Goal: Task Accomplishment & Management: Manage account settings

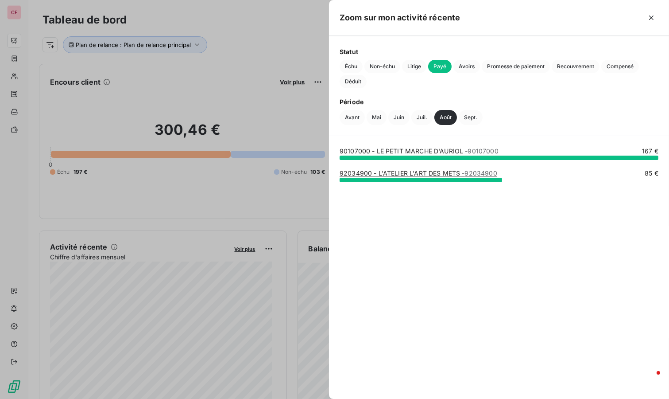
click at [238, 35] on div at bounding box center [334, 199] width 669 height 399
click at [403, 153] on link "90107000 - LE PETIT MARCHE D'AURIOL - 90107000" at bounding box center [419, 151] width 159 height 8
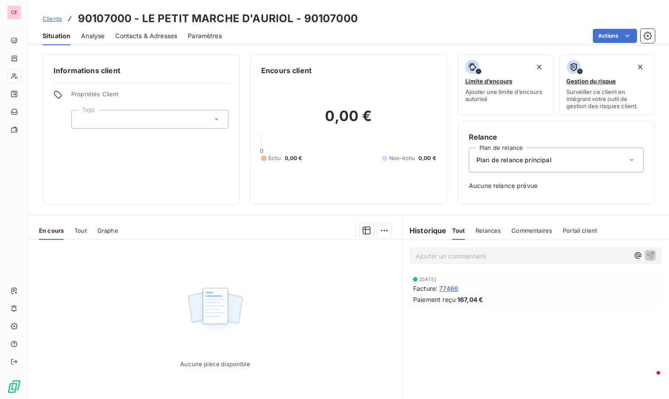
click at [586, 160] on div "Plan de relance principal" at bounding box center [556, 159] width 175 height 25
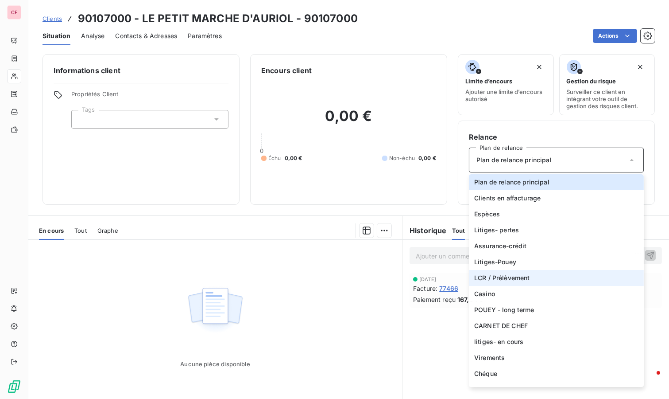
click at [531, 275] on li "LCR / Prélèvement" at bounding box center [556, 278] width 175 height 16
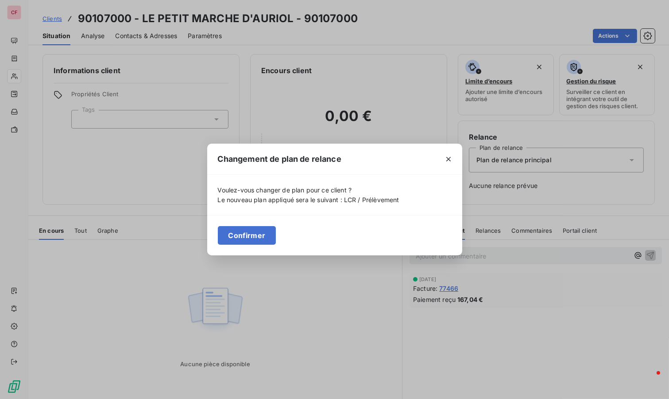
click at [260, 240] on button "Confirmer" at bounding box center [247, 235] width 58 height 19
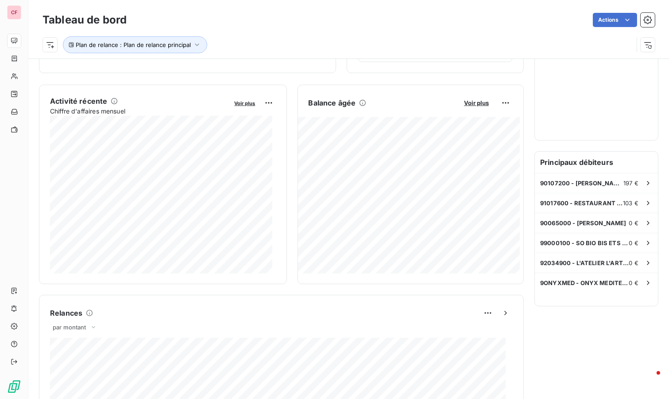
scroll to position [147, 0]
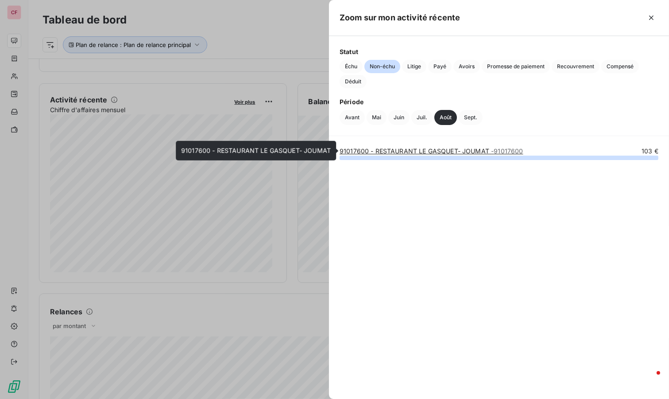
click at [405, 151] on link "91017600 - RESTAURANT LE GASQUET- JOUMAT - 91017600" at bounding box center [432, 151] width 184 height 8
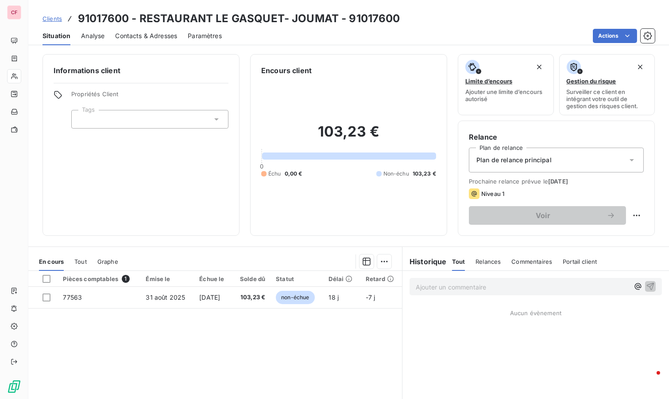
click at [562, 156] on div "Plan de relance principal" at bounding box center [556, 159] width 175 height 25
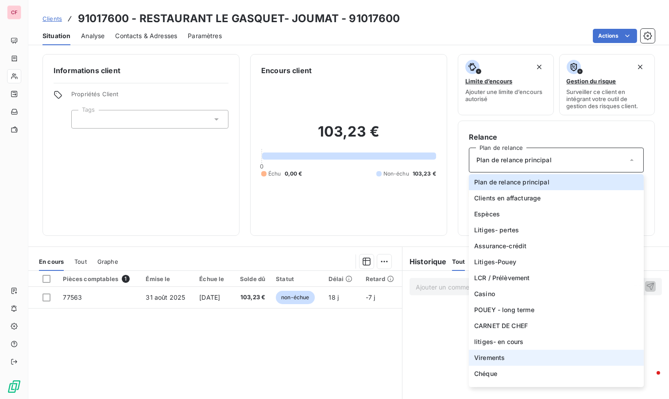
click at [519, 360] on li "Virements" at bounding box center [556, 357] width 175 height 16
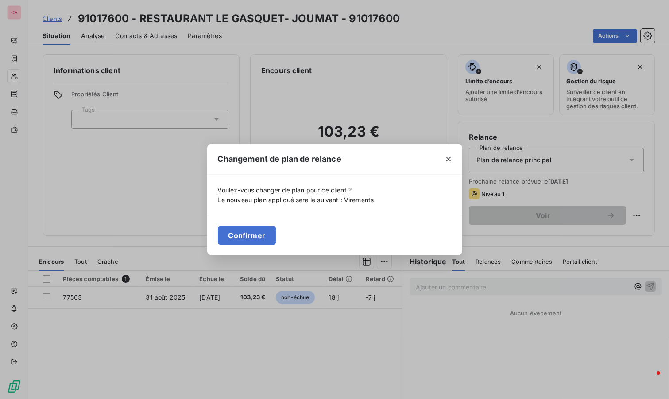
click at [264, 237] on button "Confirmer" at bounding box center [247, 235] width 58 height 19
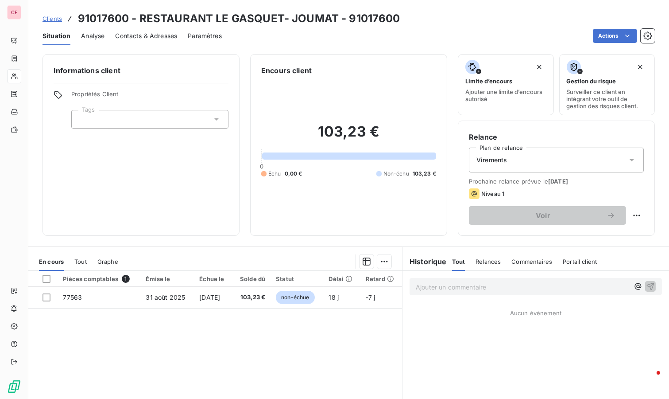
click at [231, 300] on td "[DATE]" at bounding box center [213, 296] width 38 height 21
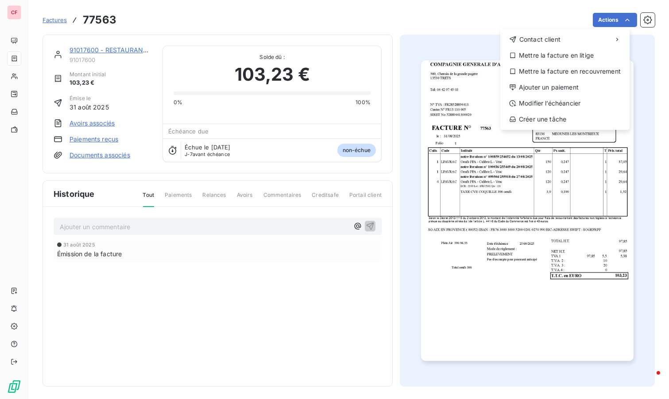
click at [603, 18] on html "CF Factures 77563 Actions Contact client Mettre la facture en litige Mettre la …" at bounding box center [334, 199] width 669 height 399
click at [575, 96] on div "Modifier l’échéancier" at bounding box center [565, 103] width 122 height 14
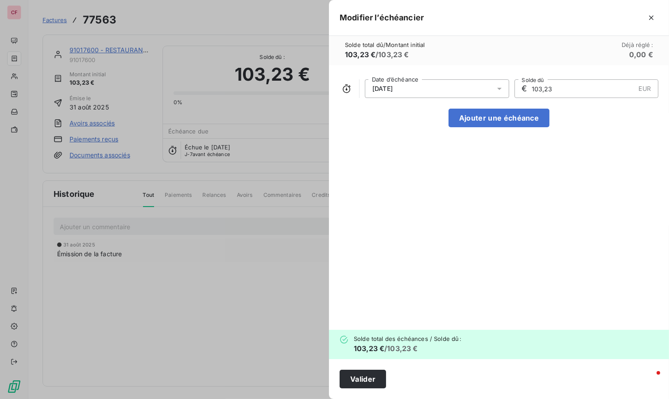
click at [421, 89] on div "[DATE]" at bounding box center [437, 88] width 144 height 19
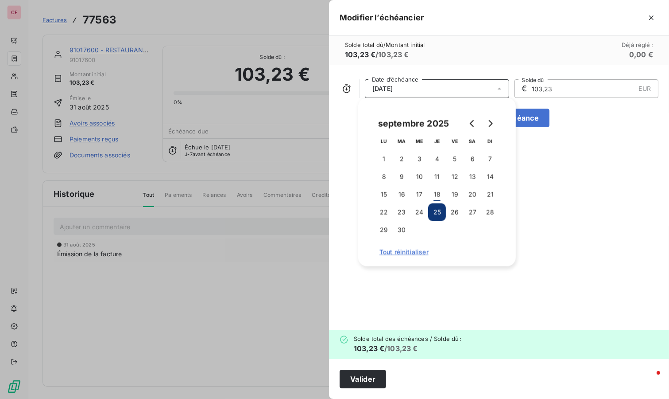
click at [473, 120] on icon "Go to previous month" at bounding box center [472, 123] width 4 height 7
click at [489, 228] on button "31" at bounding box center [490, 230] width 18 height 18
click at [365, 375] on button "Valider" at bounding box center [363, 378] width 46 height 19
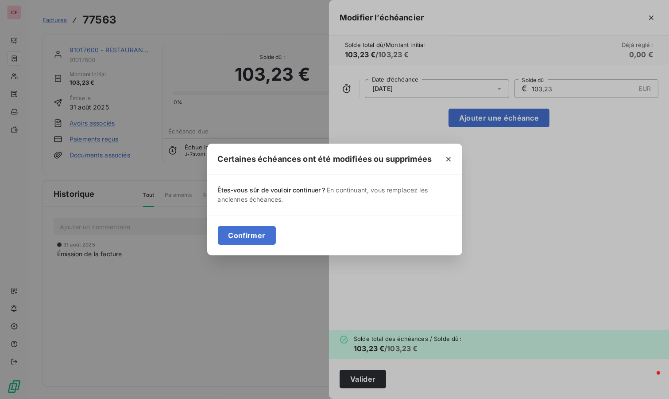
click at [259, 238] on button "Confirmer" at bounding box center [247, 235] width 58 height 19
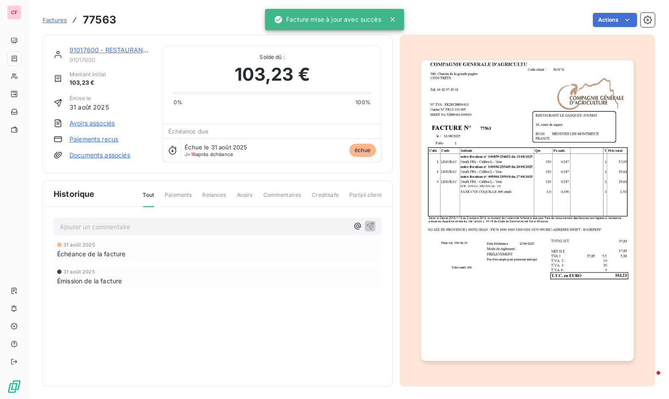
click at [197, 252] on div "Échéance de la facture" at bounding box center [217, 253] width 321 height 9
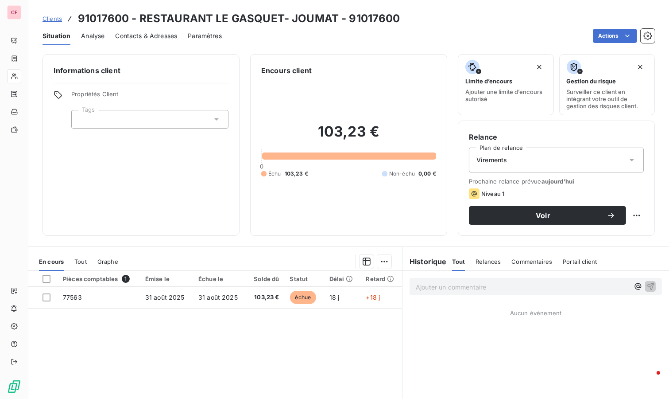
click at [522, 213] on span "Voir" at bounding box center [543, 215] width 127 height 7
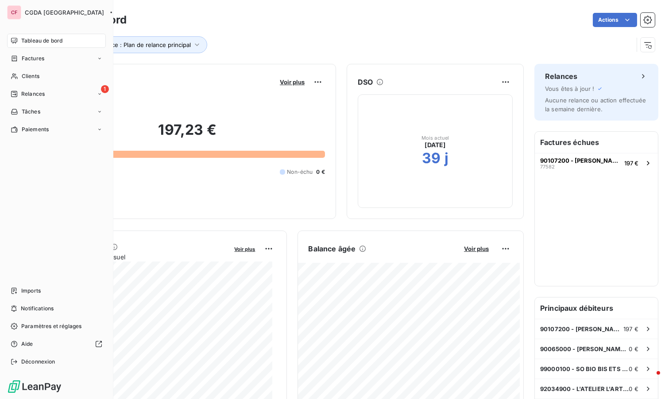
click at [27, 87] on div "1 Relances" at bounding box center [56, 94] width 99 height 14
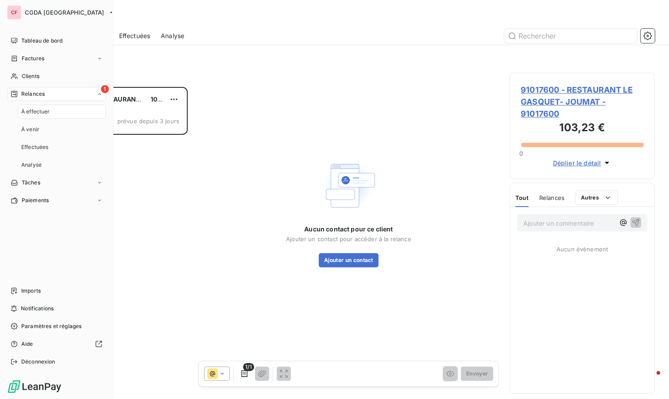
scroll to position [304, 138]
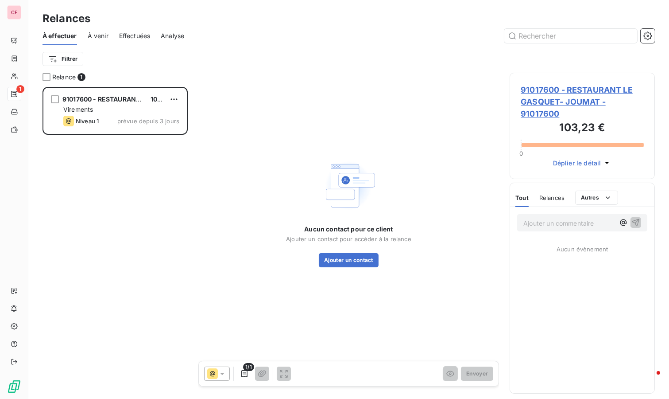
click at [358, 265] on button "Ajouter un contact" at bounding box center [349, 260] width 60 height 14
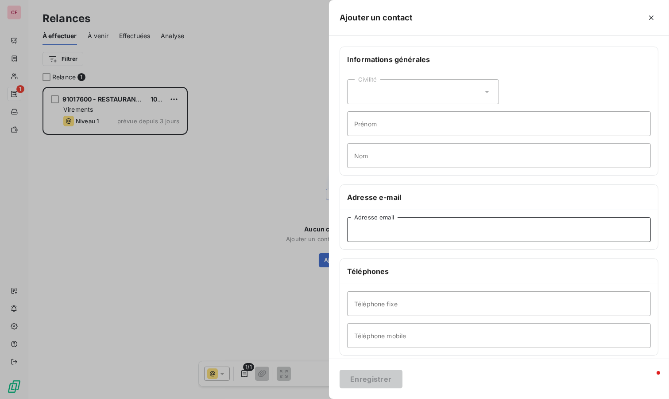
click at [403, 228] on input "Adresse email" at bounding box center [499, 229] width 304 height 25
paste input "525300156"
type input "525300156"
drag, startPoint x: 396, startPoint y: 224, endPoint x: 346, endPoint y: 232, distance: 50.6
click at [346, 232] on div "525300156 Adresse email" at bounding box center [499, 229] width 318 height 39
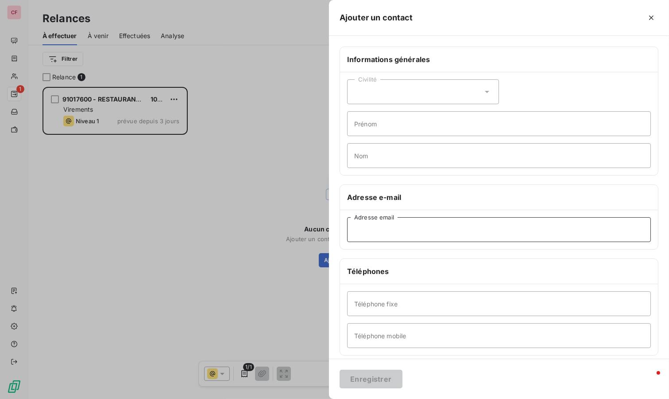
click at [403, 232] on input "Adresse email" at bounding box center [499, 229] width 304 height 25
paste input "cabri.ludovic@gmail.com"
type input "cabri.ludovic@gmail.com"
click at [380, 384] on button "Enregistrer" at bounding box center [371, 378] width 63 height 19
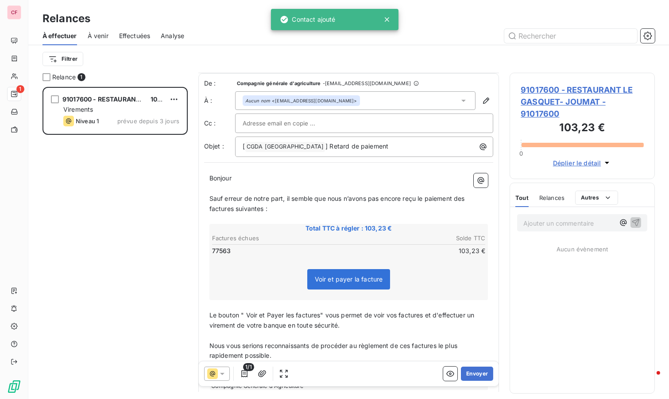
scroll to position [49, 0]
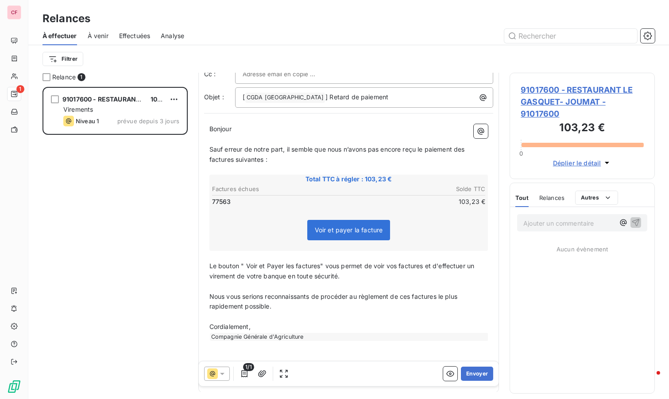
click at [300, 165] on p "﻿" at bounding box center [348, 170] width 279 height 10
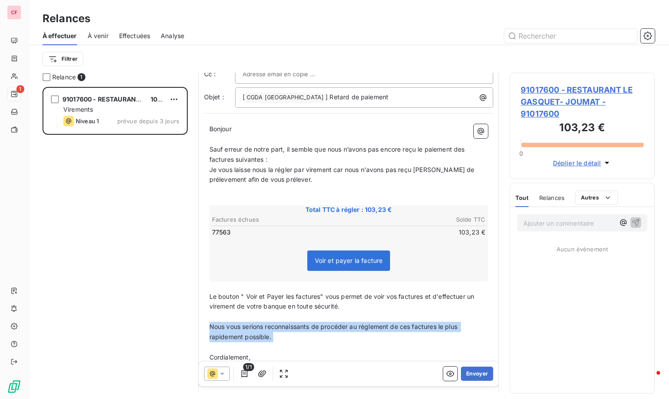
drag, startPoint x: 305, startPoint y: 342, endPoint x: 205, endPoint y: 325, distance: 100.5
click at [205, 325] on div "Bonjour ﻿ Sauf erreur de notre part, il semble que nous n’avons pas encore reçu…" at bounding box center [349, 268] width 290 height 298
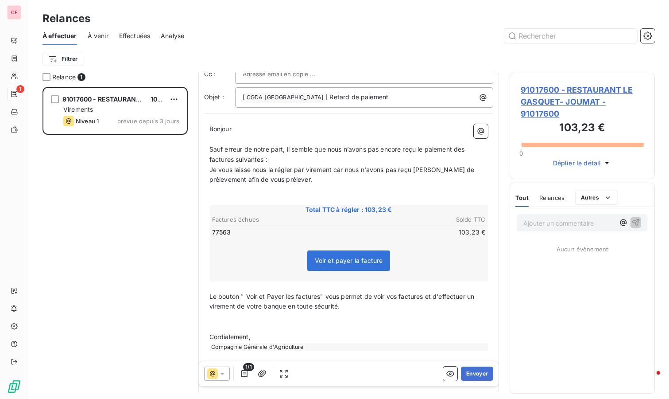
click at [478, 371] on button "Envoyer" at bounding box center [477, 373] width 32 height 14
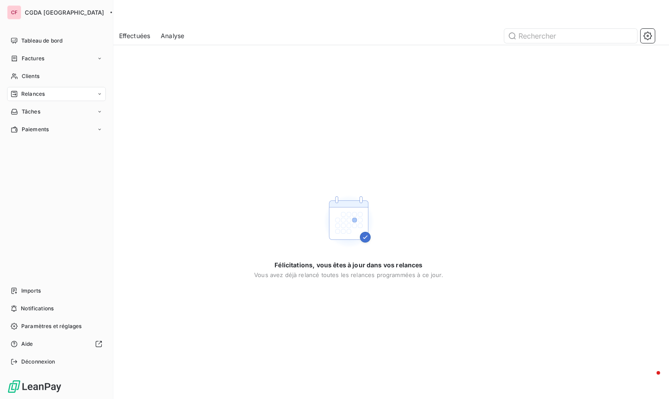
click at [13, 34] on div "Tableau de bord" at bounding box center [56, 41] width 99 height 14
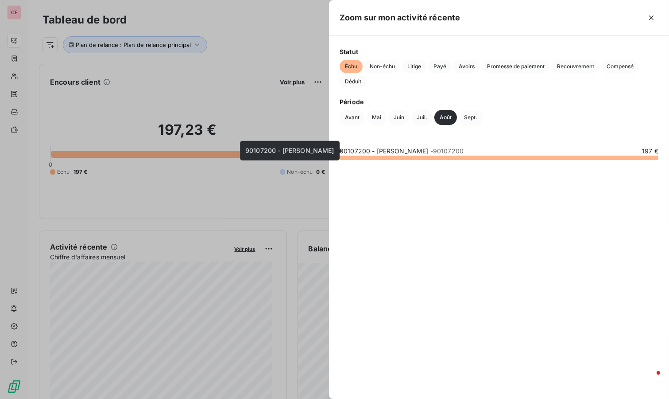
click at [406, 149] on link "90107200 - EARL BOUDRAS - 90107200" at bounding box center [402, 151] width 124 height 8
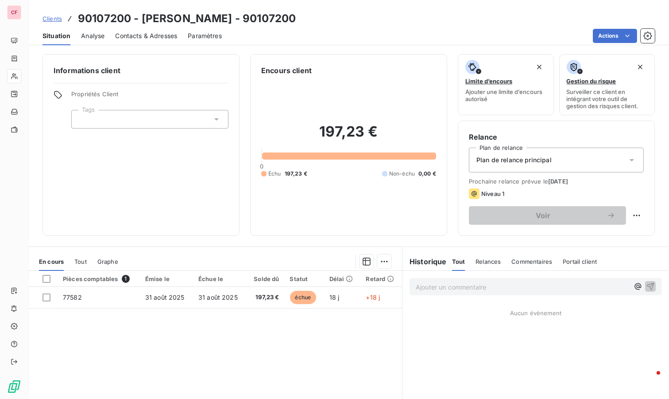
click at [519, 166] on div "Plan de relance principal" at bounding box center [556, 159] width 175 height 25
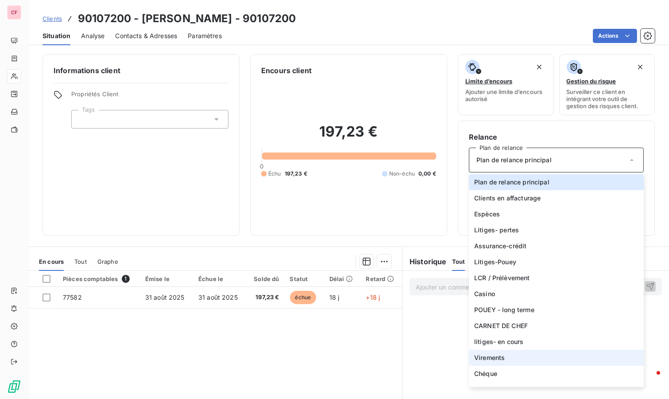
click at [541, 352] on li "Virements" at bounding box center [556, 357] width 175 height 16
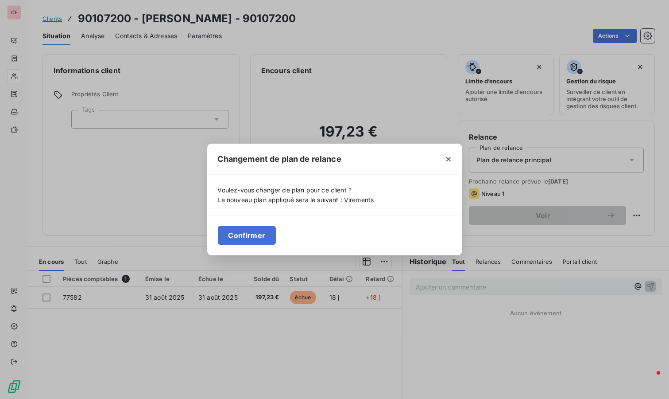
click at [248, 232] on button "Confirmer" at bounding box center [247, 235] width 58 height 19
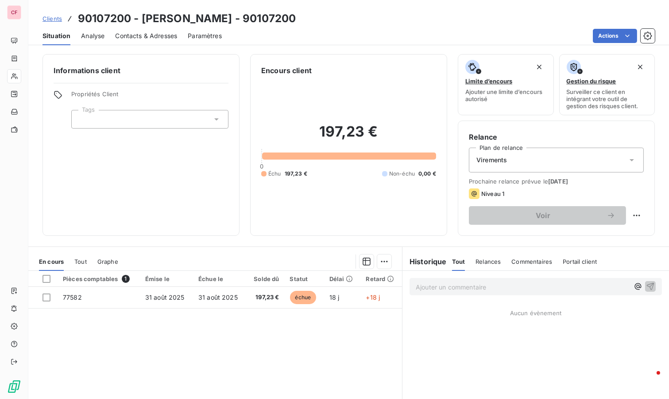
click at [379, 339] on div "Pièces comptables 1 Émise le Échue le Solde dû Statut Délai Retard 77582 31 aoû…" at bounding box center [215, 356] width 374 height 170
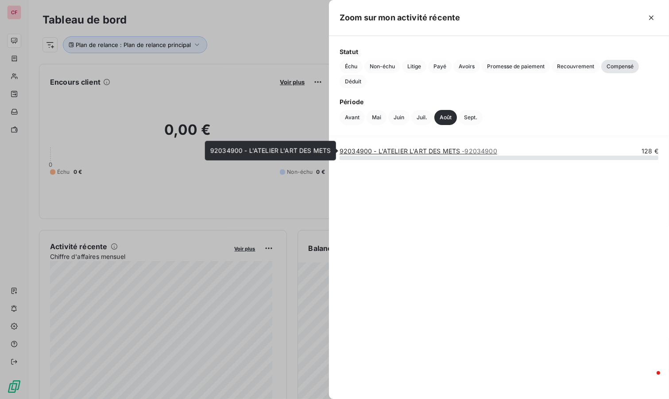
click at [408, 151] on link "92034900 - L'ATELIER L'ART DES METS - 92034900" at bounding box center [419, 151] width 158 height 8
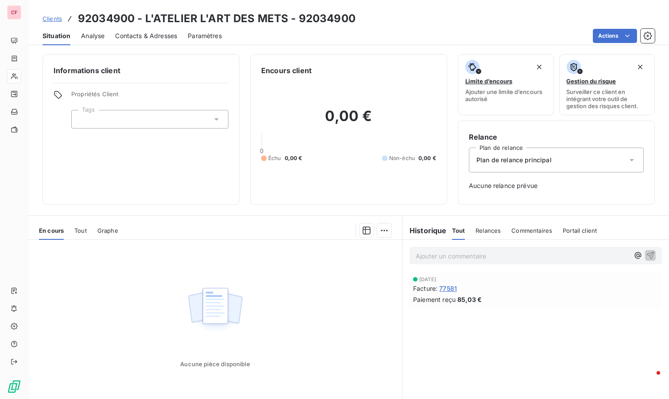
click at [519, 158] on span "Plan de relance principal" at bounding box center [513, 159] width 75 height 9
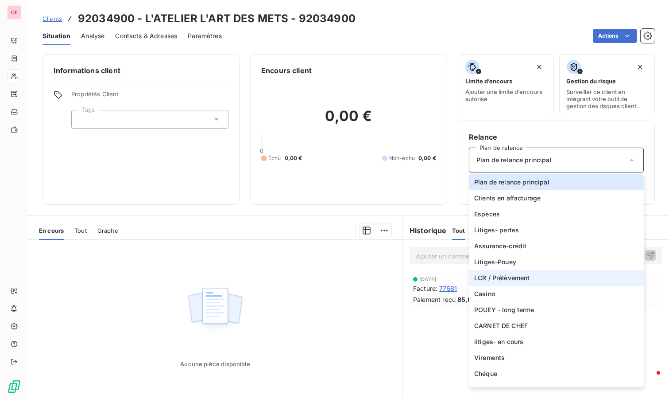
click at [506, 272] on li "LCR / Prélèvement" at bounding box center [556, 278] width 175 height 16
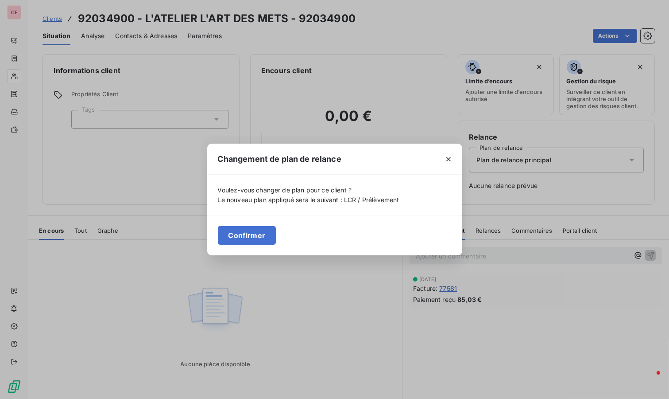
click at [262, 234] on button "Confirmer" at bounding box center [247, 235] width 58 height 19
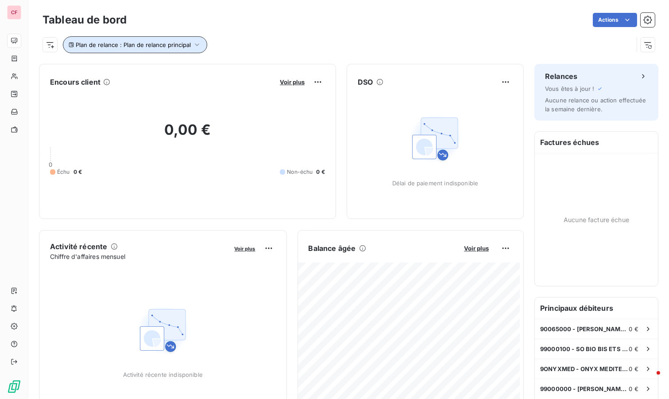
click at [193, 43] on icon "button" at bounding box center [197, 44] width 9 height 9
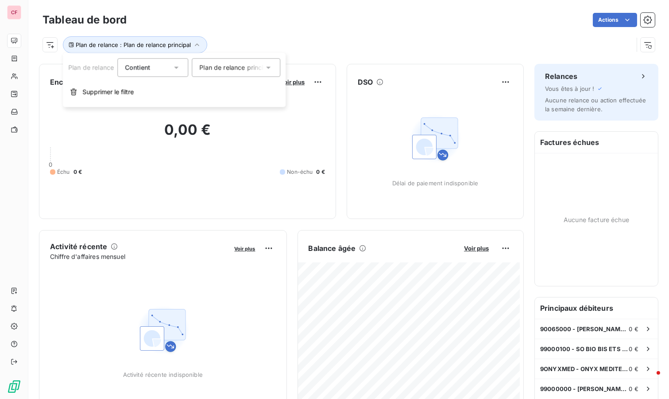
click at [240, 69] on span "Plan de relance principal" at bounding box center [235, 67] width 73 height 9
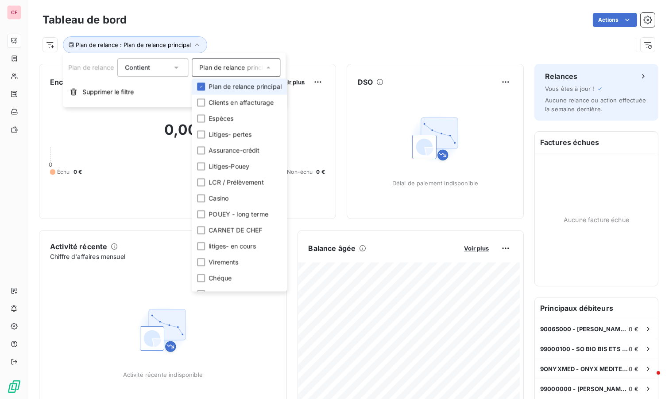
click at [202, 89] on div at bounding box center [201, 86] width 8 height 8
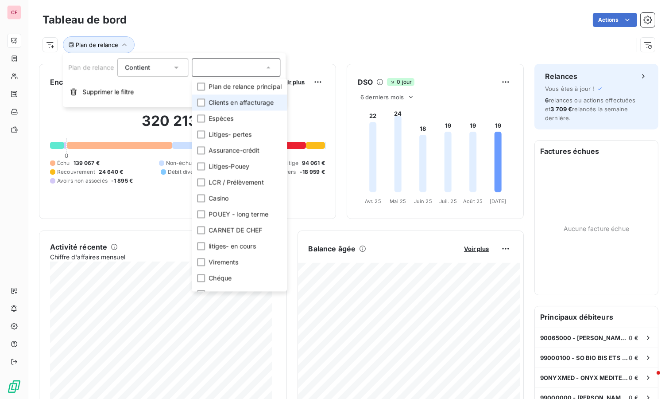
click at [200, 103] on div at bounding box center [201, 102] width 8 height 8
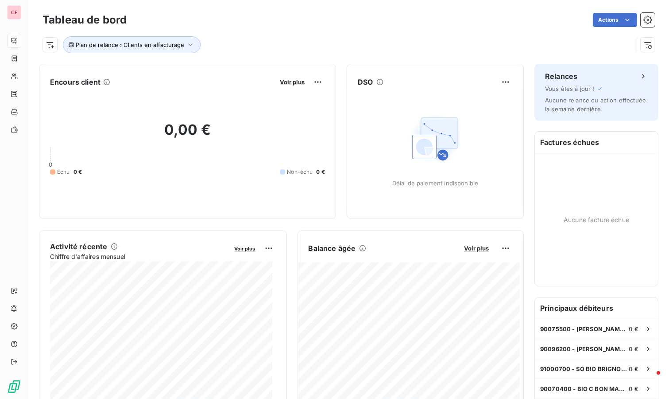
click at [290, 15] on div "Actions" at bounding box center [396, 20] width 518 height 14
drag, startPoint x: 185, startPoint y: 45, endPoint x: 189, endPoint y: 47, distance: 5.0
click at [186, 45] on icon "button" at bounding box center [190, 44] width 9 height 9
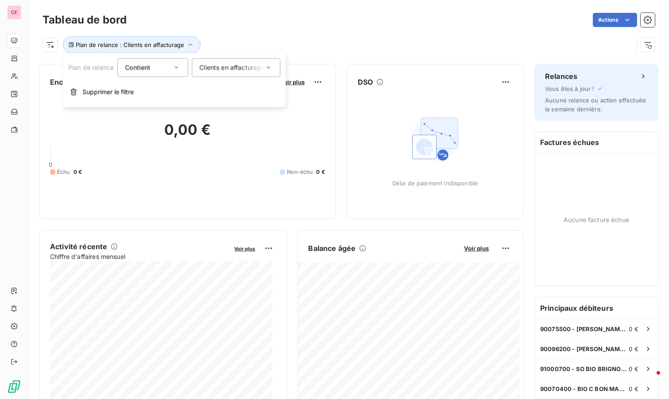
click at [225, 67] on span "Clients en affacturage" at bounding box center [231, 67] width 65 height 9
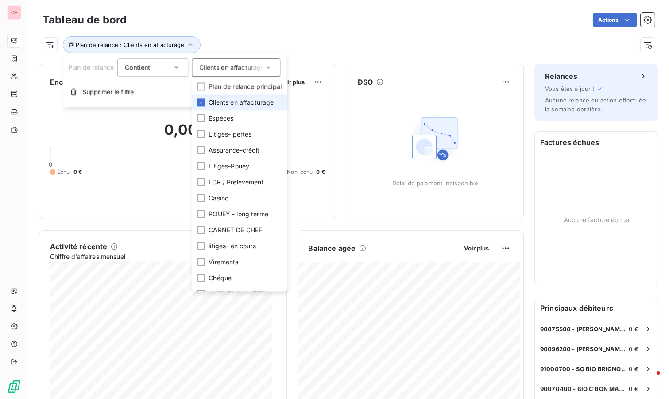
click at [200, 101] on icon at bounding box center [200, 102] width 5 height 5
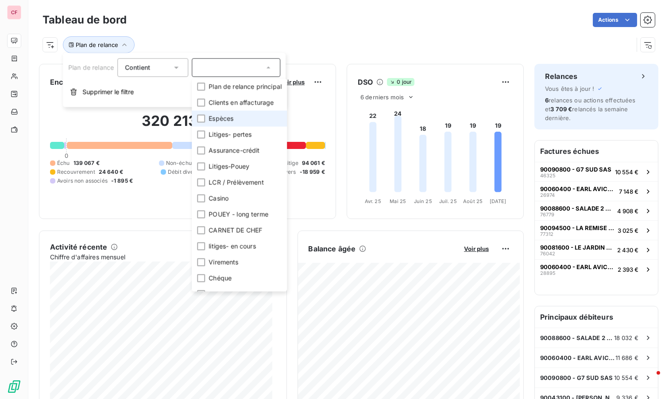
click at [201, 117] on div at bounding box center [201, 118] width 8 height 8
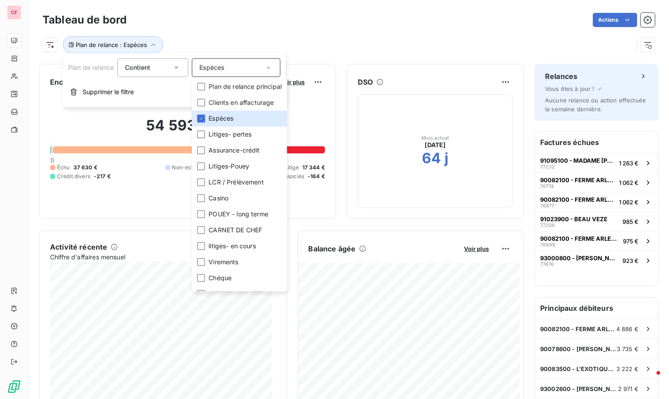
click at [298, 38] on div "Plan de relance : Espèces" at bounding box center [338, 44] width 591 height 17
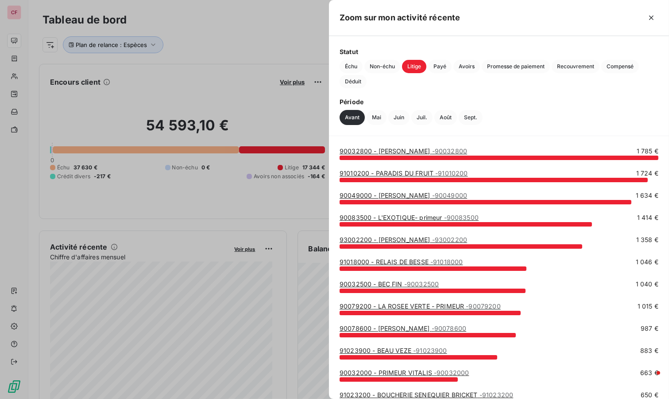
click at [347, 63] on span "Échu" at bounding box center [351, 66] width 23 height 13
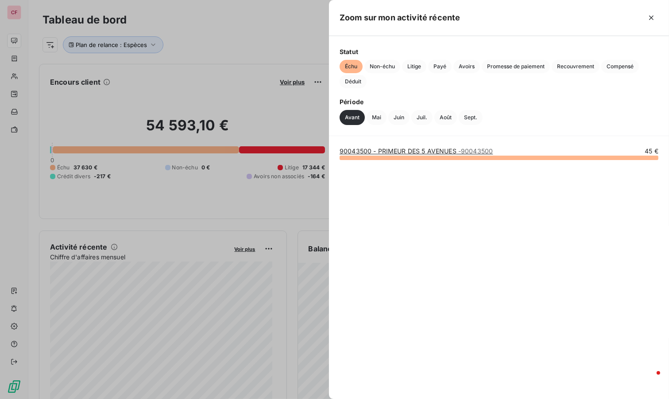
click at [97, 313] on div at bounding box center [334, 199] width 669 height 399
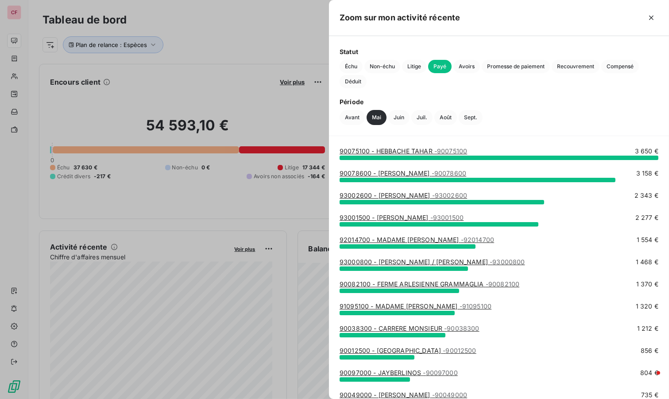
click at [351, 68] on span "Échu" at bounding box center [351, 66] width 23 height 13
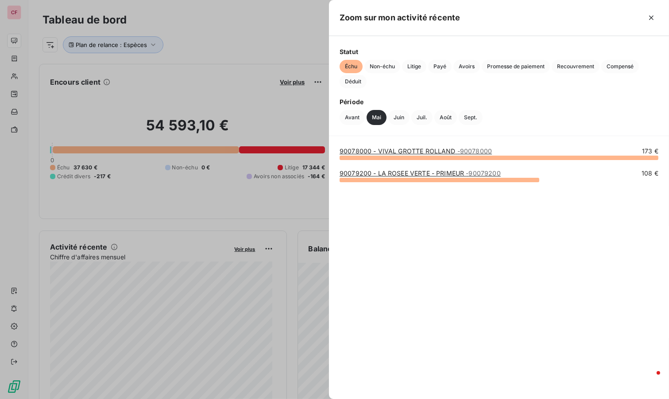
click at [156, 325] on div at bounding box center [334, 199] width 669 height 399
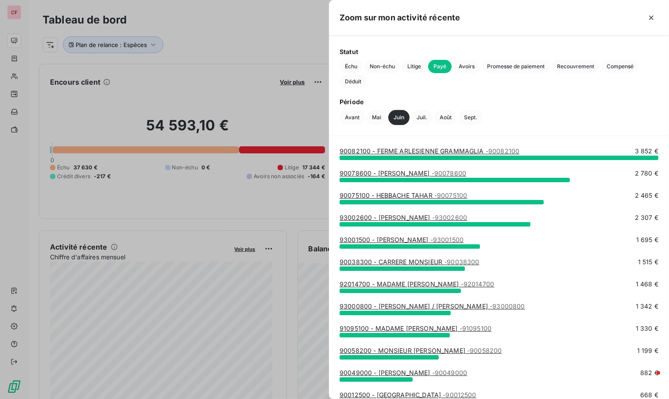
click at [353, 65] on span "Échu" at bounding box center [351, 66] width 23 height 13
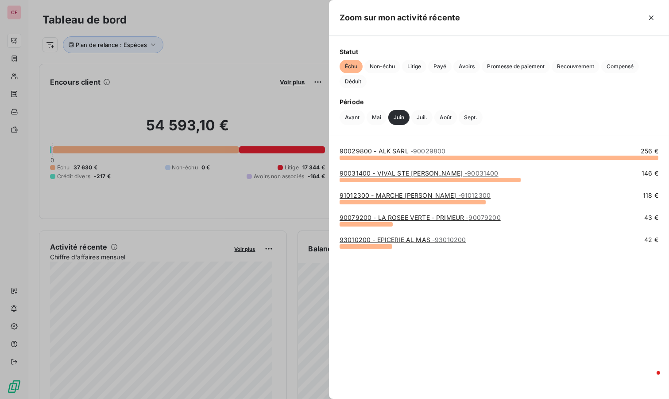
click at [261, 31] on div at bounding box center [334, 199] width 669 height 399
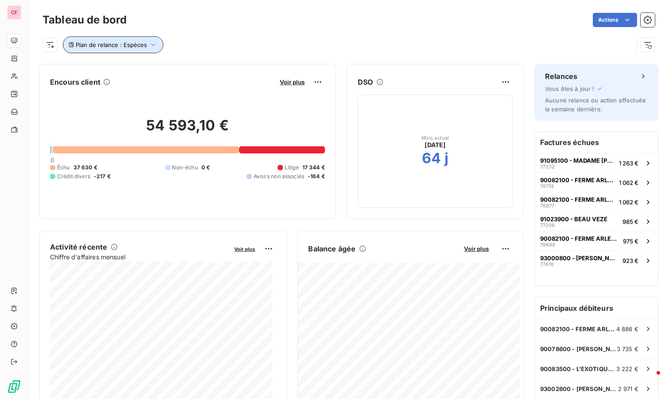
click at [155, 39] on button "Plan de relance : Espèces" at bounding box center [113, 44] width 101 height 17
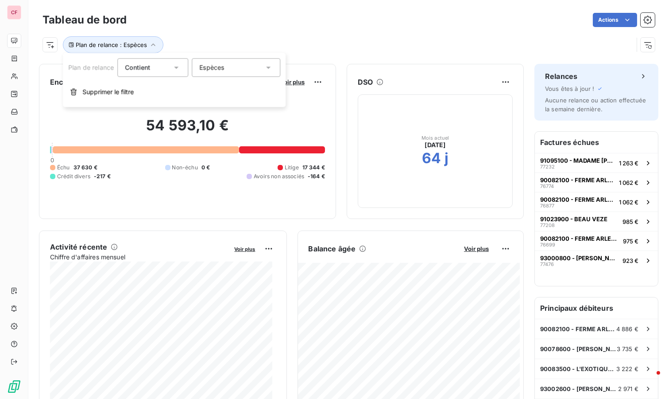
click at [236, 68] on div "Espèces" at bounding box center [236, 67] width 89 height 19
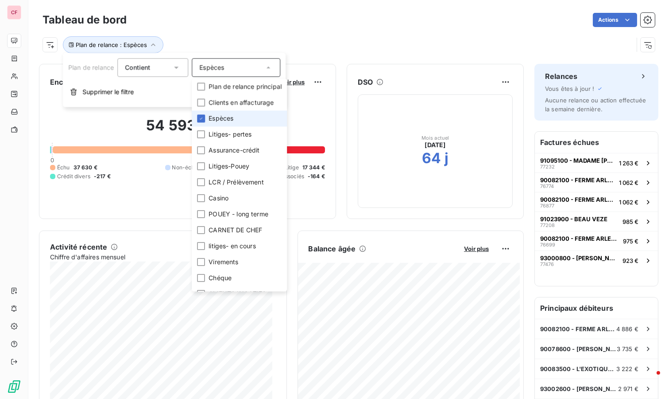
click at [200, 120] on icon at bounding box center [200, 118] width 5 height 5
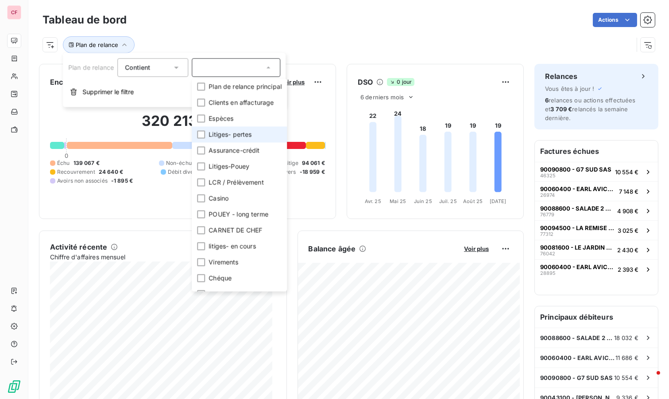
click at [203, 134] on div at bounding box center [201, 134] width 8 height 8
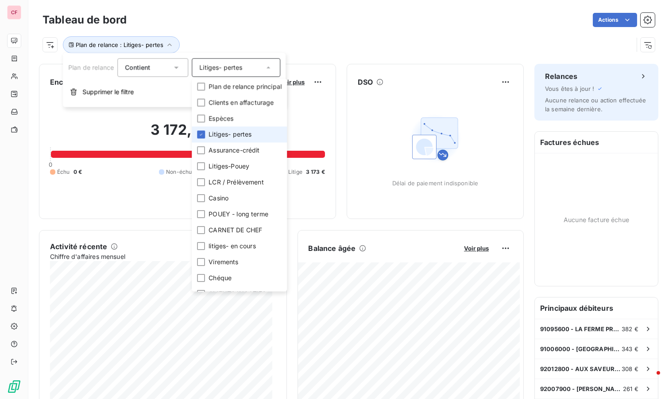
click at [204, 134] on icon at bounding box center [200, 134] width 5 height 5
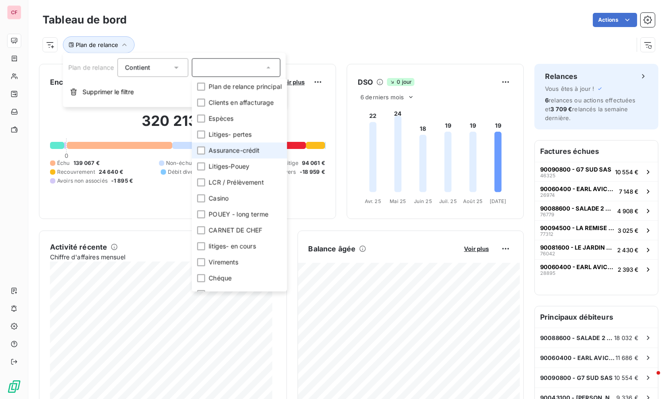
click at [201, 151] on div at bounding box center [201, 150] width 8 height 8
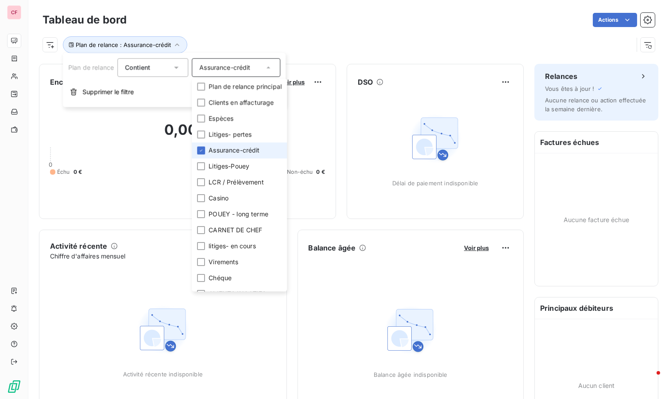
click at [203, 149] on icon at bounding box center [200, 149] width 5 height 5
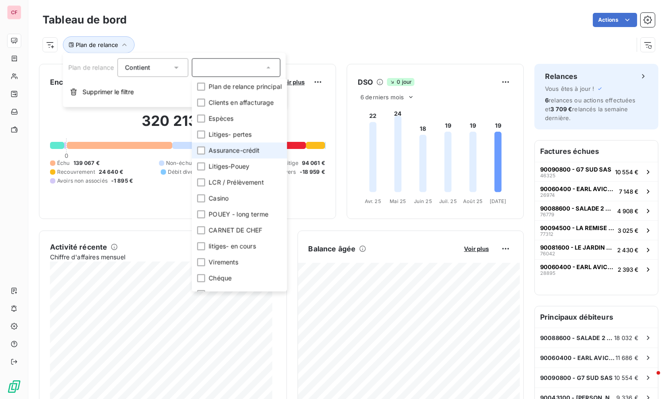
click at [203, 149] on div at bounding box center [201, 150] width 8 height 8
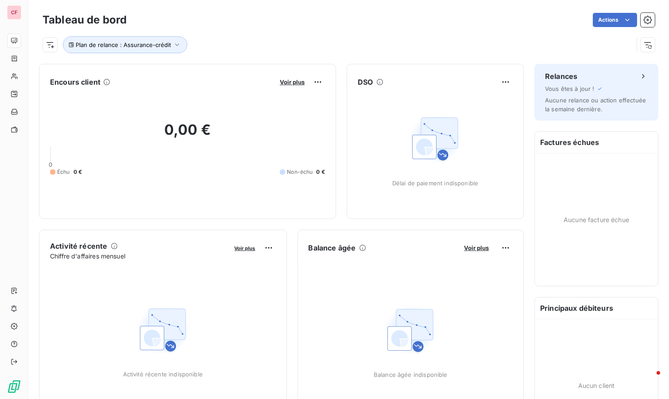
click at [372, 28] on div "Tableau de bord Actions" at bounding box center [349, 20] width 612 height 19
click at [287, 78] on span "Voir plus" at bounding box center [292, 81] width 25 height 7
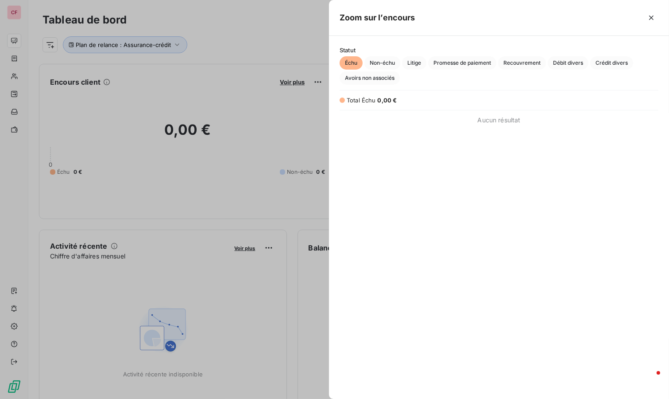
click at [263, 30] on div at bounding box center [334, 199] width 669 height 399
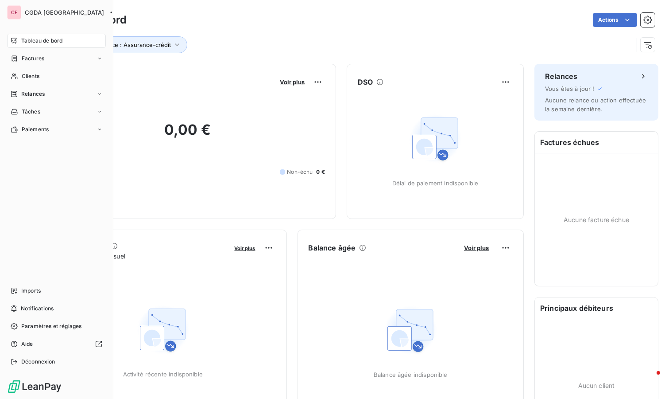
click at [19, 79] on div "Clients" at bounding box center [56, 76] width 99 height 14
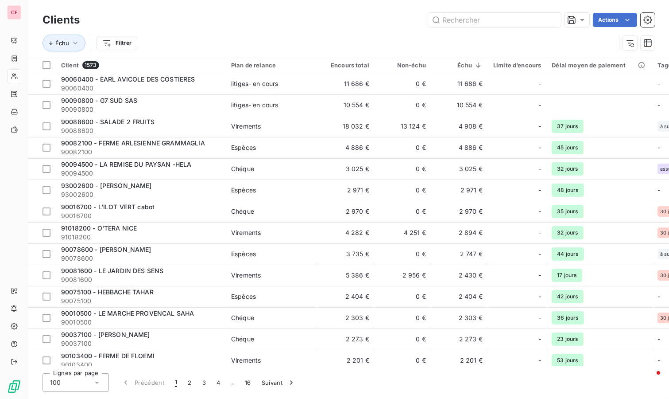
click at [123, 40] on html "CF Clients Actions Échu Filtrer Client 1573 Plan de relance Encours total Non-é…" at bounding box center [334, 199] width 669 height 399
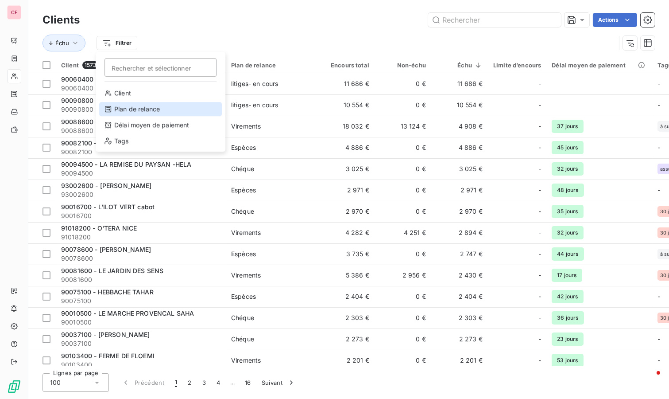
click at [165, 105] on div "Plan de relance" at bounding box center [160, 109] width 123 height 14
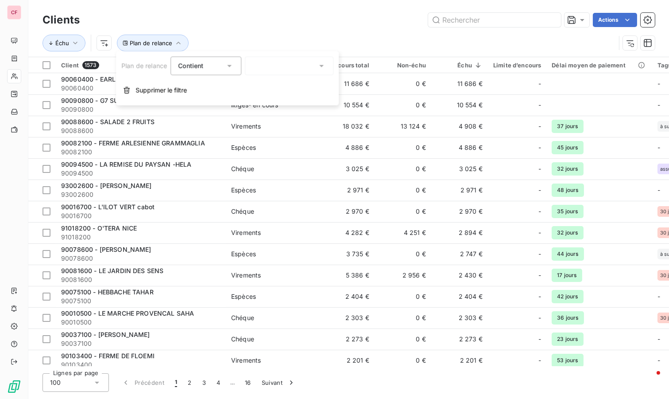
click at [275, 72] on div at bounding box center [289, 66] width 89 height 19
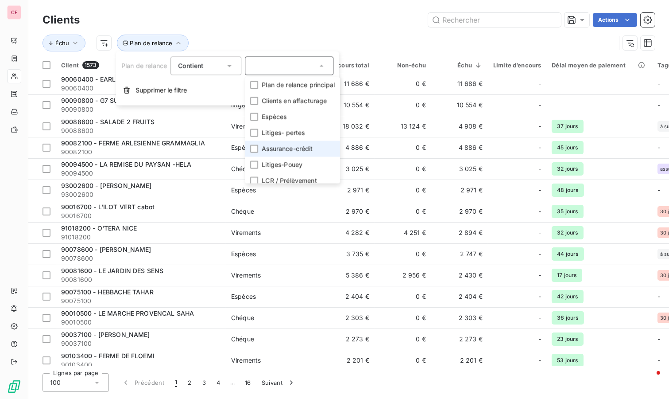
click at [252, 145] on div at bounding box center [254, 149] width 8 height 8
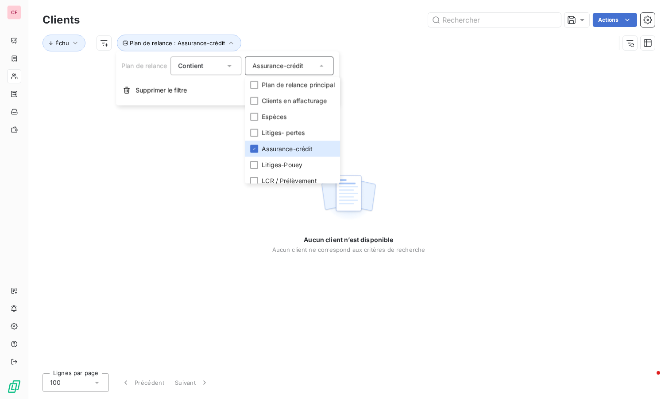
click at [306, 31] on div "Échu Plan de relance : Assurance-crédit" at bounding box center [349, 42] width 612 height 27
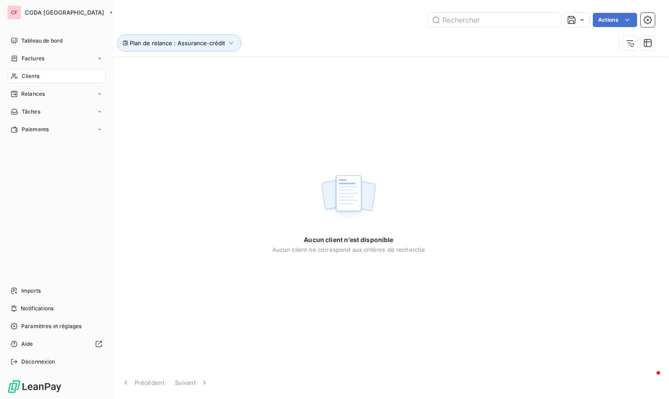
click at [24, 324] on span "Paramètres et réglages" at bounding box center [51, 326] width 60 height 8
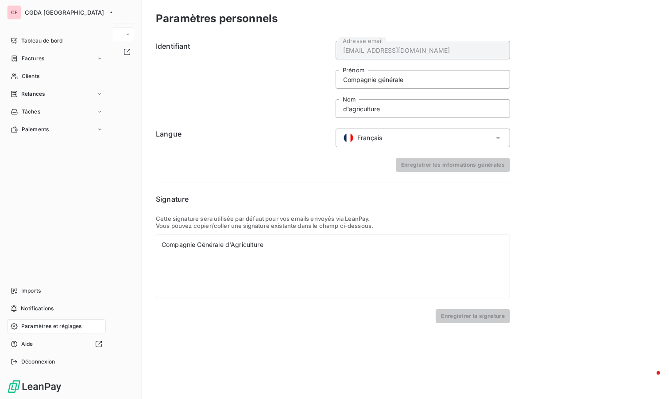
click at [109, 10] on icon "button" at bounding box center [113, 12] width 9 height 9
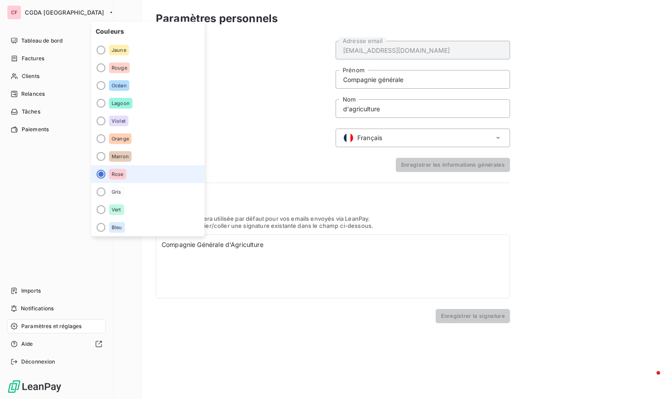
click at [29, 43] on span "Tableau de bord" at bounding box center [41, 41] width 41 height 8
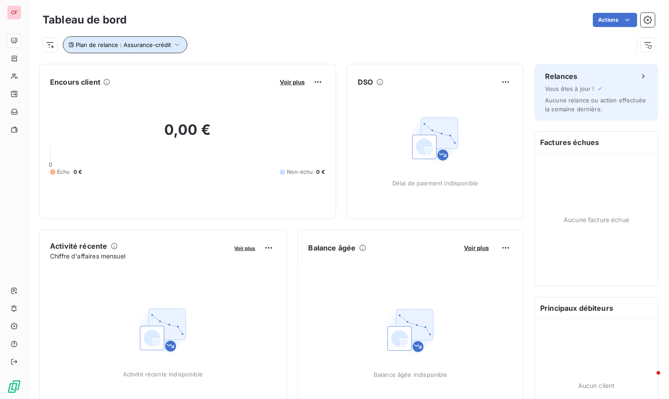
click at [174, 48] on icon "button" at bounding box center [177, 44] width 9 height 9
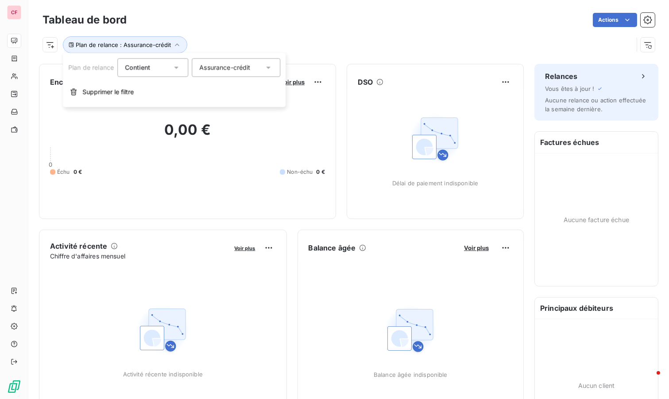
click at [127, 91] on span "Supprimer le filtre" at bounding box center [107, 91] width 51 height 9
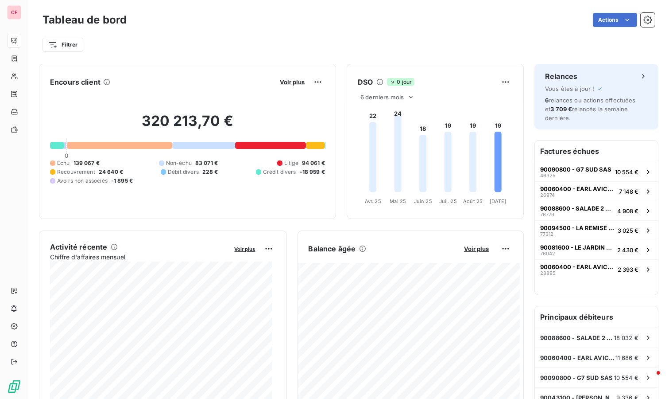
click at [84, 40] on div "Filtrer" at bounding box center [349, 44] width 612 height 17
click at [81, 41] on html "CF Tableau de bord Actions Filtrer Encours client Voir plus 320 213,70 € 0 Échu…" at bounding box center [334, 199] width 669 height 399
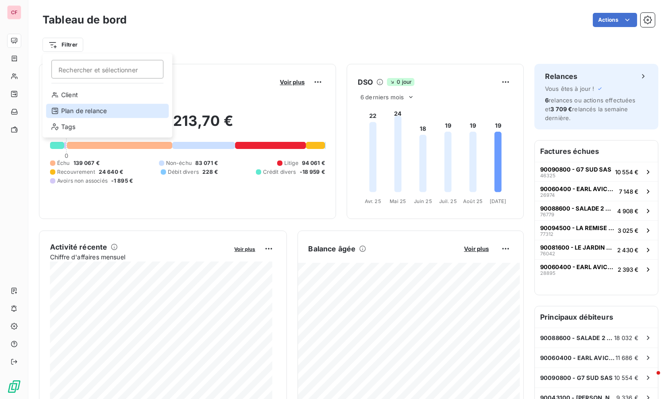
click at [114, 107] on div "Plan de relance" at bounding box center [107, 111] width 123 height 14
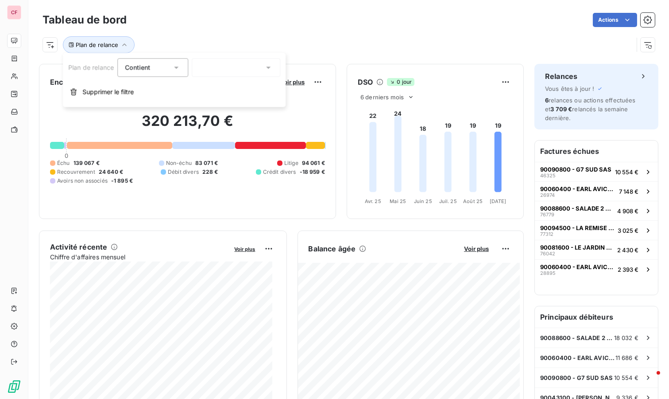
click at [267, 67] on icon at bounding box center [268, 67] width 9 height 9
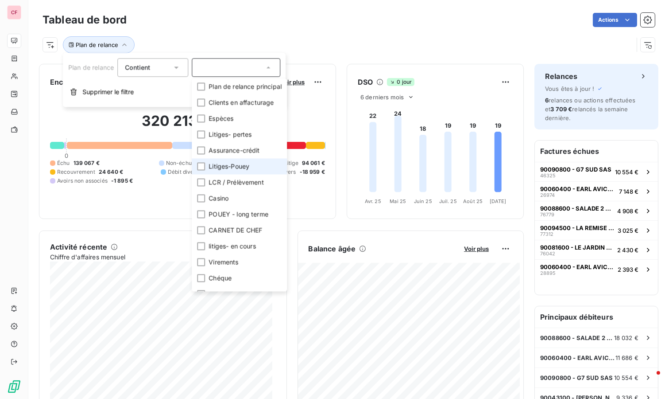
click at [198, 165] on div at bounding box center [201, 166] width 8 height 8
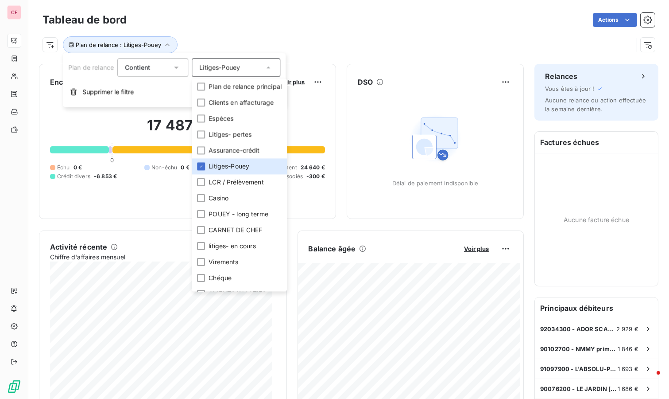
click at [377, 25] on div "Actions" at bounding box center [396, 20] width 518 height 14
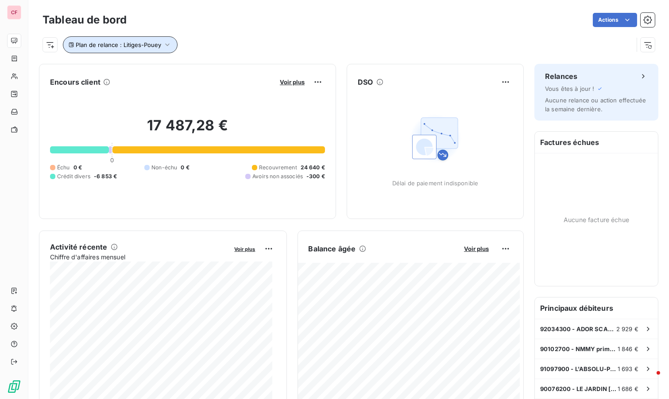
click at [167, 47] on icon "button" at bounding box center [167, 44] width 9 height 9
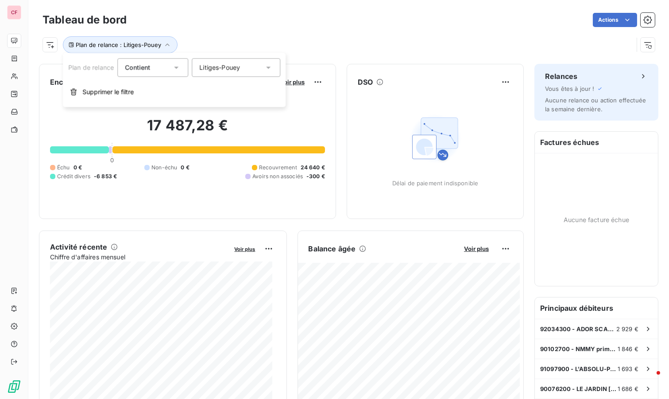
click at [251, 67] on div "Litiges-Pouey" at bounding box center [236, 67] width 89 height 19
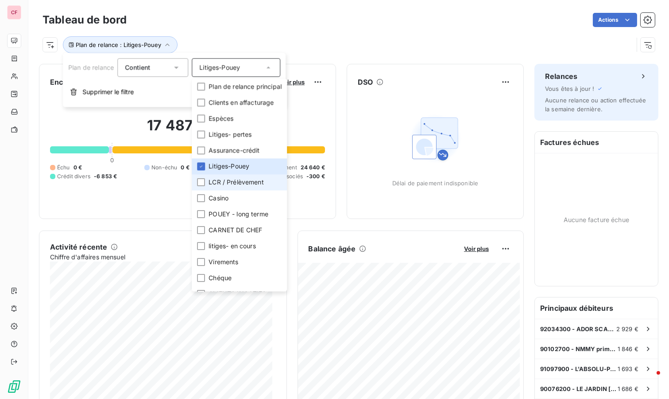
click at [201, 181] on div at bounding box center [201, 182] width 8 height 8
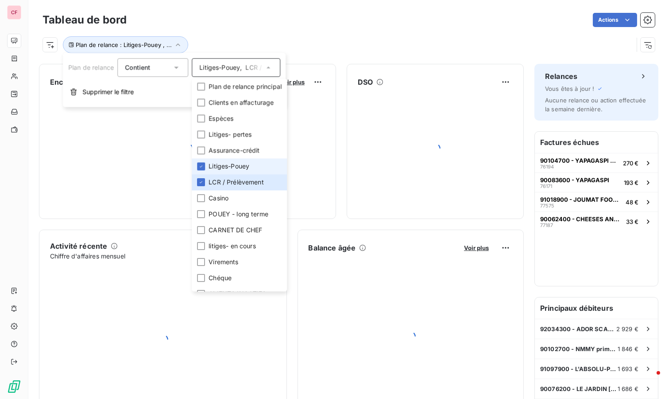
click at [202, 167] on icon at bounding box center [200, 165] width 5 height 5
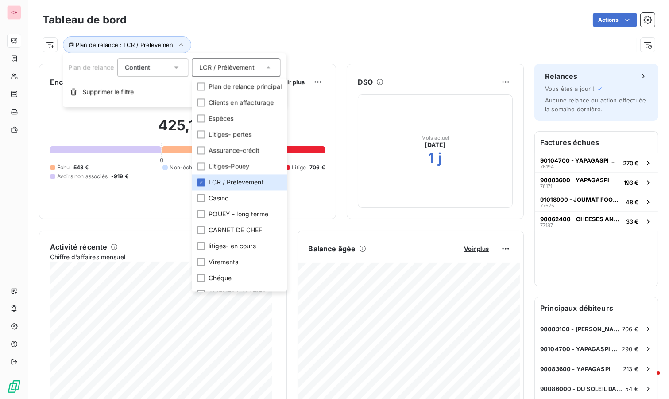
click at [310, 30] on div "Plan de relance : LCR / Prélèvement" at bounding box center [349, 41] width 612 height 24
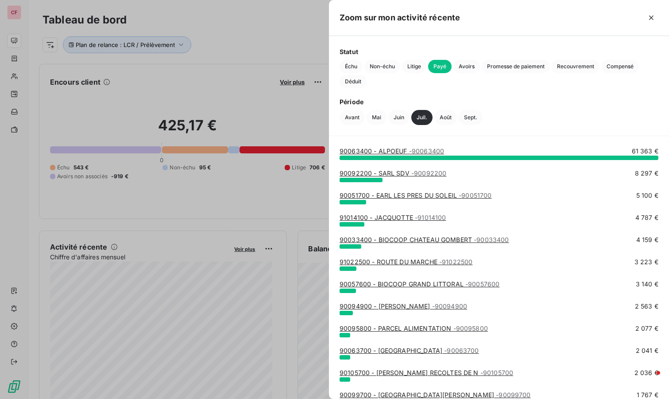
click at [349, 66] on span "Échu" at bounding box center [351, 66] width 23 height 13
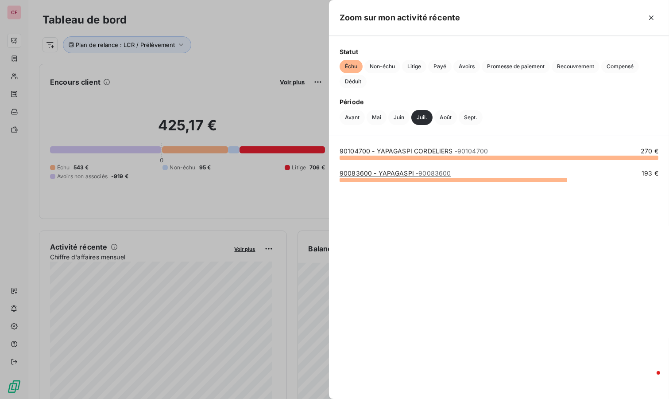
click at [263, 45] on div at bounding box center [334, 199] width 669 height 399
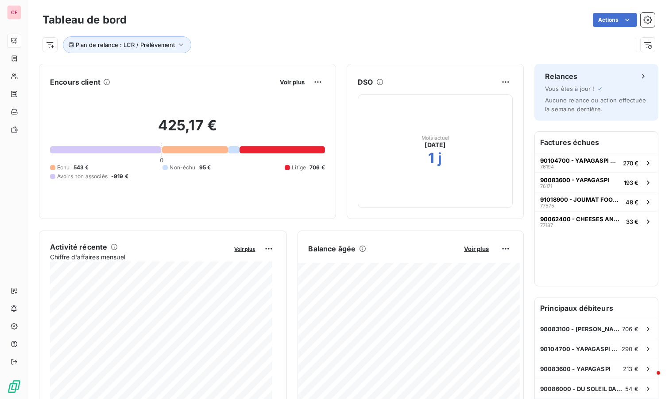
click at [281, 84] on span "Voir plus" at bounding box center [292, 81] width 25 height 7
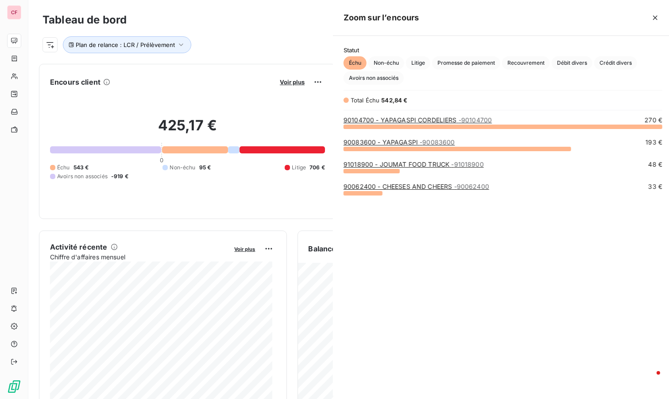
scroll to position [265, 333]
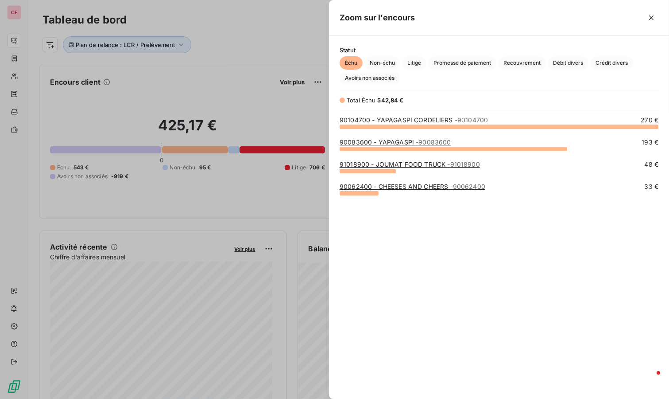
click at [375, 77] on span "Avoirs non associés" at bounding box center [370, 77] width 60 height 13
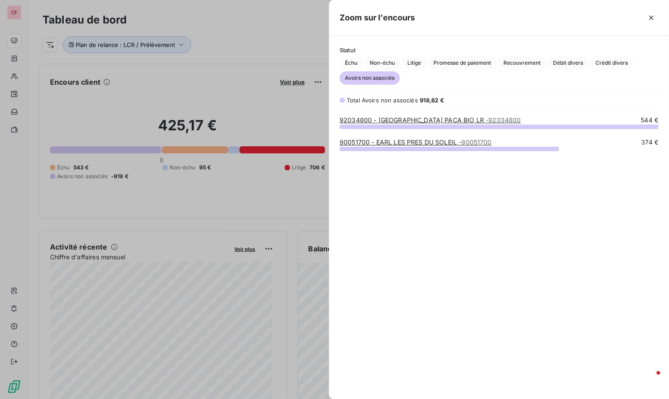
click at [398, 143] on link "90051700 - EARL LES PRES DU SOLEIL - 90051700" at bounding box center [416, 142] width 152 height 8
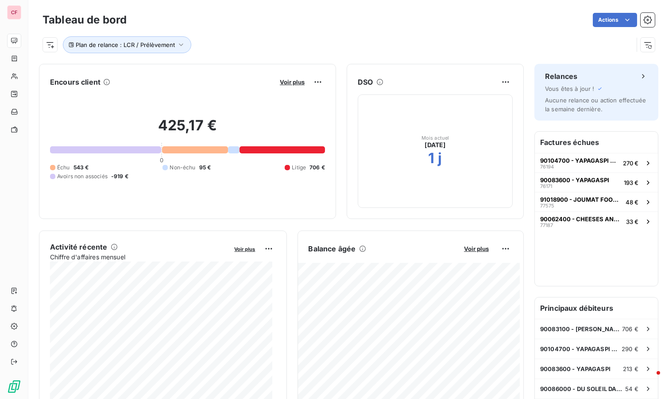
click at [300, 83] on button "Voir plus" at bounding box center [292, 82] width 30 height 8
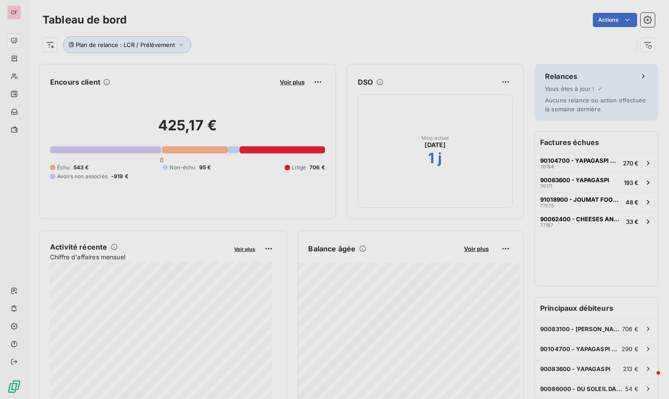
scroll to position [391, 333]
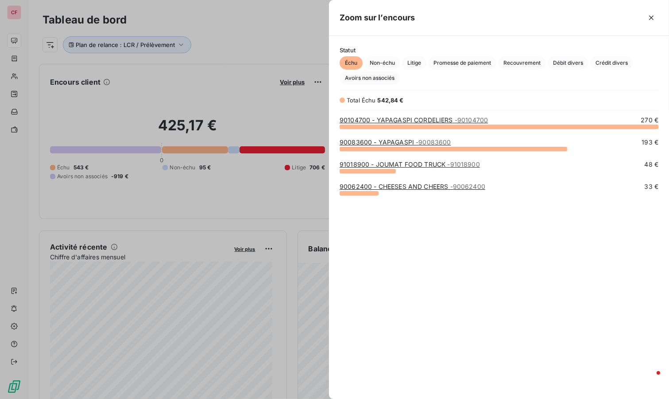
click at [373, 79] on span "Avoirs non associés" at bounding box center [370, 77] width 60 height 13
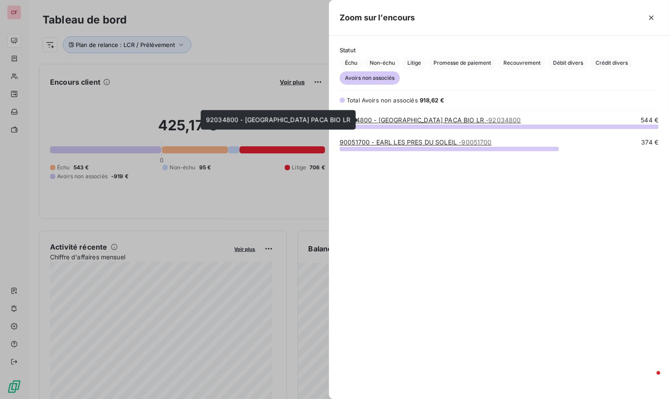
click at [391, 119] on link "92034800 - POTAGER CITY PACA BIO LR - 92034800" at bounding box center [431, 120] width 182 height 8
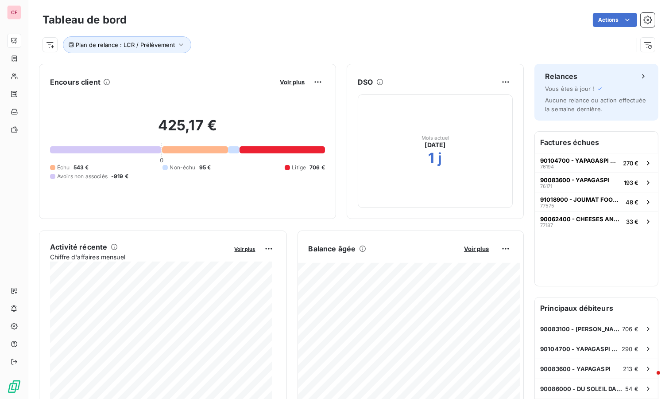
click at [287, 84] on span "Voir plus" at bounding box center [292, 81] width 25 height 7
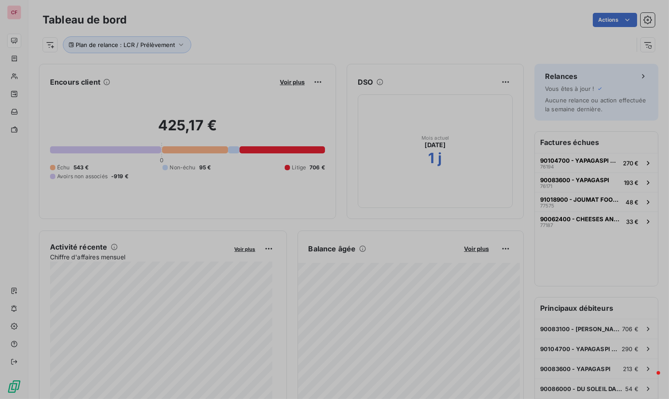
scroll to position [391, 333]
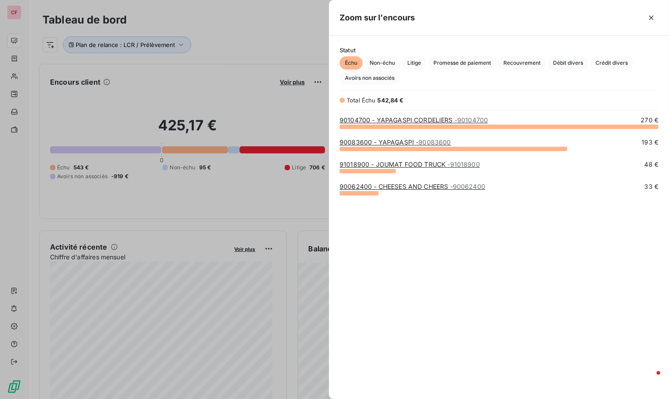
click at [383, 186] on link "90062400 - CHEESES AND CHEERS - 90062400" at bounding box center [413, 186] width 146 height 8
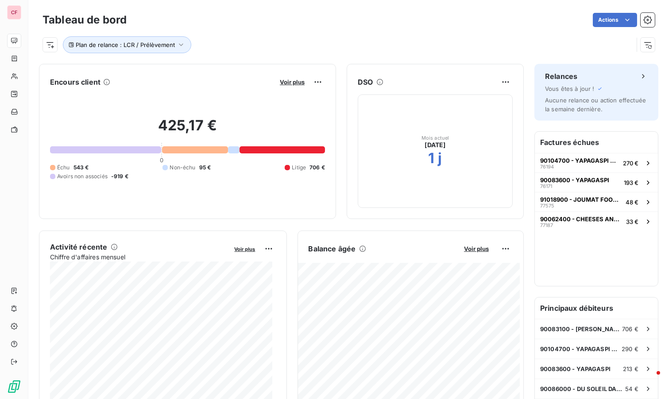
click at [280, 78] on span "Voir plus" at bounding box center [292, 81] width 25 height 7
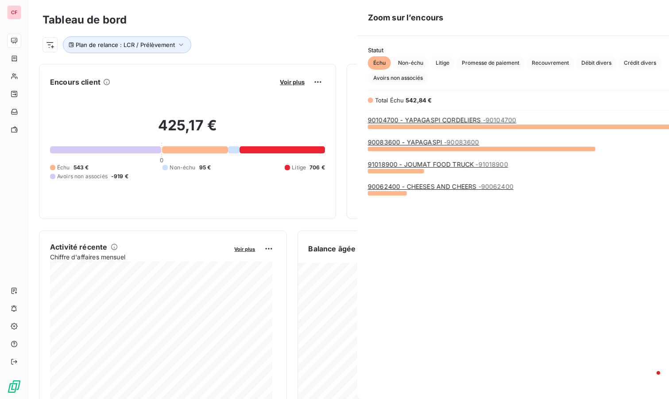
scroll to position [391, 333]
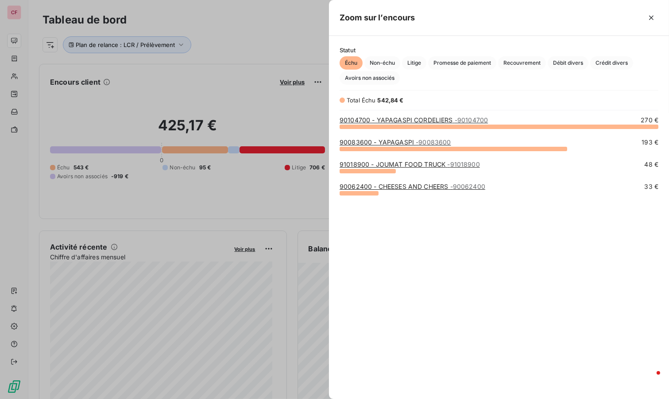
click at [393, 163] on link "91018900 - JOUMAT FOOD TRUCK - 91018900" at bounding box center [410, 164] width 140 height 8
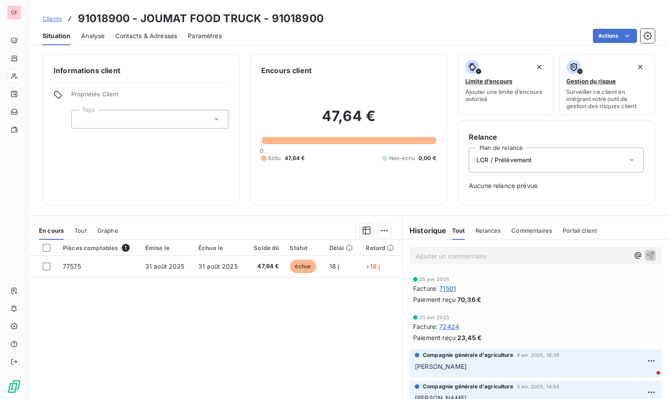
scroll to position [37, 0]
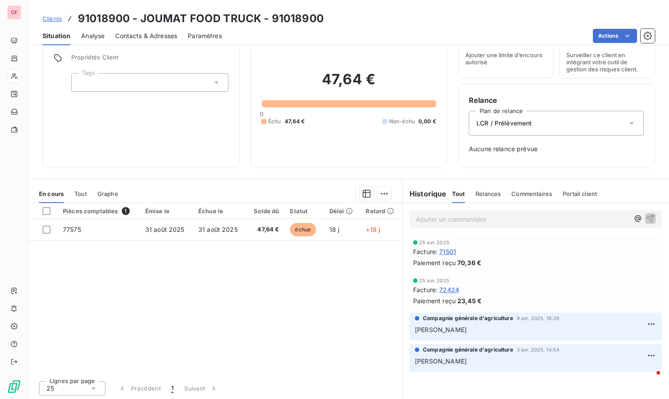
click at [511, 127] on div "LCR / Prélèvement" at bounding box center [556, 123] width 175 height 25
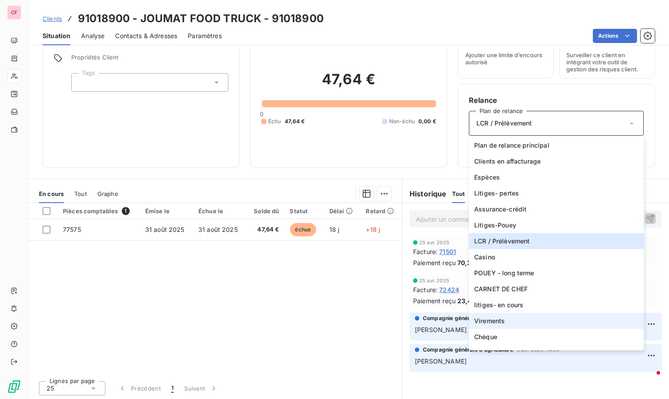
click at [532, 321] on li "Virements" at bounding box center [556, 321] width 175 height 16
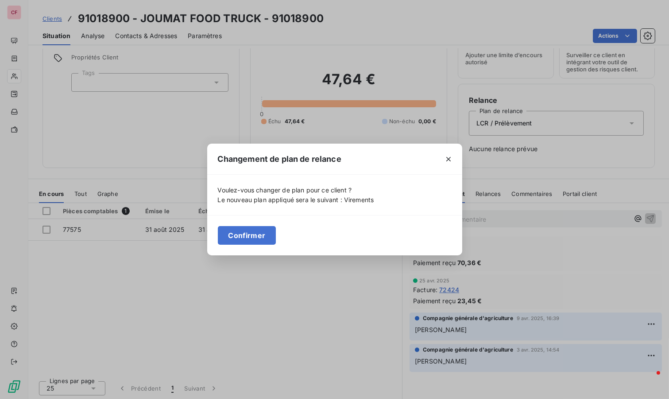
click at [236, 238] on button "Confirmer" at bounding box center [247, 235] width 58 height 19
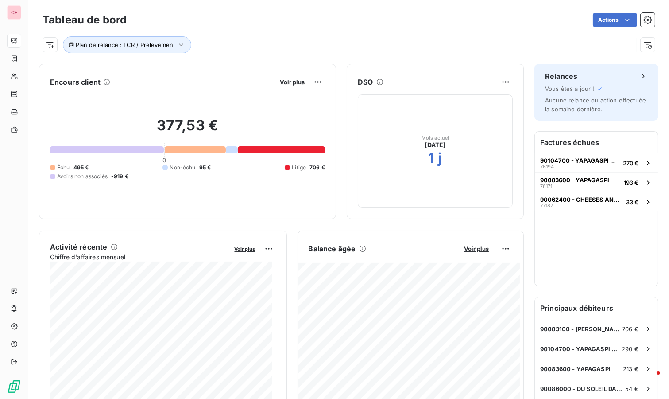
click at [281, 78] on span "Voir plus" at bounding box center [292, 81] width 25 height 7
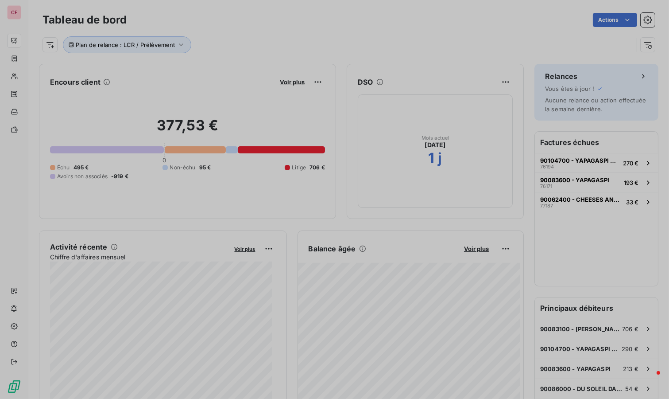
scroll to position [391, 333]
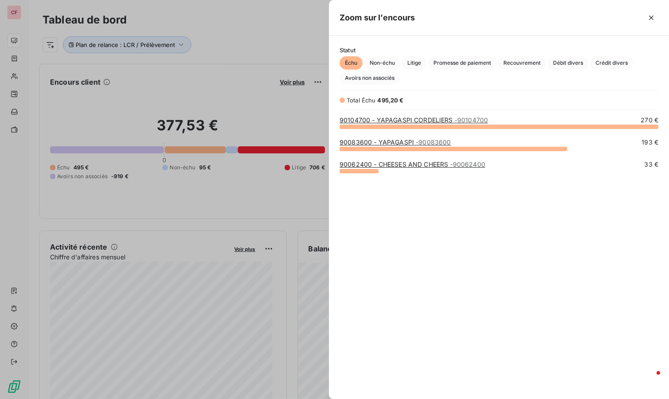
click at [382, 60] on span "Non-échu" at bounding box center [382, 62] width 36 height 13
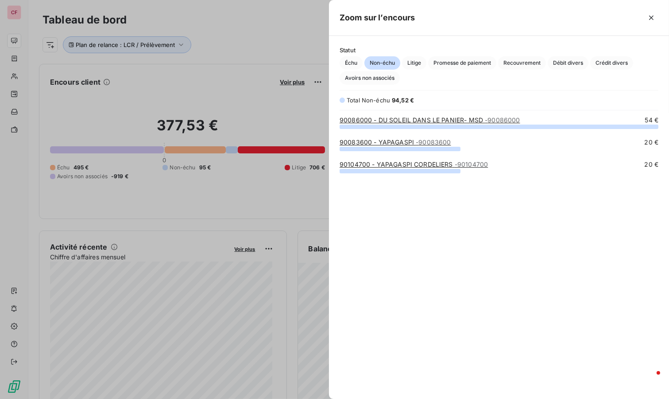
drag, startPoint x: 421, startPoint y: 62, endPoint x: 441, endPoint y: 61, distance: 19.5
click at [421, 61] on span "Litige" at bounding box center [414, 62] width 24 height 13
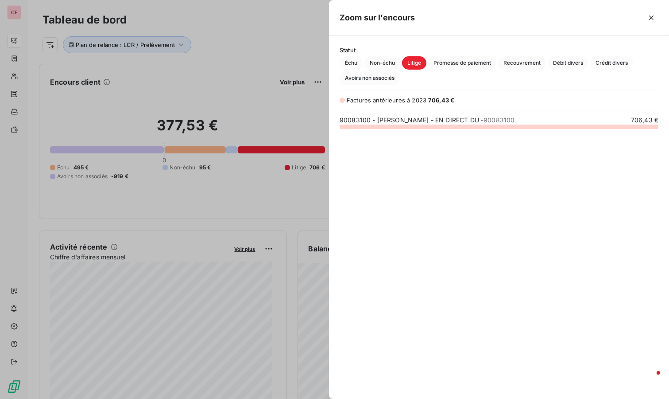
scroll to position [265, 333]
click at [387, 58] on span "Non-échu" at bounding box center [382, 62] width 36 height 13
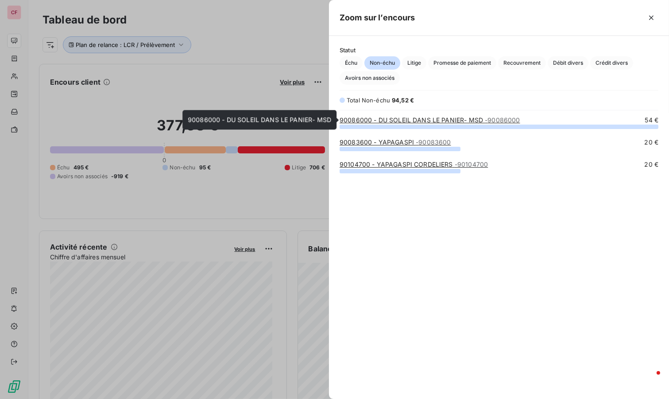
click at [416, 120] on link "90086000 - DU SOLEIL DANS LE PANIER- MSD - 90086000" at bounding box center [430, 120] width 181 height 8
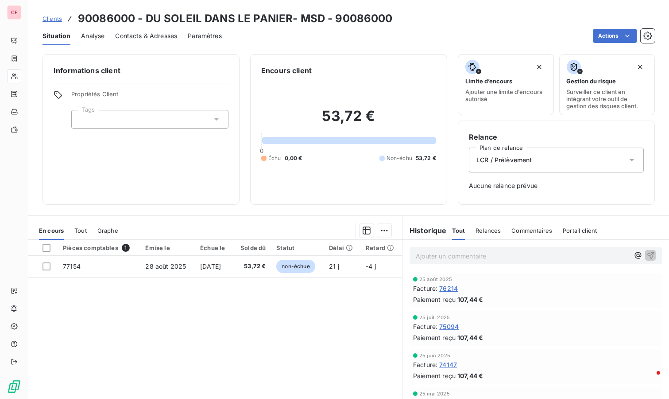
click at [246, 263] on span "53,72 €" at bounding box center [252, 266] width 28 height 9
click at [233, 264] on td "22 sept. 2025" at bounding box center [214, 265] width 38 height 21
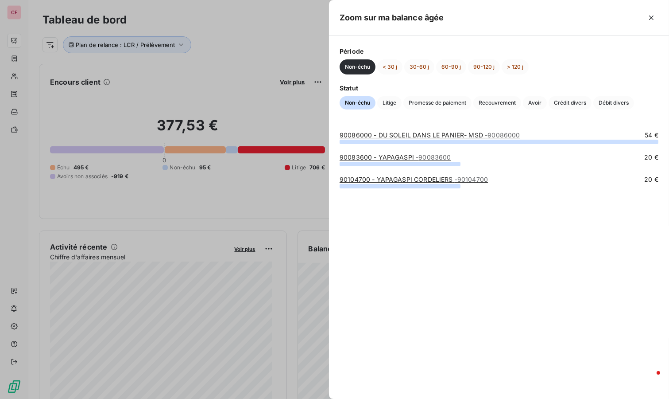
click at [281, 191] on div at bounding box center [334, 199] width 669 height 399
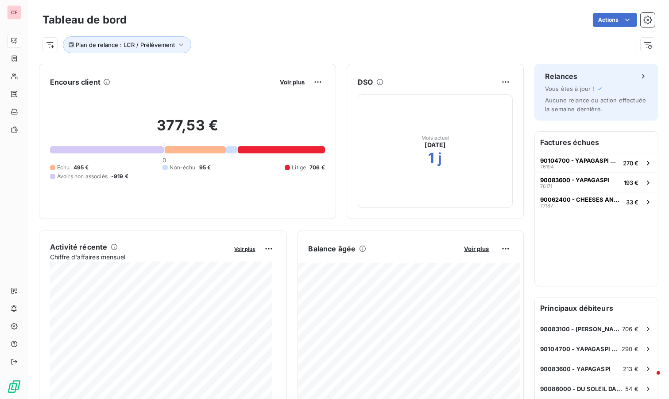
click at [286, 81] on span "Voir plus" at bounding box center [292, 81] width 25 height 7
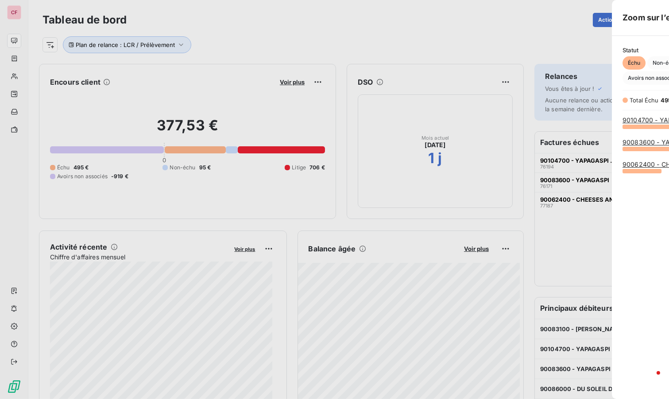
scroll to position [391, 333]
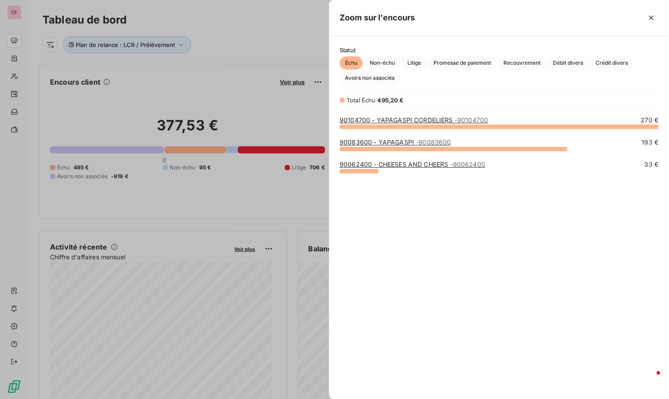
click at [406, 119] on link "90104700 - YAPAGASPI CORDELIERS - 90104700" at bounding box center [414, 120] width 148 height 8
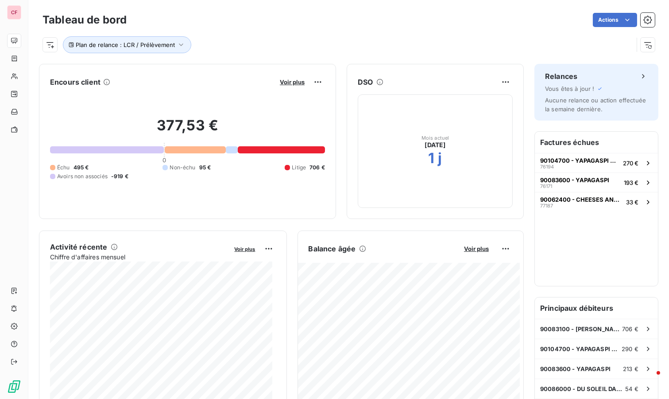
click at [282, 78] on span "Voir plus" at bounding box center [292, 81] width 25 height 7
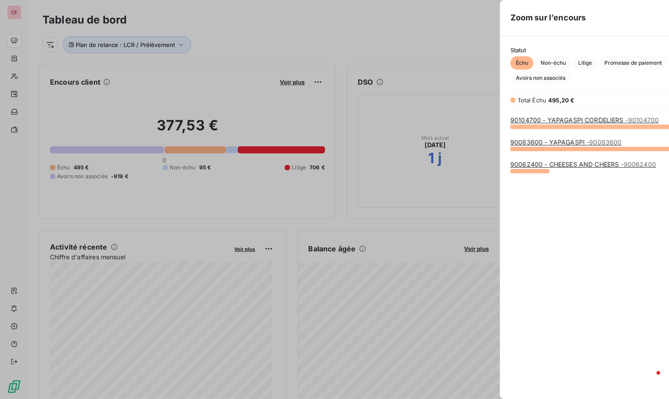
scroll to position [391, 333]
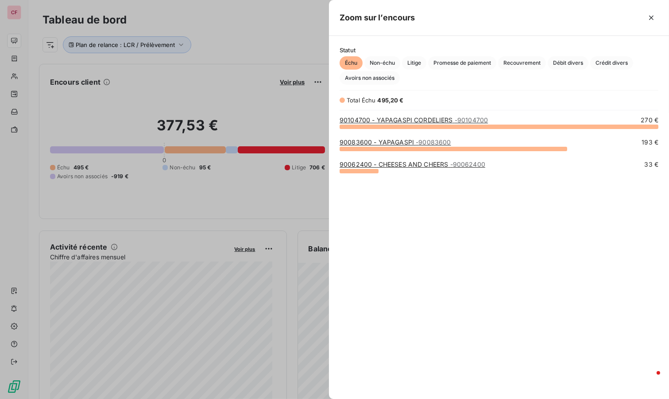
click at [385, 58] on span "Non-échu" at bounding box center [382, 62] width 36 height 13
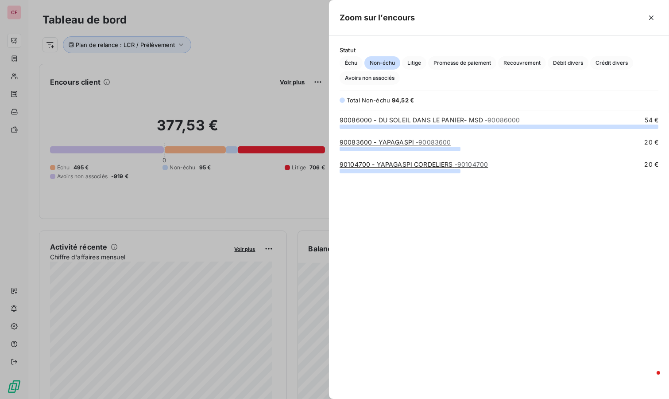
click at [410, 62] on span "Litige" at bounding box center [414, 62] width 24 height 13
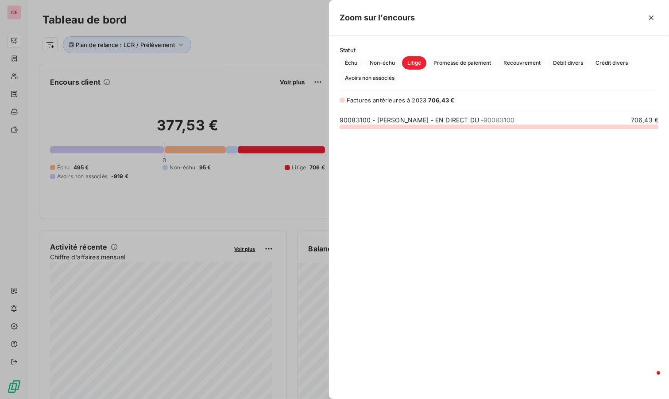
click at [450, 65] on span "Promesse de paiement" at bounding box center [462, 62] width 68 height 13
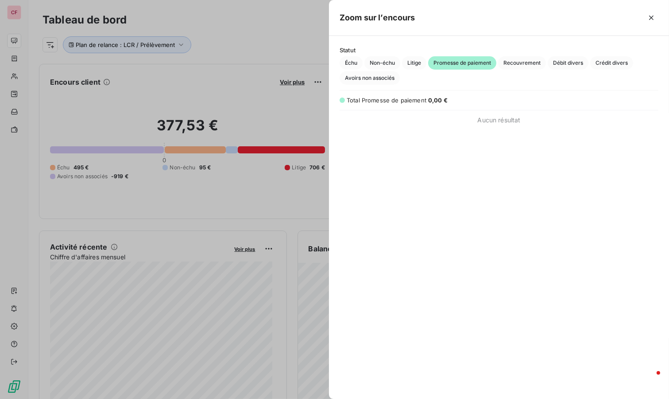
click at [510, 66] on span "Recouvrement" at bounding box center [522, 62] width 48 height 13
click at [576, 63] on span "Débit divers" at bounding box center [568, 62] width 41 height 13
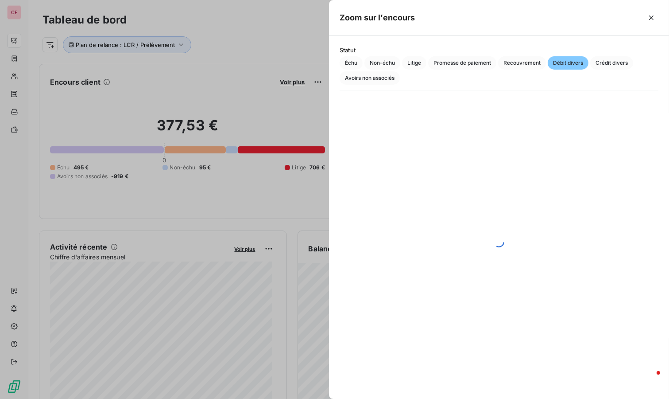
click at [614, 69] on div "Échu Non-échu Litige Promesse de paiement Recouvrement Débit divers Crédit dive…" at bounding box center [499, 70] width 319 height 28
click at [616, 61] on span "Crédit divers" at bounding box center [611, 62] width 43 height 13
click at [377, 77] on span "Avoirs non associés" at bounding box center [370, 77] width 60 height 13
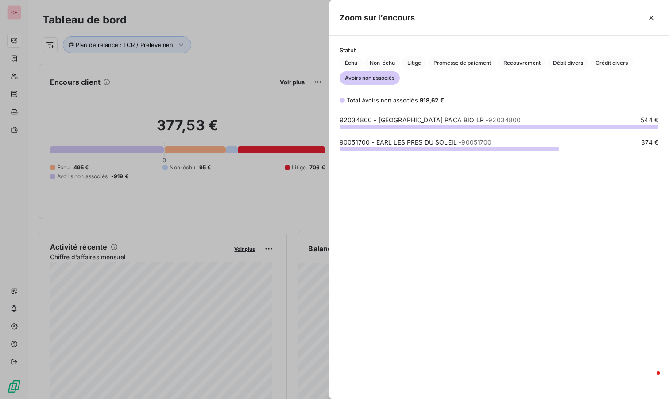
scroll to position [265, 333]
click at [353, 65] on span "Échu" at bounding box center [351, 62] width 23 height 13
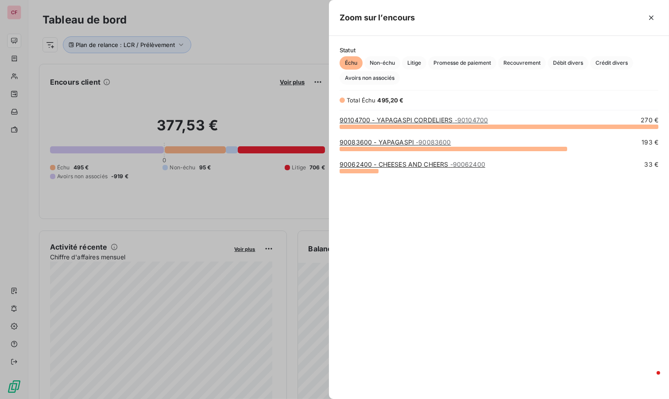
click at [604, 67] on span "Crédit divers" at bounding box center [611, 62] width 43 height 13
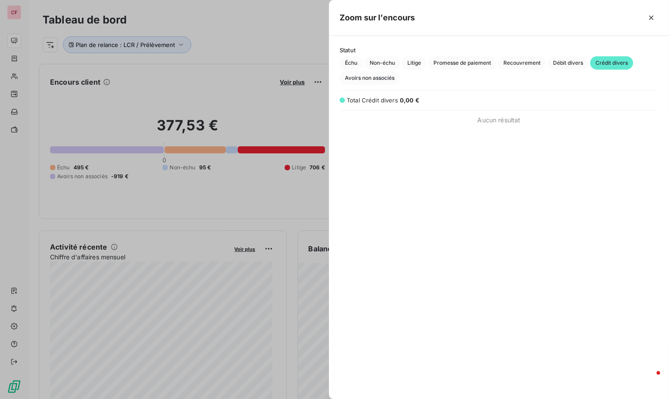
click at [341, 59] on span "Échu" at bounding box center [351, 62] width 23 height 13
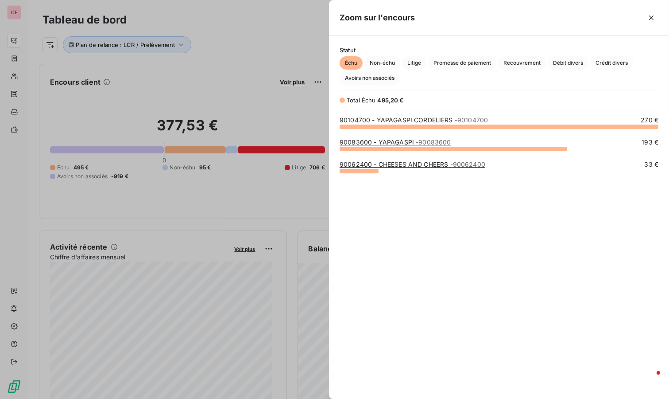
click at [376, 76] on span "Avoirs non associés" at bounding box center [370, 77] width 60 height 13
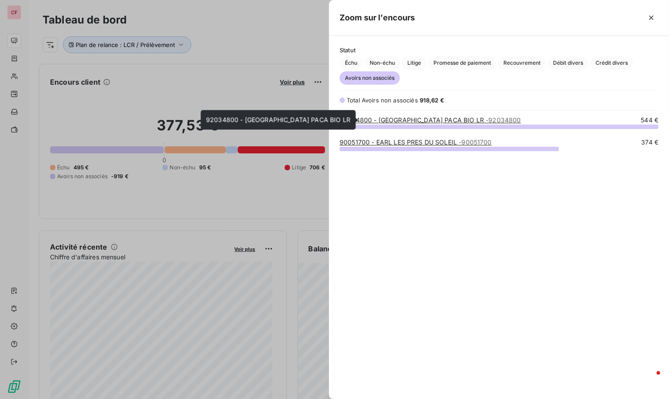
click at [451, 116] on link "92034800 - POTAGER CITY PACA BIO LR - 92034800" at bounding box center [431, 120] width 182 height 8
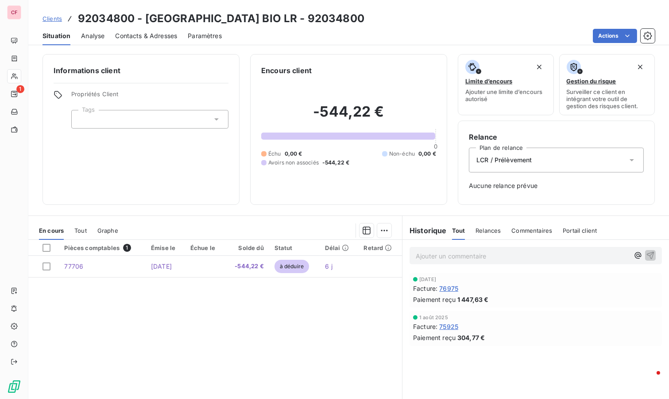
click at [491, 159] on span "LCR / Prélèvement" at bounding box center [504, 159] width 56 height 9
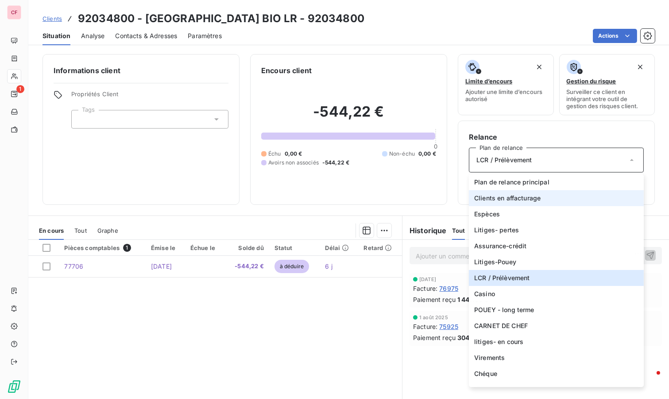
click at [511, 197] on span "Clients en affacturage" at bounding box center [507, 197] width 66 height 9
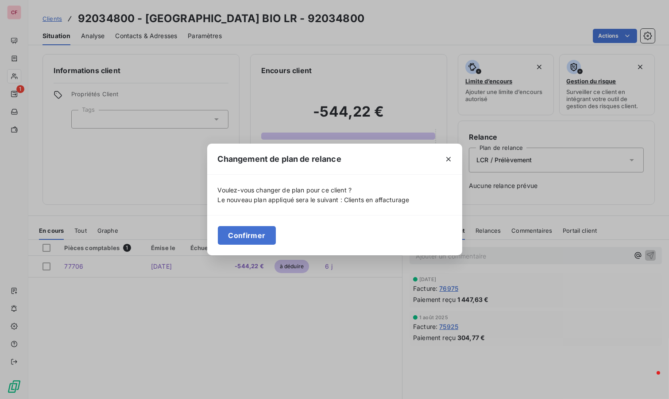
click at [259, 236] on button "Confirmer" at bounding box center [247, 235] width 58 height 19
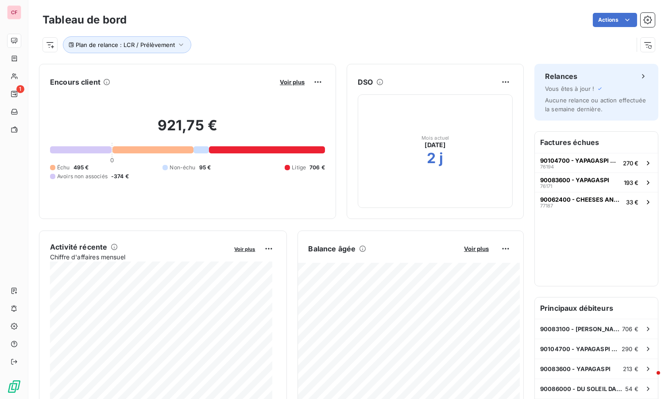
click at [284, 83] on span "Voir plus" at bounding box center [292, 81] width 25 height 7
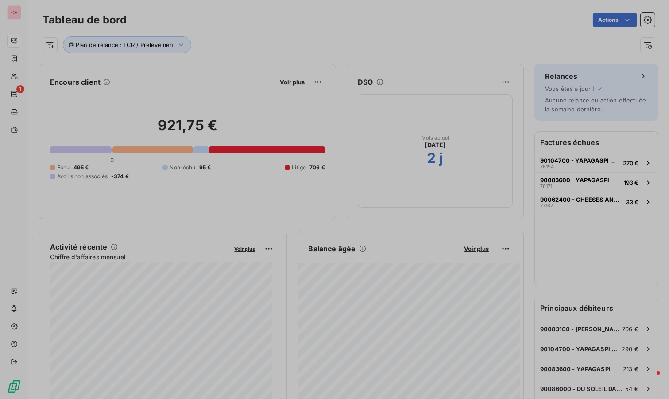
scroll to position [8, 8]
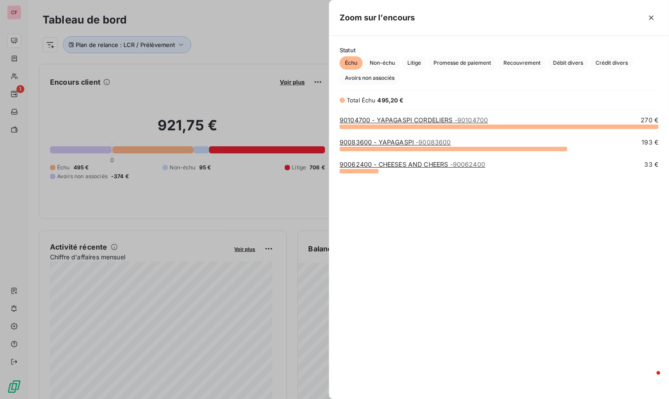
click at [364, 75] on span "Avoirs non associés" at bounding box center [370, 77] width 60 height 13
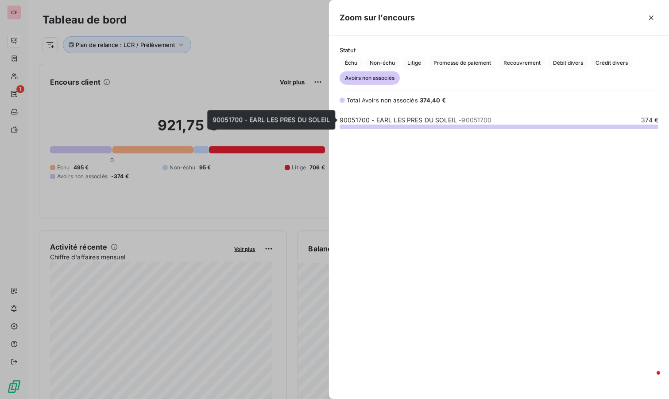
click at [412, 120] on link "90051700 - EARL LES PRES DU SOLEIL - 90051700" at bounding box center [416, 120] width 152 height 8
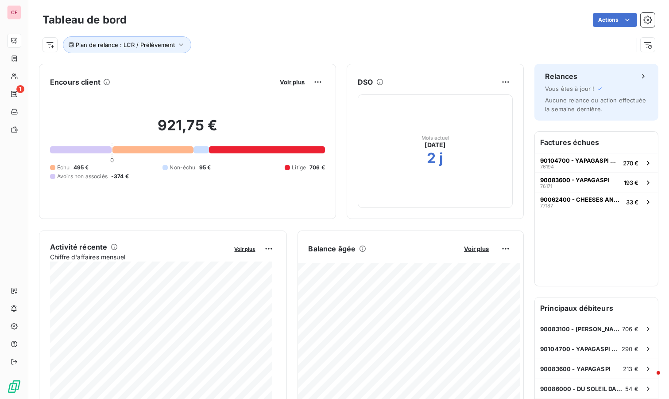
click at [289, 84] on span "Voir plus" at bounding box center [292, 81] width 25 height 7
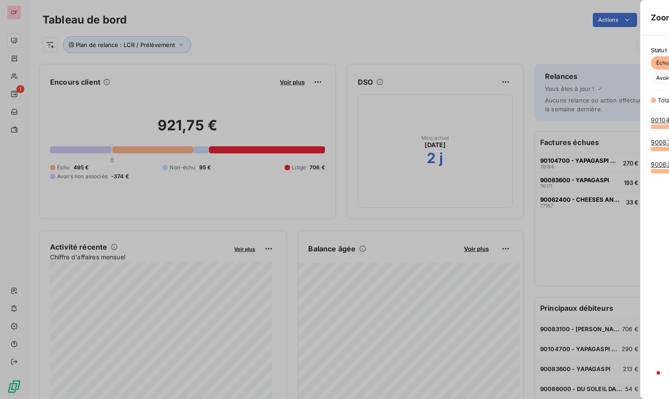
scroll to position [391, 333]
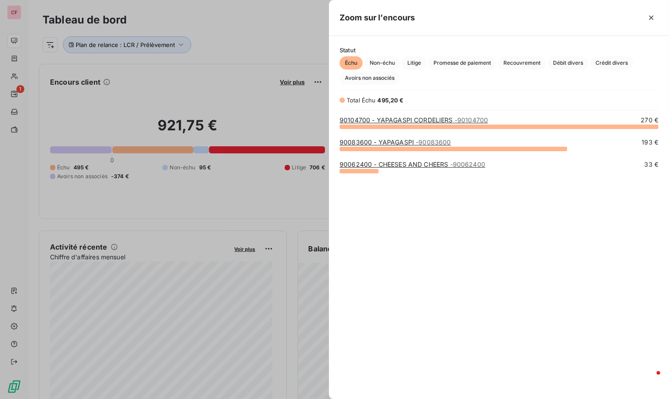
click at [378, 78] on span "Avoirs non associés" at bounding box center [370, 77] width 60 height 13
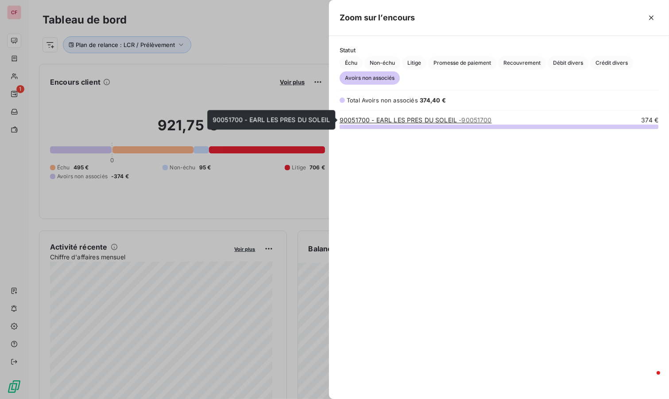
click at [402, 119] on link "90051700 - EARL LES PRES DU SOLEIL - 90051700" at bounding box center [416, 120] width 152 height 8
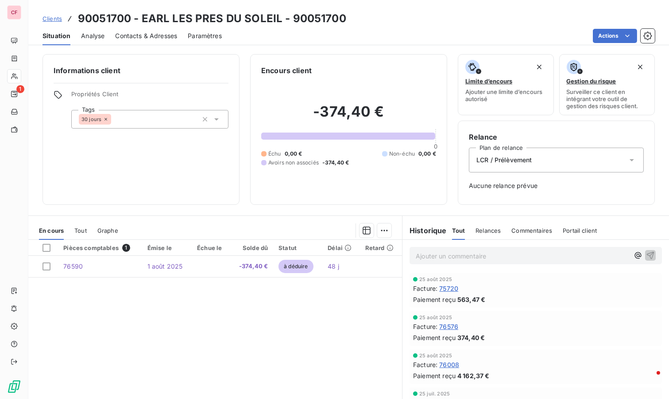
click at [447, 325] on span "76576" at bounding box center [448, 325] width 19 height 9
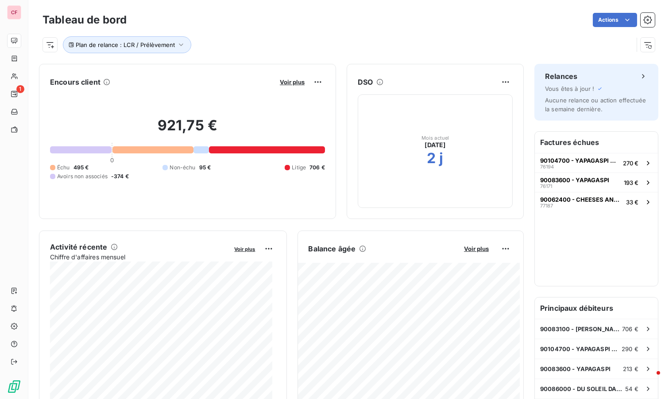
click at [292, 80] on span "Voir plus" at bounding box center [292, 81] width 25 height 7
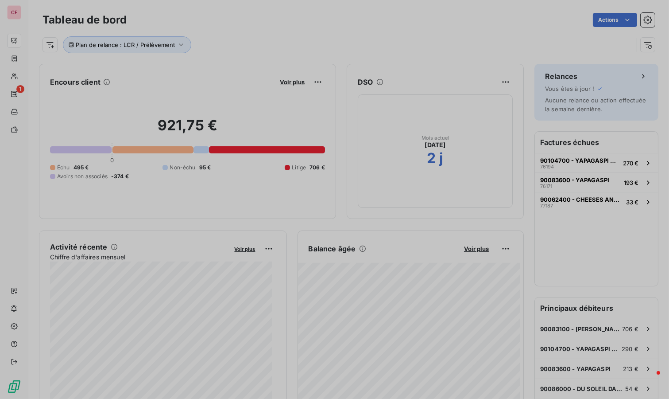
scroll to position [391, 333]
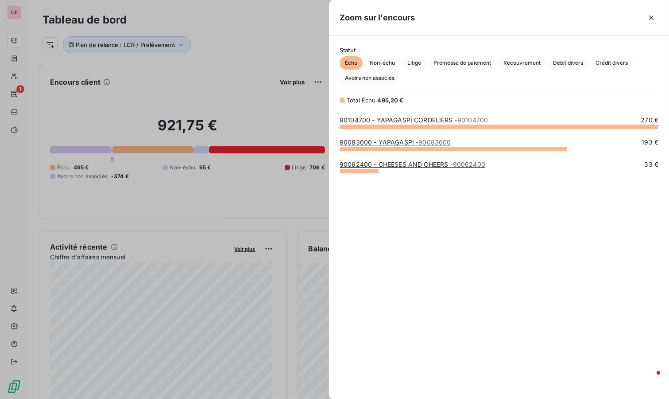
click at [434, 160] on link "90062400 - CHEESES AND CHEERS - 90062400" at bounding box center [413, 164] width 146 height 8
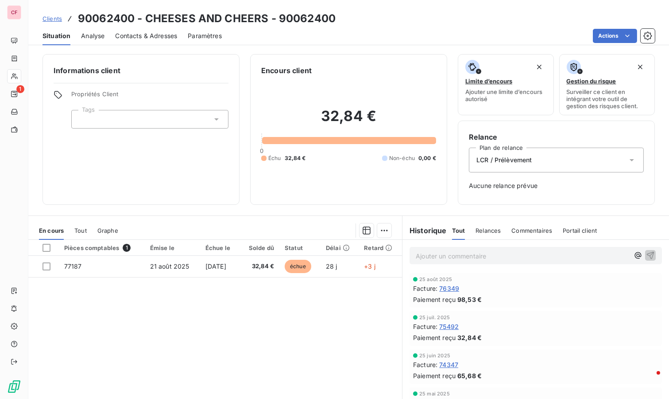
click at [200, 264] on td "15 sept. 2025" at bounding box center [219, 265] width 39 height 21
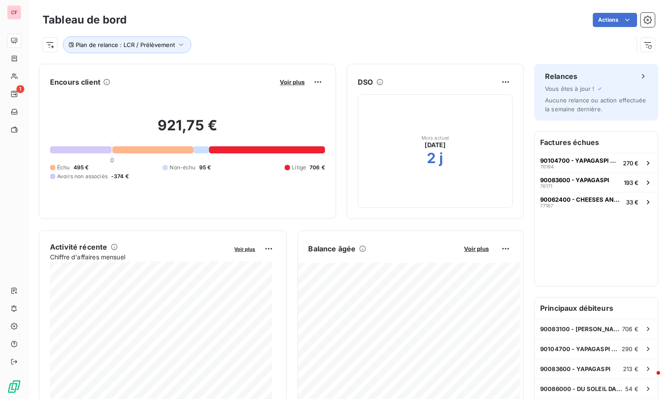
click at [286, 85] on span "Voir plus" at bounding box center [292, 81] width 25 height 7
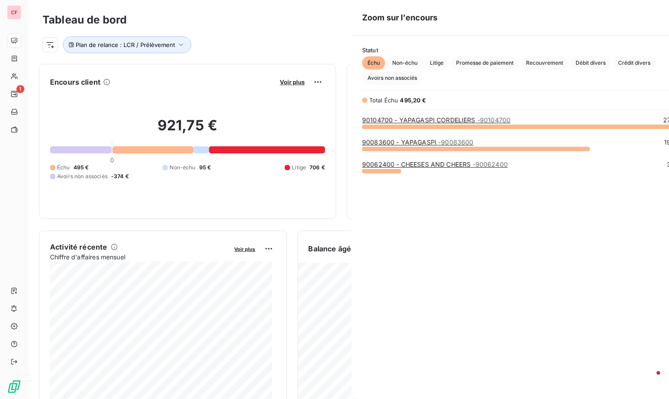
scroll to position [391, 333]
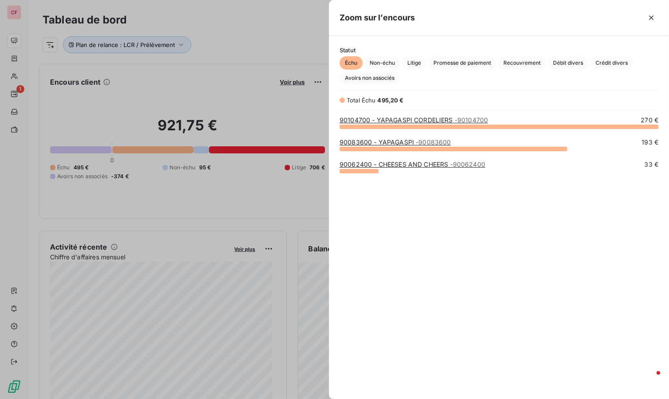
click at [229, 25] on div at bounding box center [334, 199] width 669 height 399
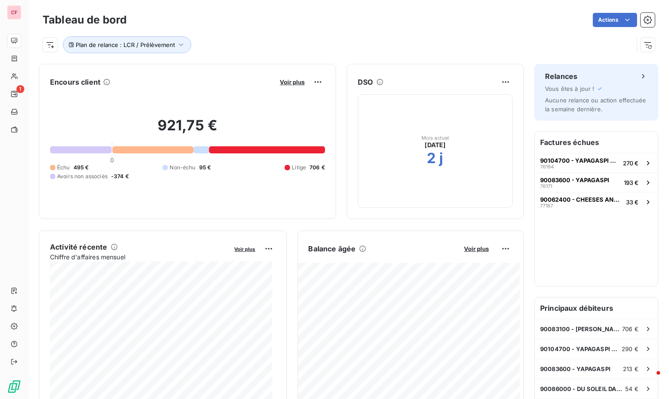
click at [288, 81] on span "Voir plus" at bounding box center [292, 81] width 25 height 7
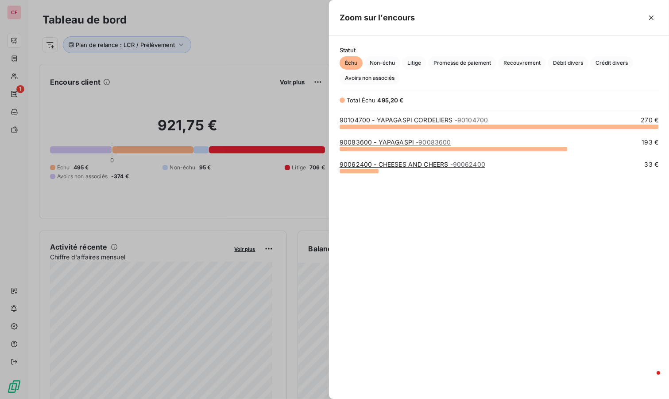
click at [239, 36] on div at bounding box center [334, 199] width 669 height 399
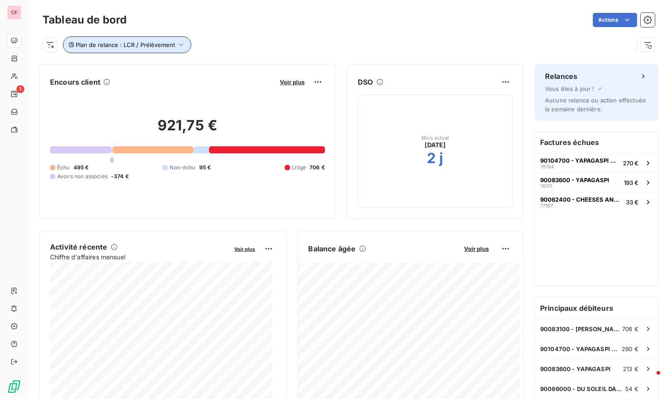
click at [174, 39] on button "Plan de relance : LCR / Prélèvement" at bounding box center [127, 44] width 128 height 17
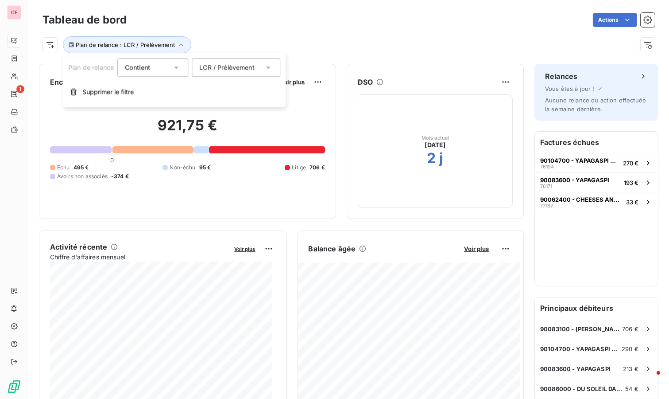
click at [251, 73] on div "LCR / Prélèvement" at bounding box center [236, 67] width 89 height 19
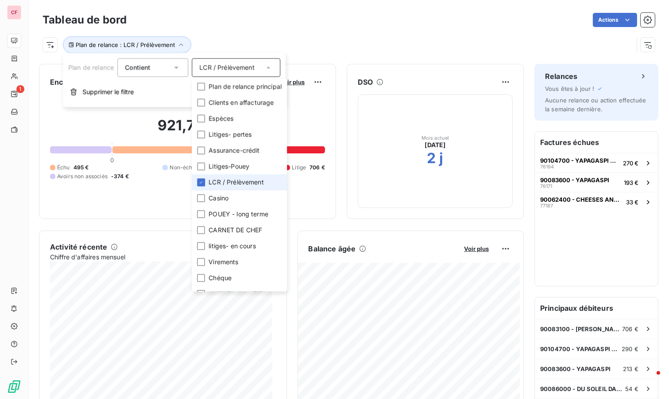
click at [199, 180] on icon at bounding box center [200, 181] width 5 height 5
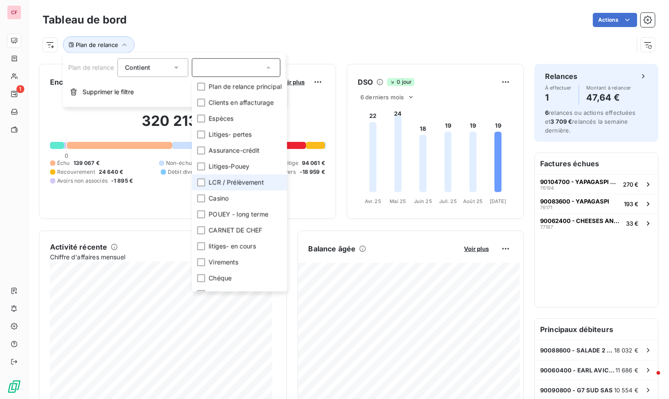
scroll to position [10, 0]
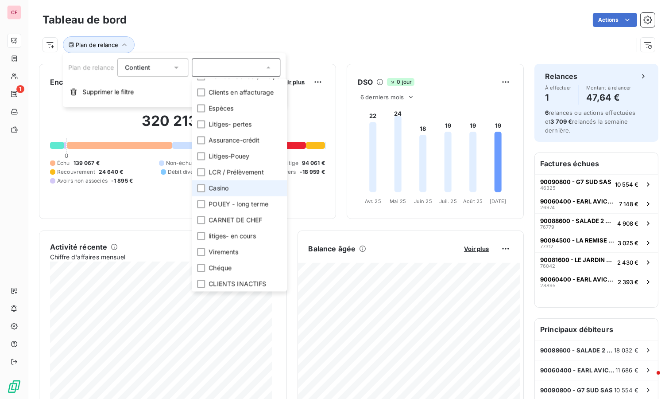
click at [203, 182] on li "Casino" at bounding box center [239, 188] width 95 height 16
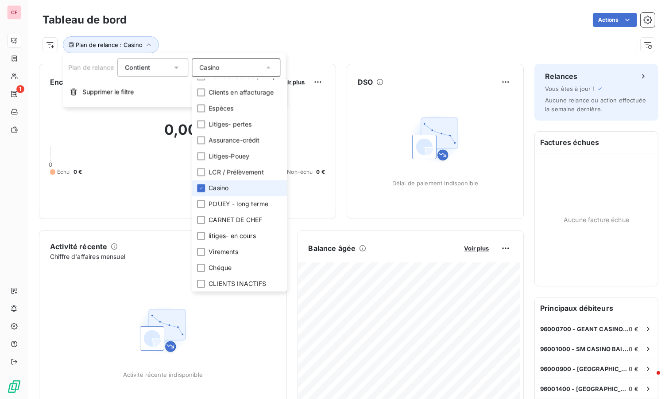
click at [201, 184] on div at bounding box center [201, 188] width 8 height 8
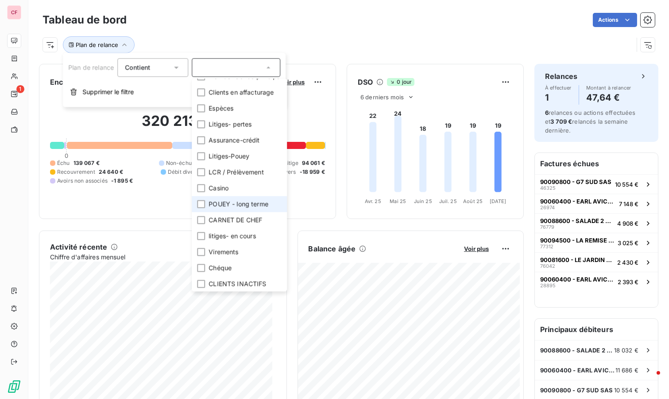
click at [206, 204] on li "POUEY - long terme" at bounding box center [239, 204] width 95 height 16
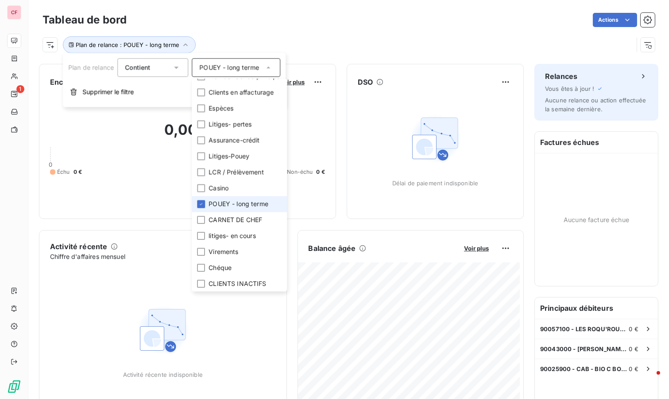
click at [206, 204] on li "POUEY - long terme" at bounding box center [239, 204] width 95 height 16
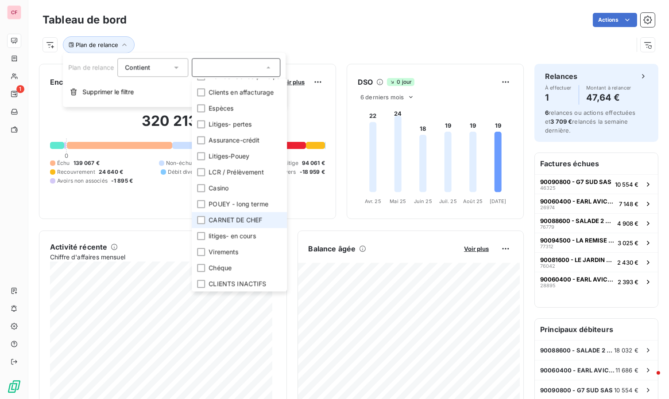
click at [203, 219] on div at bounding box center [201, 220] width 8 height 8
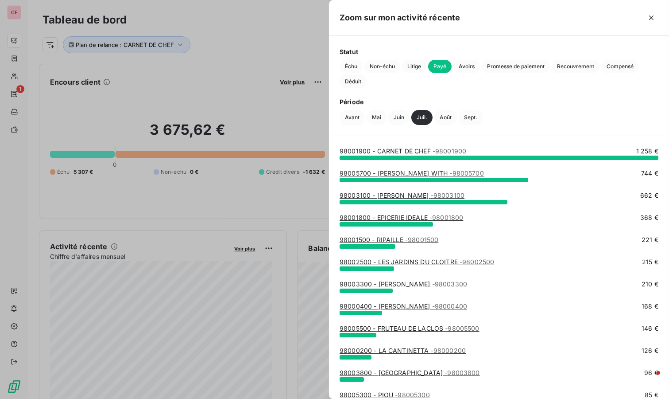
click at [348, 67] on span "Échu" at bounding box center [351, 66] width 23 height 13
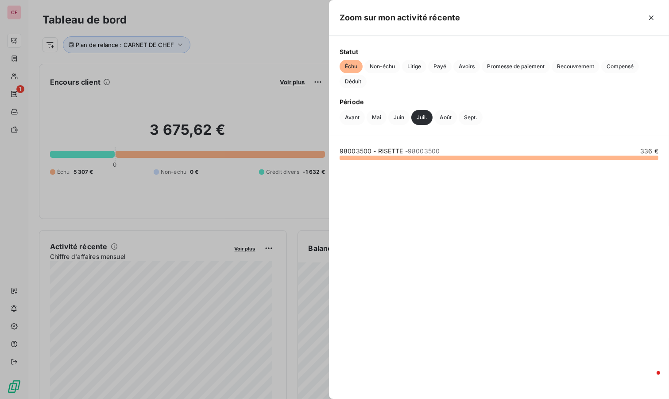
click at [385, 151] on link "98003500 - RISETTE - 98003500" at bounding box center [390, 151] width 100 height 8
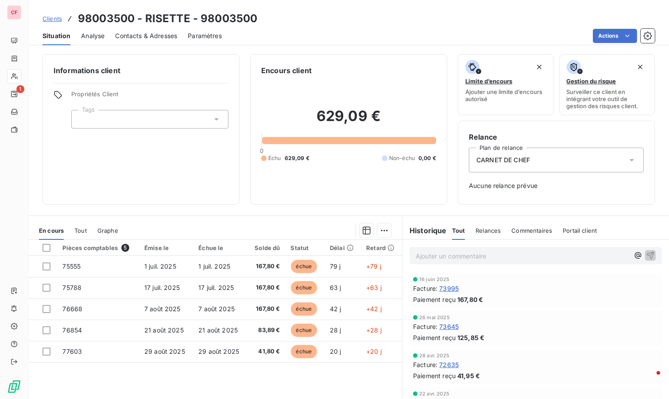
click at [446, 253] on p "Ajouter un commentaire ﻿" at bounding box center [522, 255] width 213 height 11
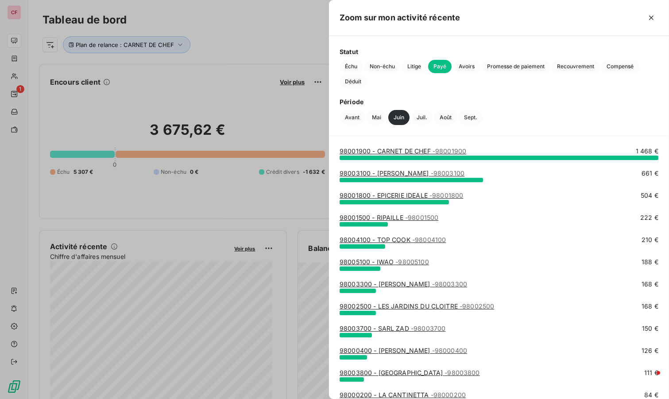
click at [355, 66] on span "Échu" at bounding box center [351, 66] width 23 height 13
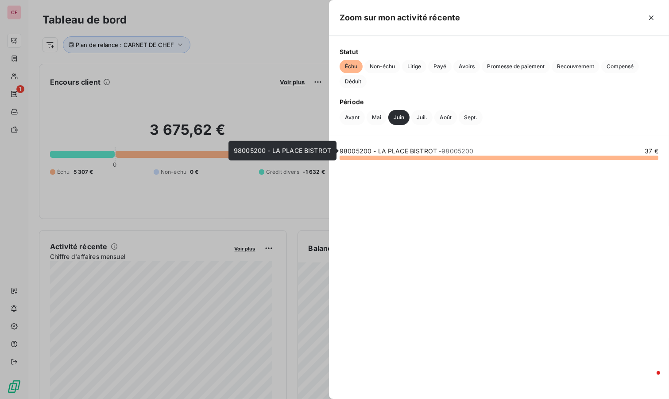
click at [419, 148] on link "98005200 - LA PLACE BISTROT - 98005200" at bounding box center [407, 151] width 134 height 8
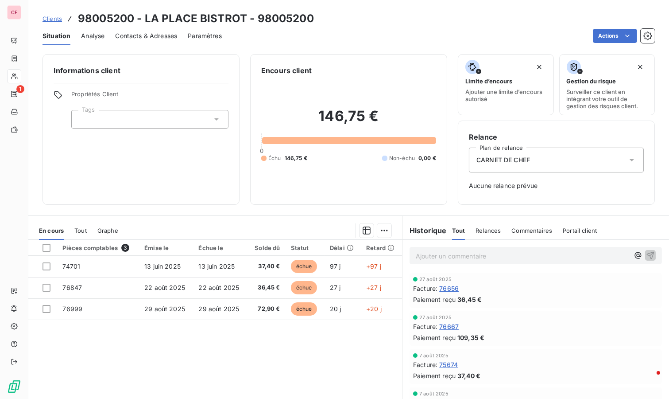
click at [465, 263] on div "Ajouter un commentaire ﻿" at bounding box center [535, 255] width 267 height 31
click at [460, 257] on p "Ajouter un commentaire ﻿" at bounding box center [522, 255] width 213 height 11
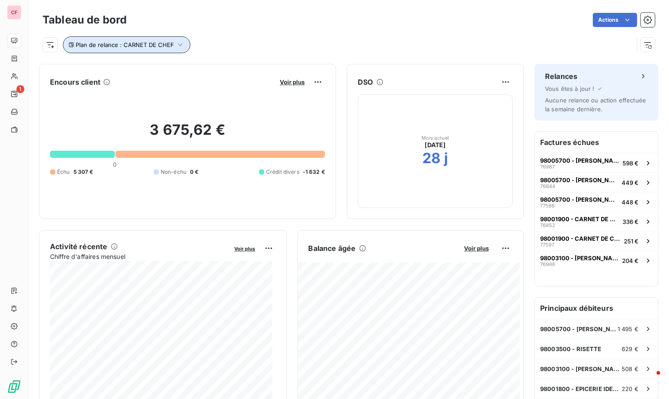
click at [186, 45] on button "Plan de relance : CARNET DE CHEF" at bounding box center [127, 44] width 128 height 17
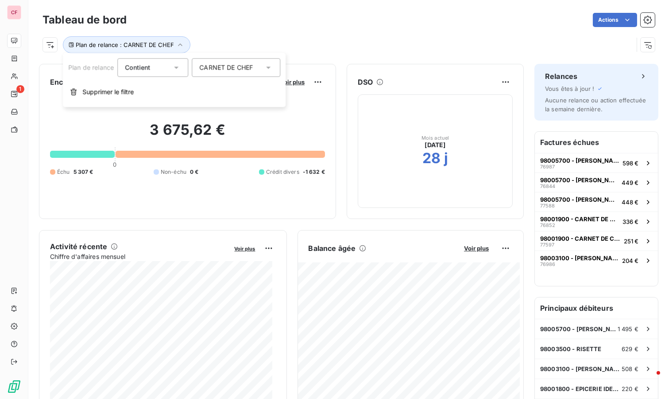
click at [269, 66] on icon at bounding box center [268, 67] width 9 height 9
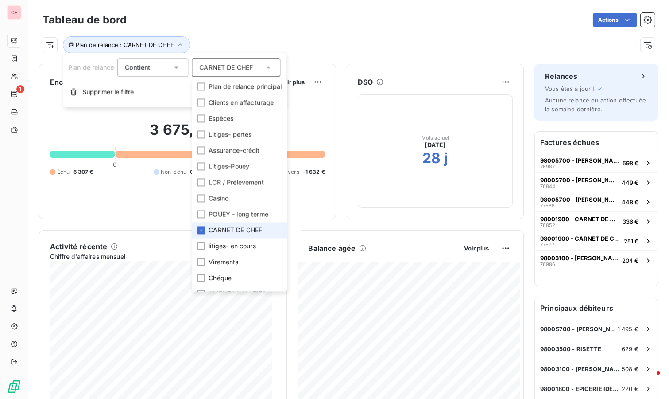
click at [201, 231] on icon at bounding box center [200, 229] width 5 height 5
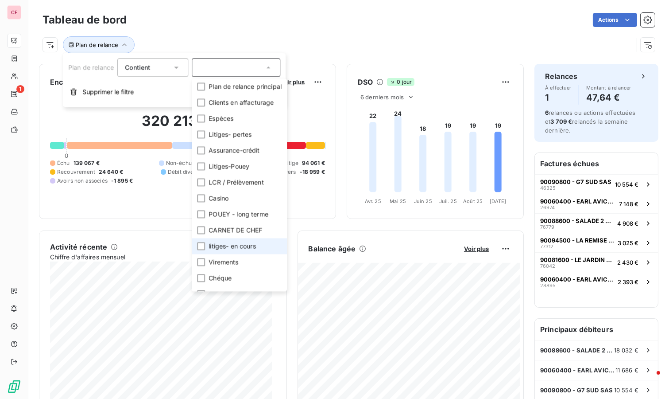
click at [200, 250] on li "litiges- en cours" at bounding box center [239, 246] width 95 height 16
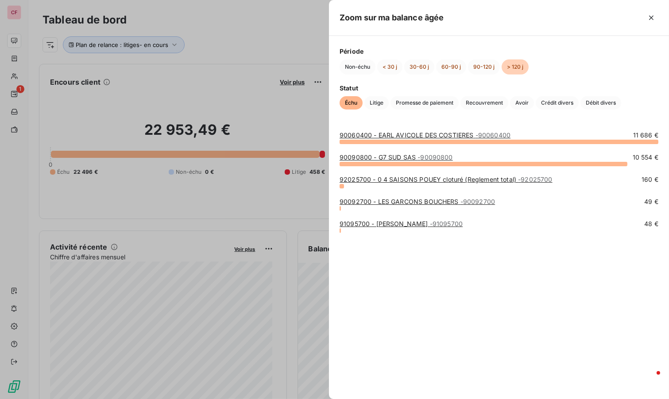
click at [377, 222] on link "91095700 - VIVAL LA LONDE - 91095700" at bounding box center [401, 224] width 123 height 8
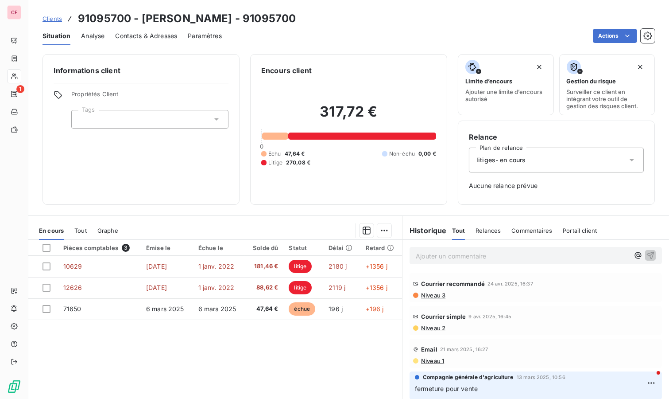
click at [420, 292] on span "Niveau 3" at bounding box center [432, 294] width 25 height 7
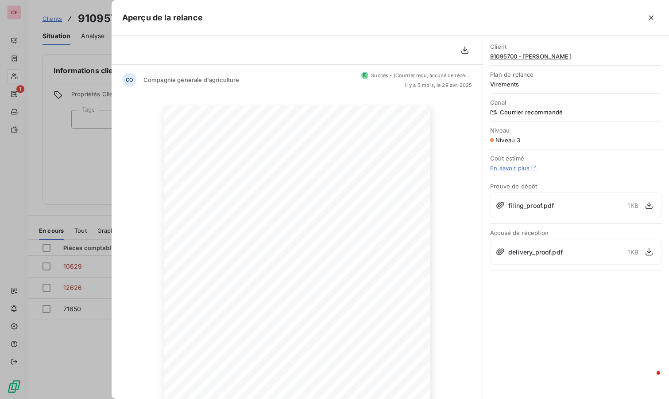
click at [650, 15] on icon "button" at bounding box center [651, 17] width 9 height 9
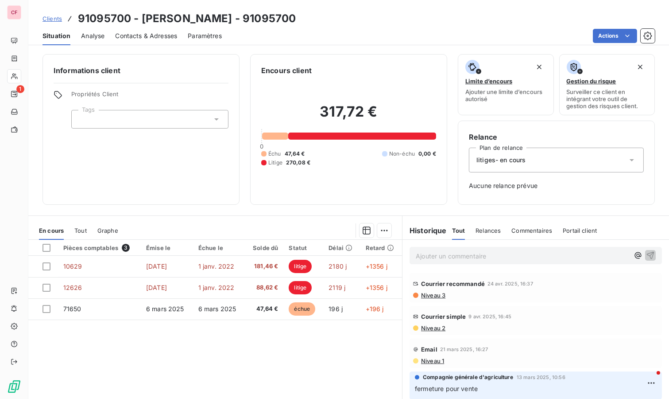
click at [255, 309] on span "47,64 €" at bounding box center [264, 308] width 28 height 9
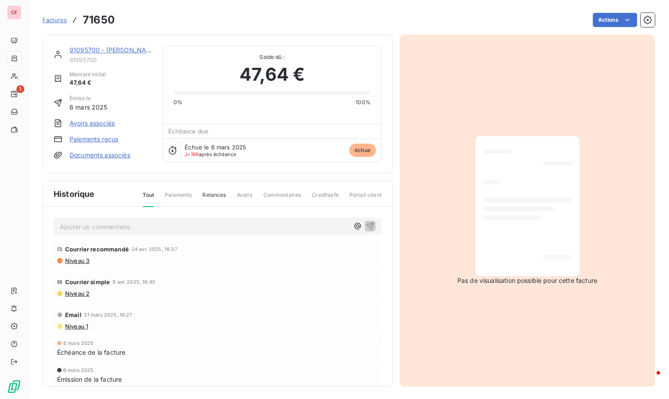
click at [611, 21] on html "CF 1 Factures 71650 Actions 91095700 - VIVAL LA LONDE 91095700 Montant initial …" at bounding box center [334, 199] width 669 height 399
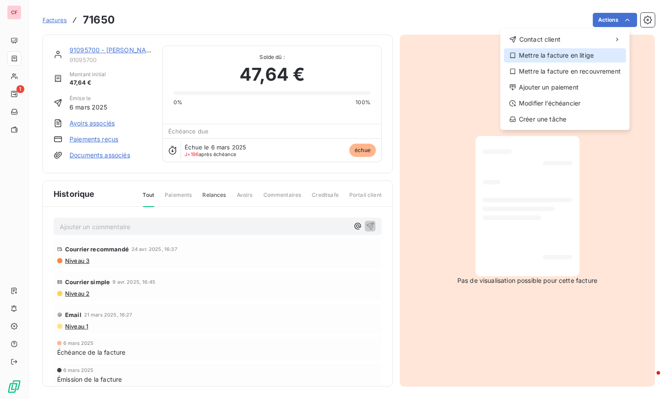
click at [585, 57] on div "Mettre la facture en litige" at bounding box center [565, 55] width 122 height 14
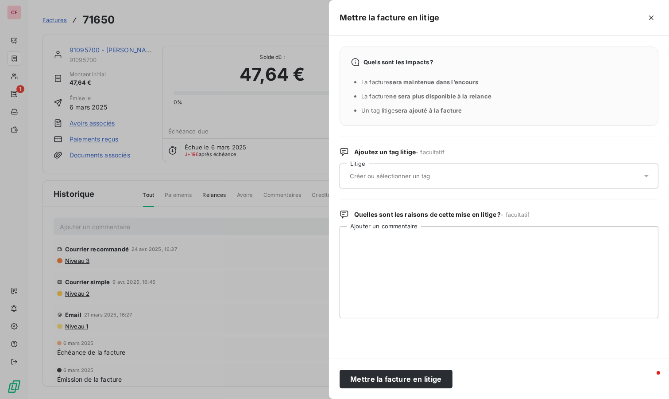
click at [381, 379] on button "Mettre la facture en litige" at bounding box center [396, 378] width 113 height 19
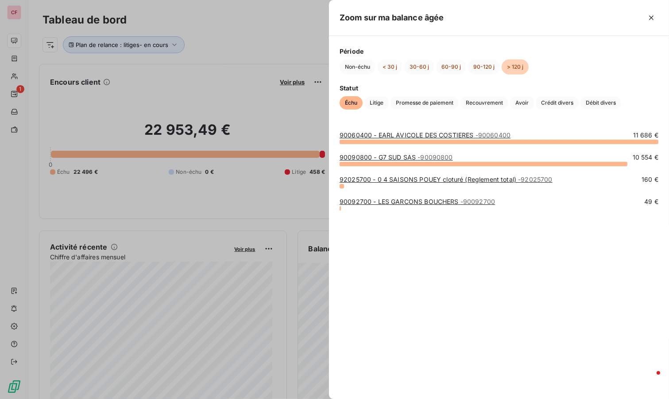
click at [399, 197] on link "90092700 - LES GARCONS BOUCHERS - 90092700" at bounding box center [417, 201] width 155 height 8
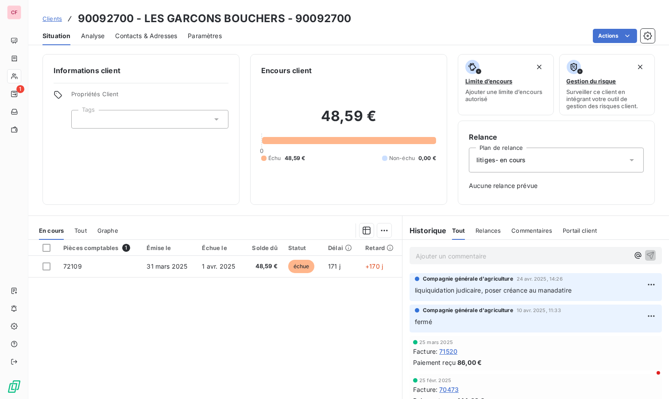
click at [257, 263] on span "48,59 €" at bounding box center [263, 266] width 28 height 9
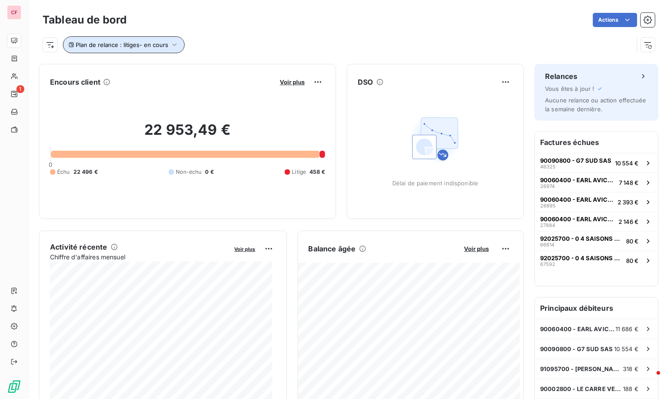
click at [167, 45] on button "Plan de relance : litiges- en cours" at bounding box center [124, 44] width 122 height 17
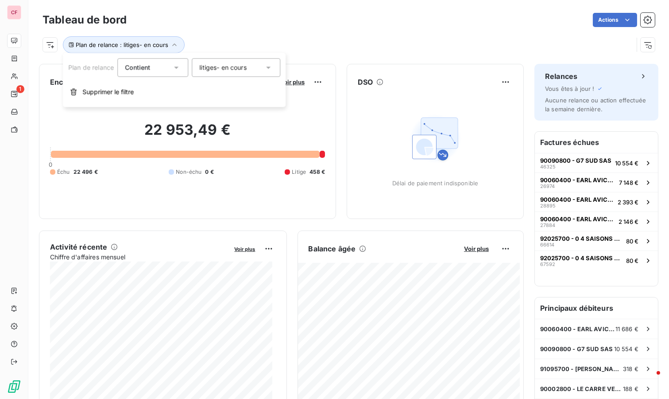
click at [224, 62] on div "litiges- en cours" at bounding box center [236, 67] width 89 height 19
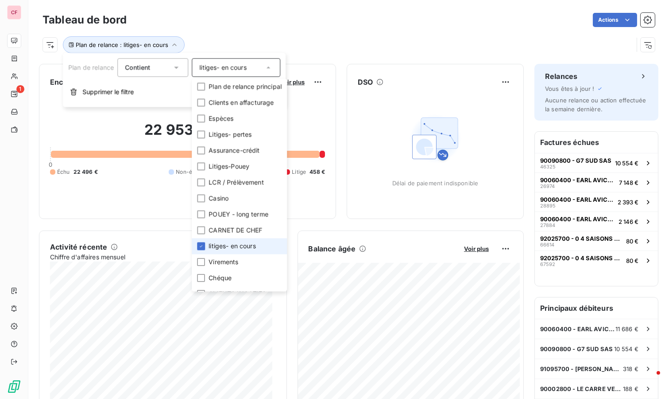
click at [201, 244] on icon at bounding box center [200, 245] width 5 height 5
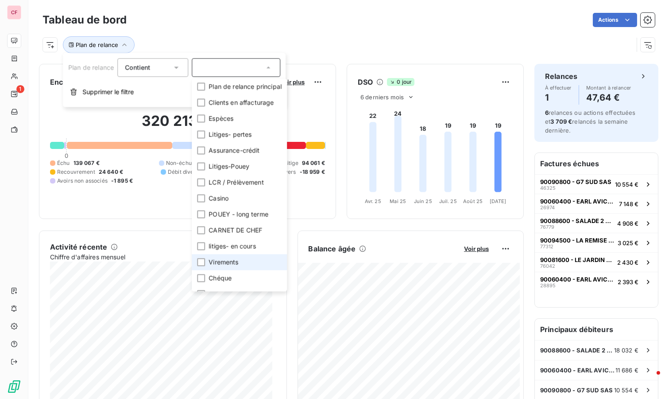
click at [201, 262] on div at bounding box center [201, 262] width 8 height 8
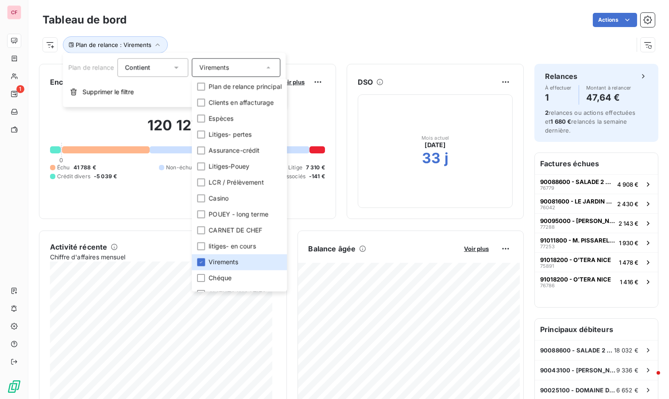
click at [271, 19] on div "Actions" at bounding box center [396, 20] width 518 height 14
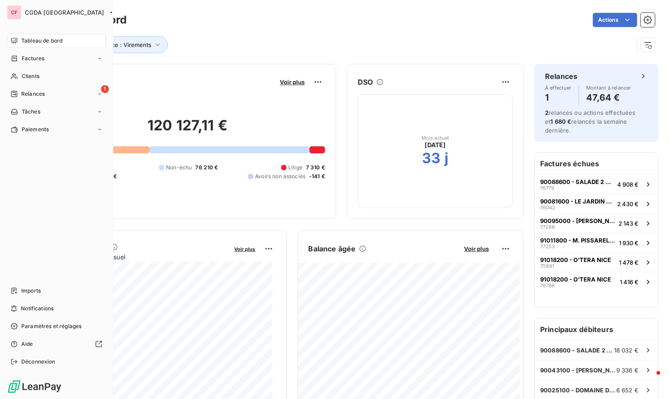
click at [20, 81] on div "Clients" at bounding box center [56, 76] width 99 height 14
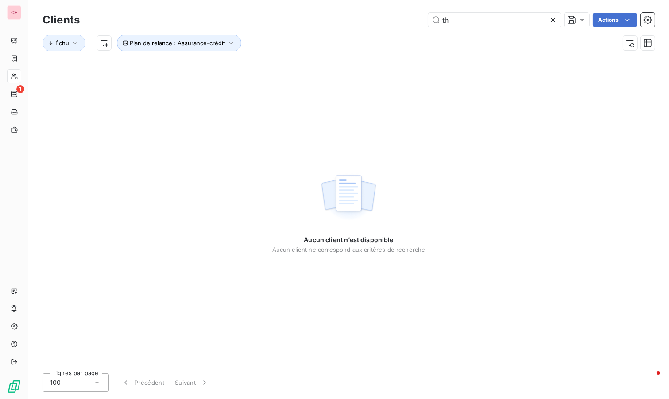
type input "t"
type input "herve"
click at [229, 43] on icon "button" at bounding box center [231, 43] width 4 height 3
click at [154, 86] on span "Supprimer le filtre" at bounding box center [160, 90] width 51 height 9
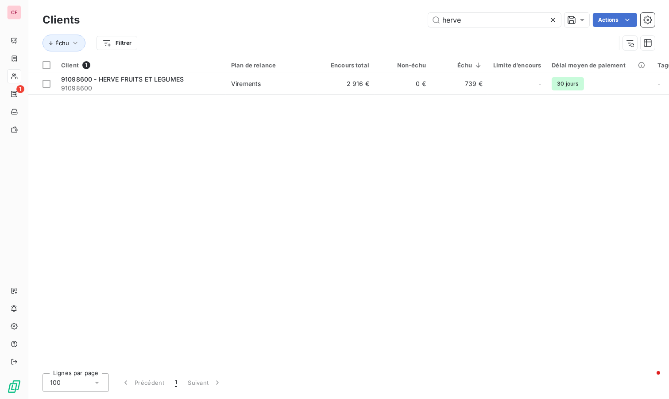
click at [266, 90] on td "Virements" at bounding box center [272, 83] width 92 height 21
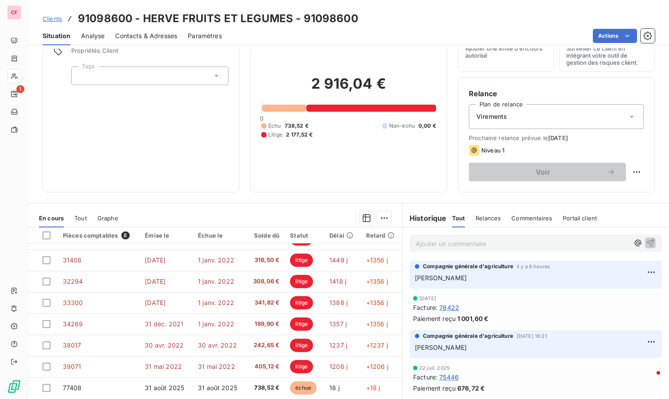
scroll to position [68, 0]
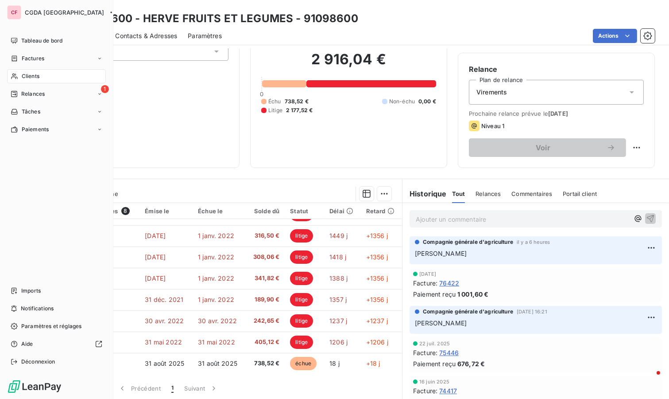
click at [37, 77] on span "Clients" at bounding box center [31, 76] width 18 height 8
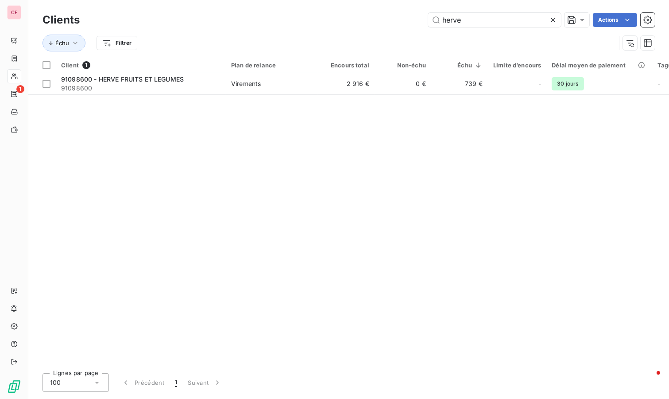
click at [466, 23] on input "herve" at bounding box center [494, 20] width 133 height 14
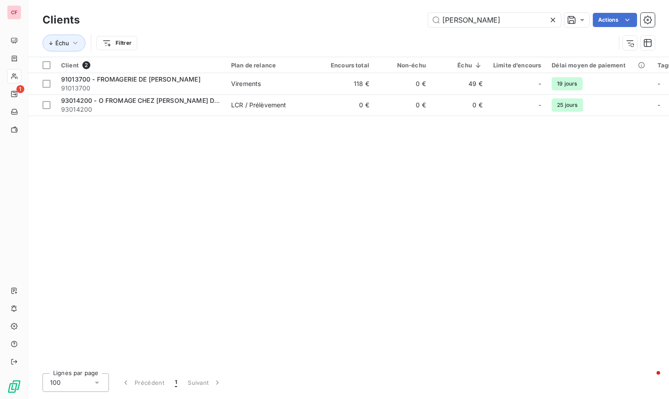
type input "luca"
click at [286, 85] on span "Virements" at bounding box center [271, 83] width 81 height 9
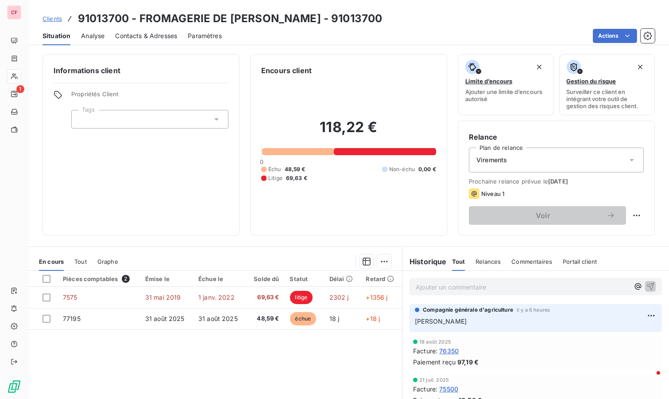
scroll to position [68, 0]
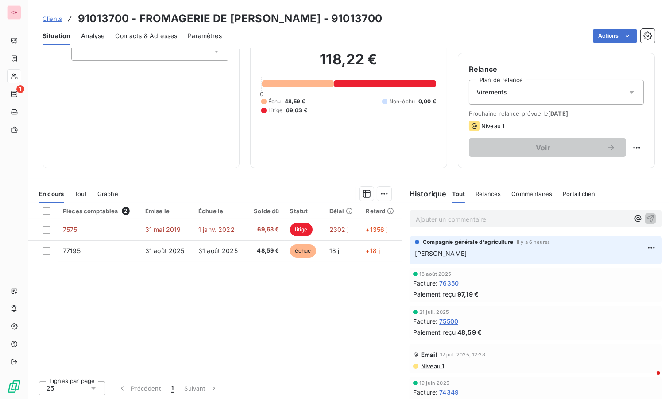
click at [629, 146] on html "CF 1 Clients 91013700 - FROMAGERIE DE LUCA - 91013700 Situation Analyse Contact…" at bounding box center [334, 199] width 669 height 399
click at [608, 170] on div "Replanifier cette action" at bounding box center [592, 166] width 79 height 14
select select "8"
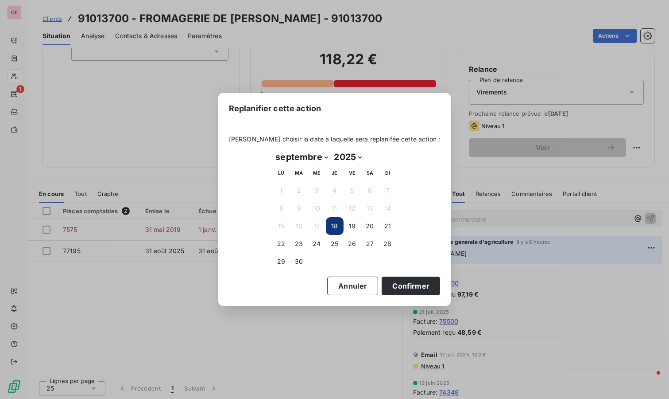
click at [335, 224] on button "18" at bounding box center [335, 226] width 18 height 18
click at [407, 287] on button "Confirmer" at bounding box center [411, 285] width 58 height 19
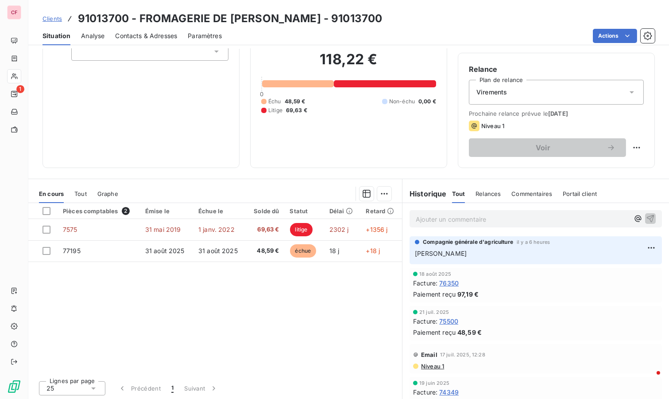
click at [629, 147] on html "CF 1 Clients 91013700 - FROMAGERIE DE LUCA - 91013700 Situation Analyse Contact…" at bounding box center [334, 199] width 669 height 399
click at [565, 166] on div "Replanifier cette action" at bounding box center [592, 166] width 79 height 14
select select "8"
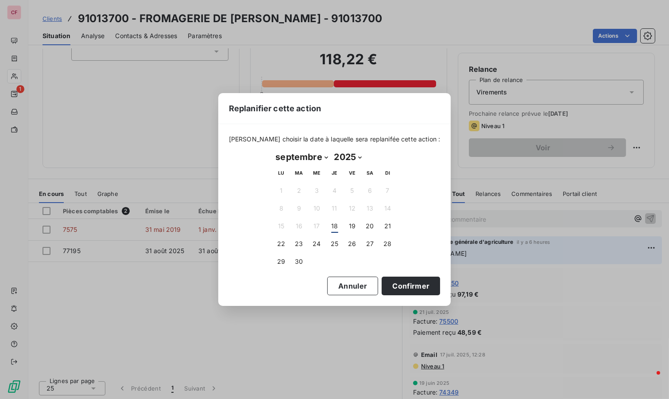
click at [337, 224] on button "18" at bounding box center [335, 226] width 18 height 18
click at [402, 284] on button "Confirmer" at bounding box center [411, 285] width 58 height 19
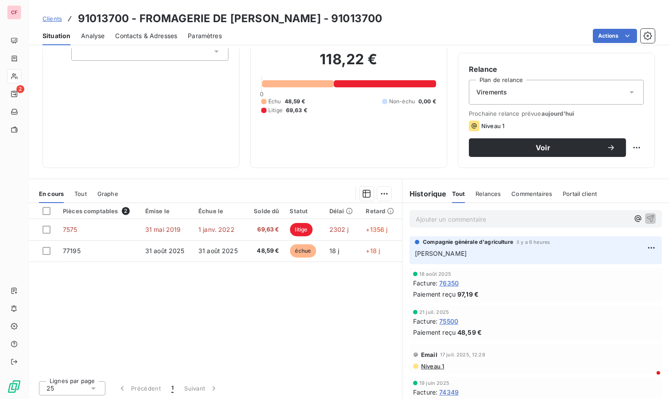
click at [541, 148] on span "Voir" at bounding box center [543, 147] width 127 height 7
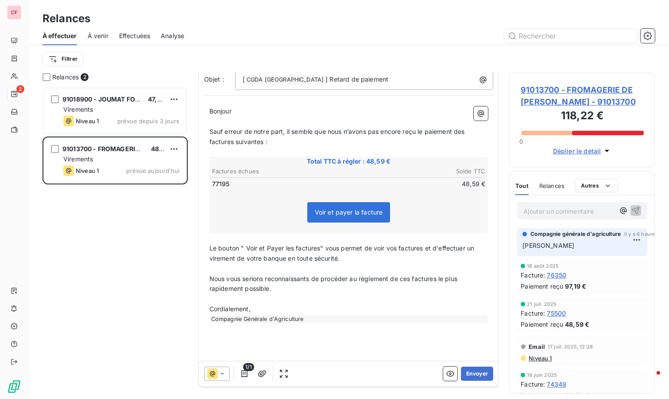
scroll to position [84, 0]
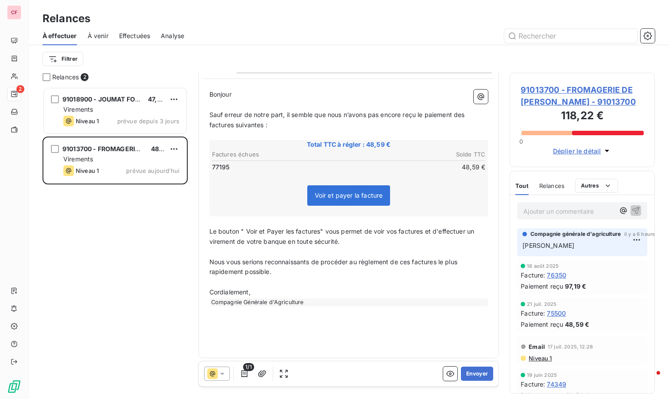
click at [472, 370] on button "Envoyer" at bounding box center [477, 373] width 32 height 14
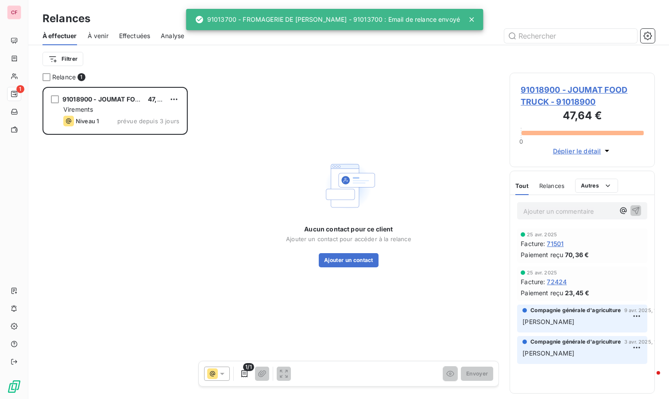
click at [126, 113] on div "Virements" at bounding box center [121, 109] width 116 height 9
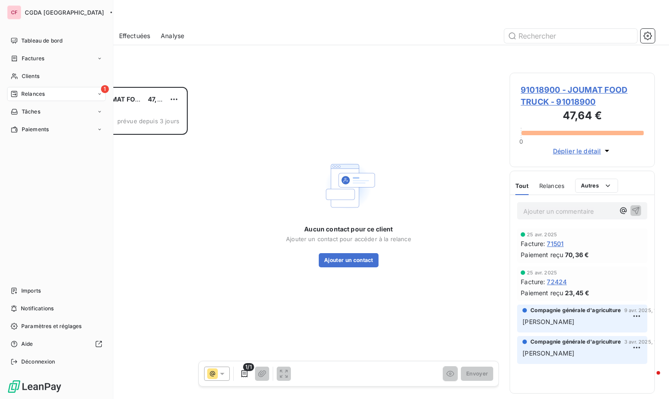
click at [21, 38] on span "Tableau de bord" at bounding box center [41, 41] width 41 height 8
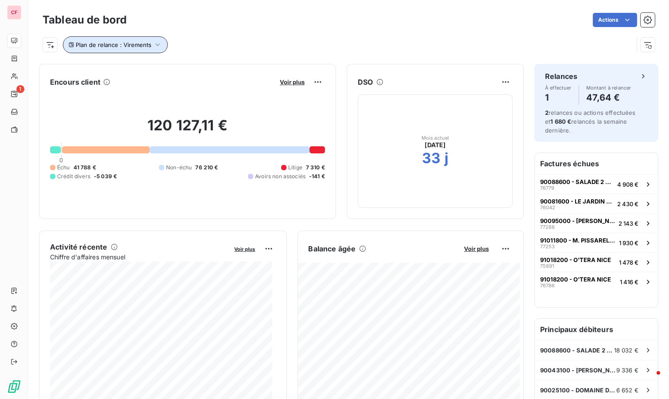
click at [153, 46] on icon "button" at bounding box center [157, 44] width 9 height 9
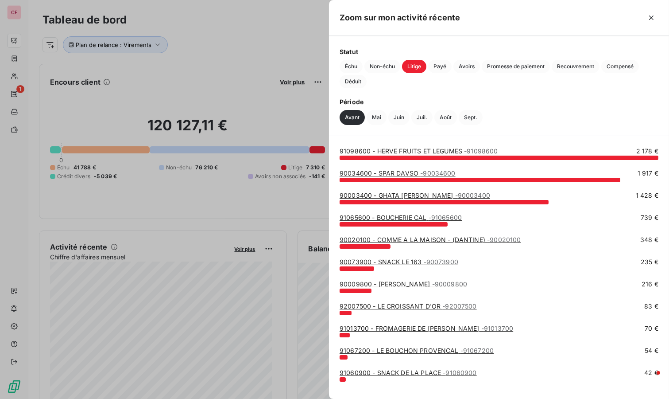
click at [359, 63] on span "Échu" at bounding box center [351, 66] width 23 height 13
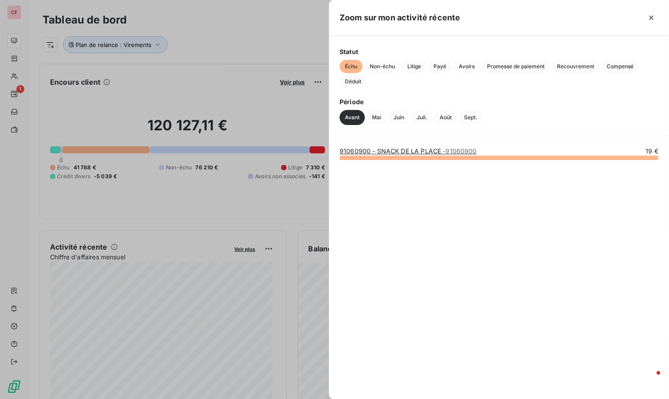
click at [391, 153] on link "91060900 - SNACK DE LA PLACE - 91060900" at bounding box center [408, 151] width 137 height 8
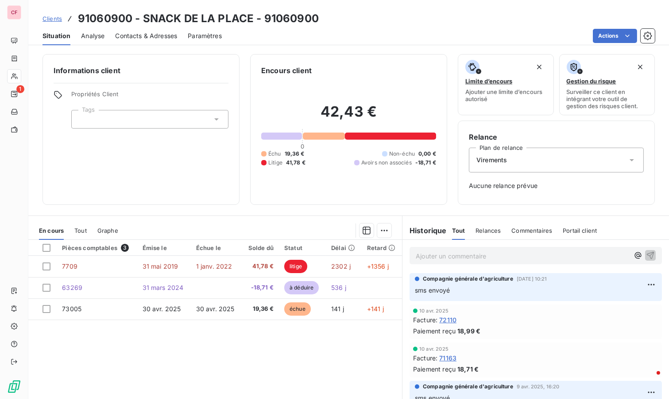
click at [426, 252] on p "Ajouter un commentaire ﻿" at bounding box center [522, 255] width 213 height 11
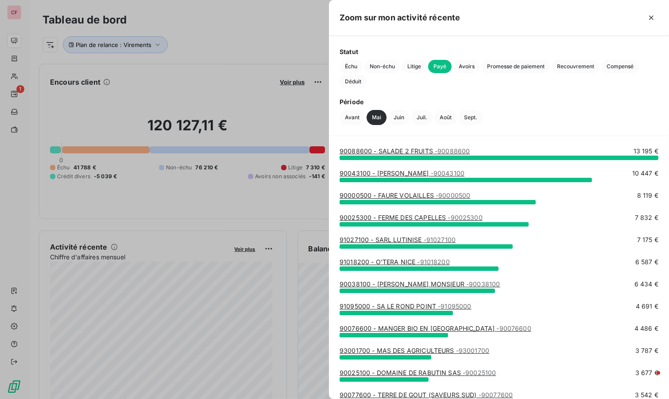
click at [344, 63] on span "Échu" at bounding box center [351, 66] width 23 height 13
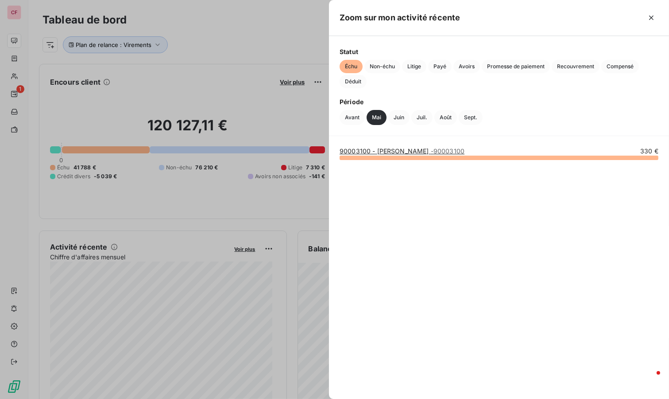
click at [145, 313] on div at bounding box center [334, 199] width 669 height 399
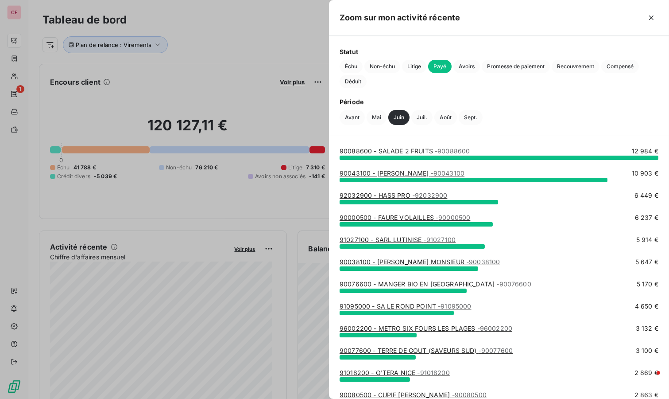
click at [351, 70] on span "Échu" at bounding box center [351, 66] width 23 height 13
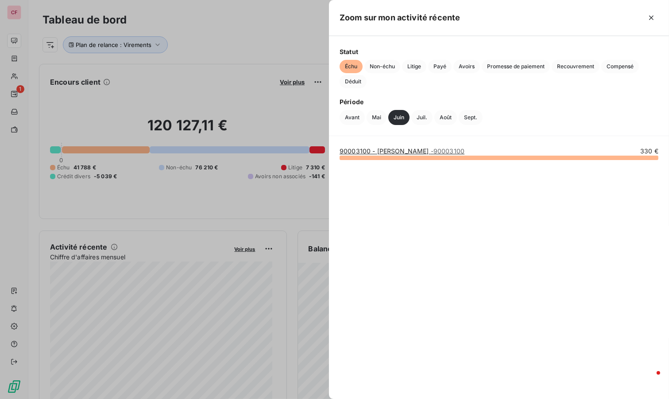
click at [177, 334] on div at bounding box center [334, 199] width 669 height 399
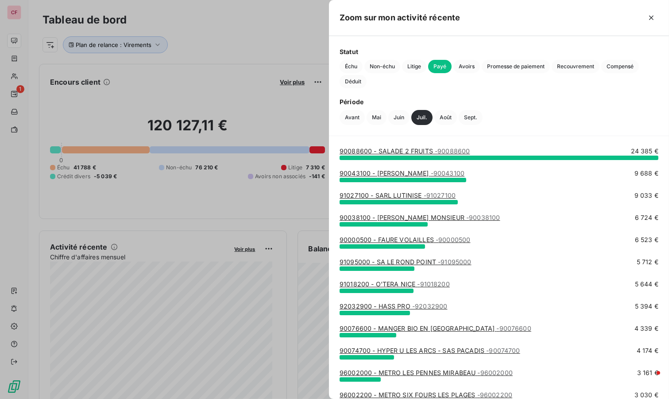
click at [344, 62] on span "Échu" at bounding box center [351, 66] width 23 height 13
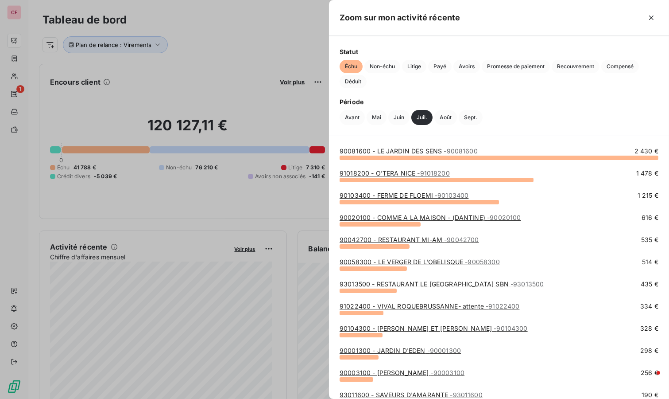
click at [150, 38] on div at bounding box center [334, 199] width 669 height 399
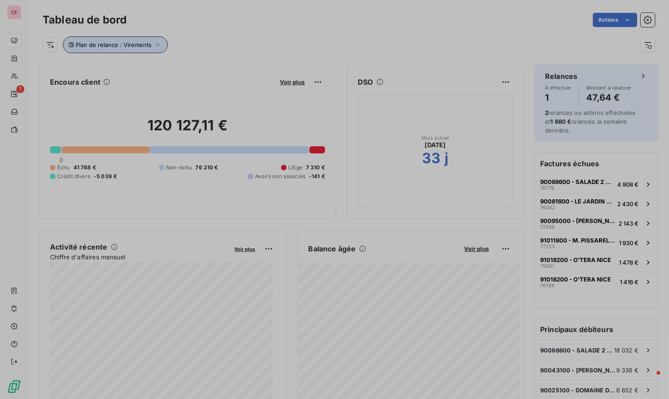
click at [158, 44] on icon "button" at bounding box center [157, 44] width 9 height 9
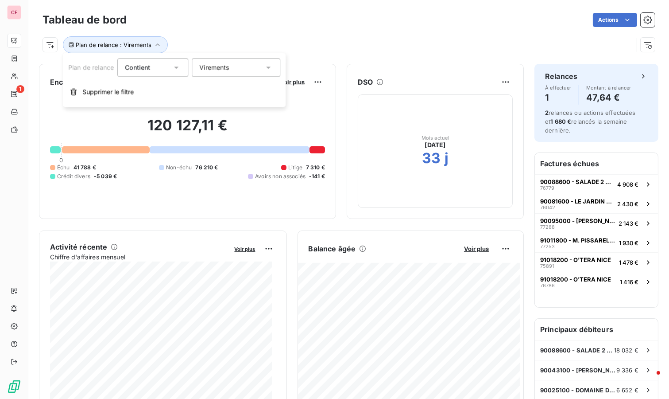
click at [227, 65] on span "Virements" at bounding box center [214, 67] width 30 height 9
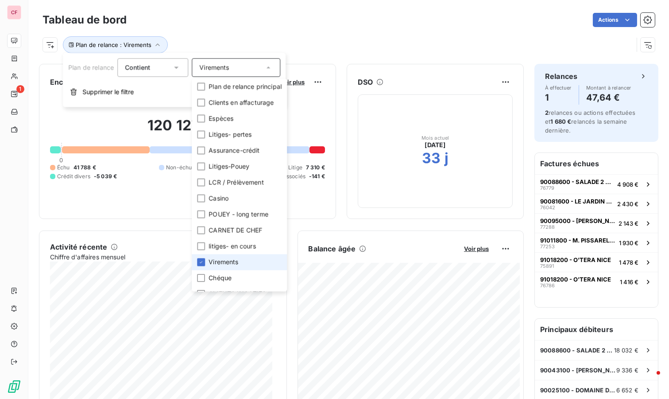
click at [201, 261] on icon at bounding box center [200, 261] width 5 height 5
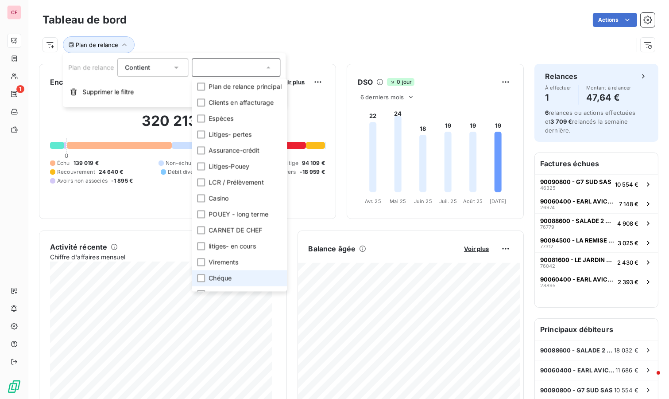
click at [200, 278] on div at bounding box center [201, 278] width 8 height 8
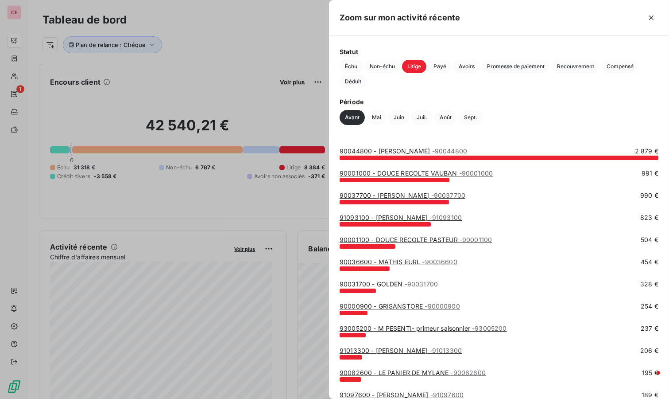
click at [354, 63] on span "Échu" at bounding box center [351, 66] width 23 height 13
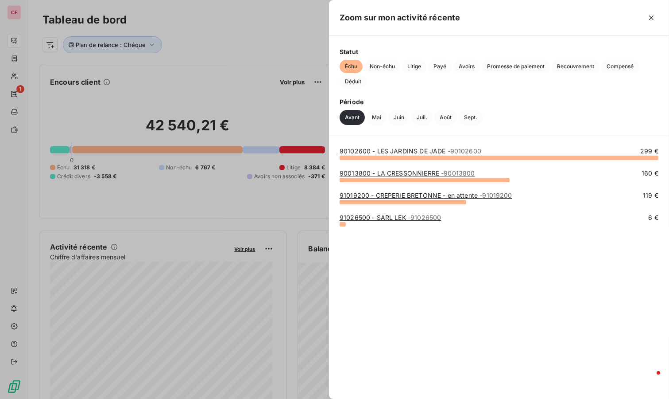
click at [431, 197] on link "91019200 - CREPERIE BRETONNE - en attente - 91019200" at bounding box center [426, 195] width 173 height 8
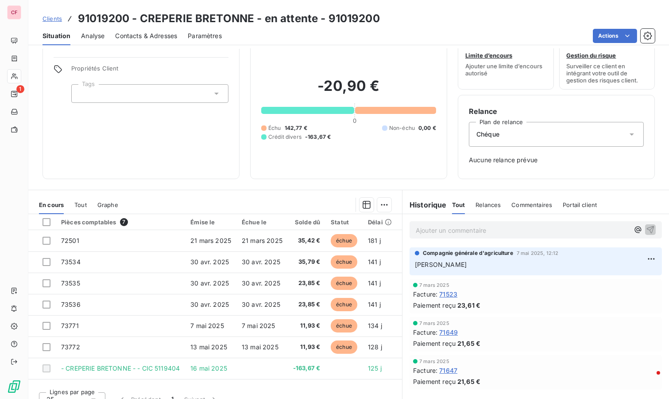
scroll to position [37, 0]
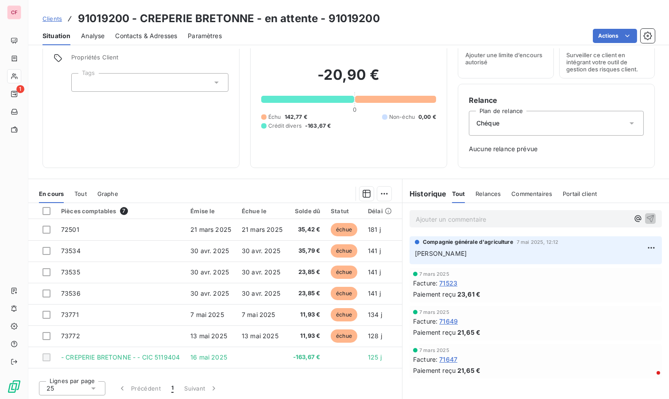
click at [453, 217] on p "Ajouter un commentaire ﻿" at bounding box center [522, 218] width 213 height 11
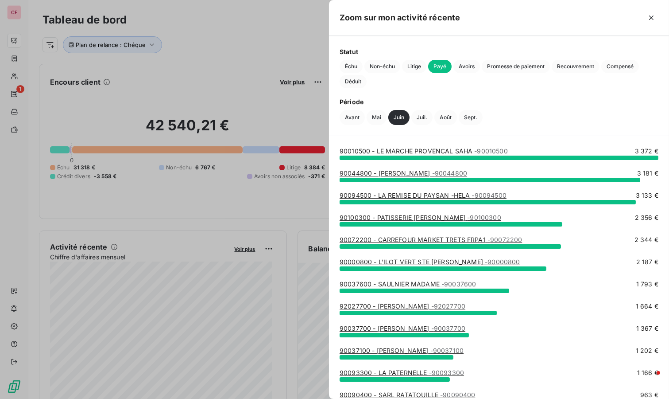
click at [356, 65] on span "Échu" at bounding box center [351, 66] width 23 height 13
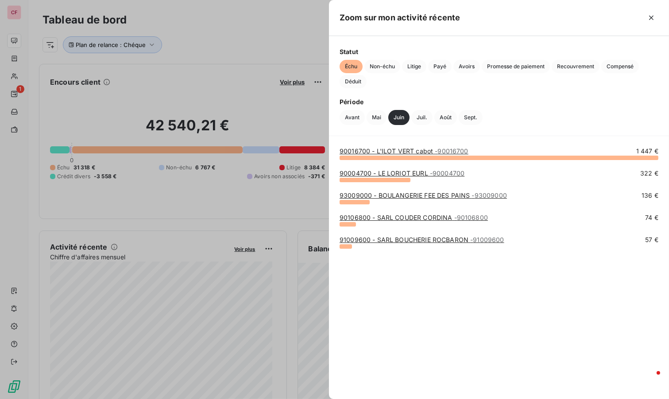
click at [107, 338] on div at bounding box center [334, 199] width 669 height 399
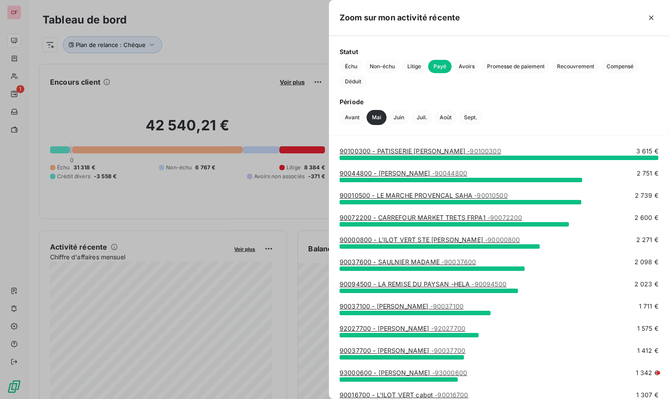
click at [352, 66] on span "Échu" at bounding box center [351, 66] width 23 height 13
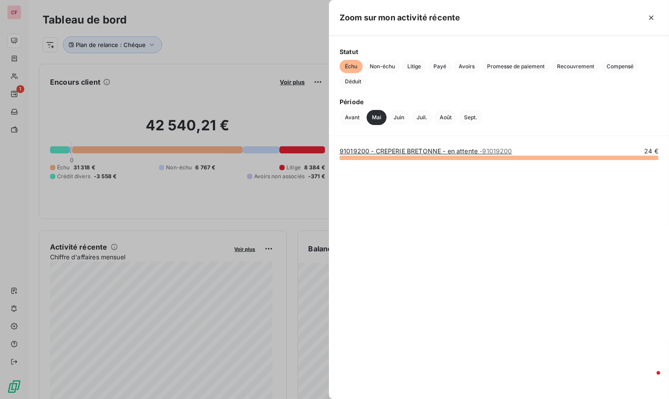
click at [214, 23] on div at bounding box center [334, 199] width 669 height 399
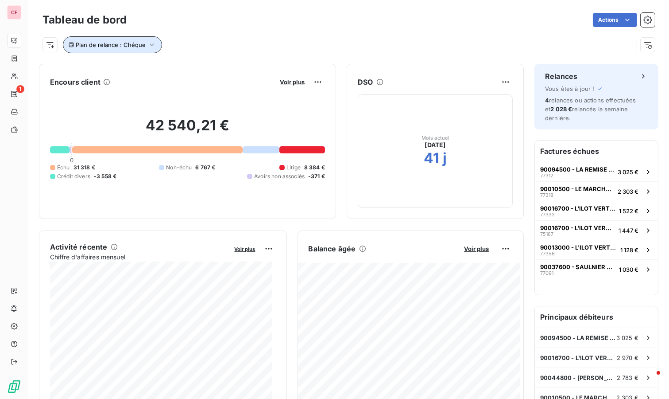
click at [152, 44] on icon "button" at bounding box center [151, 44] width 9 height 9
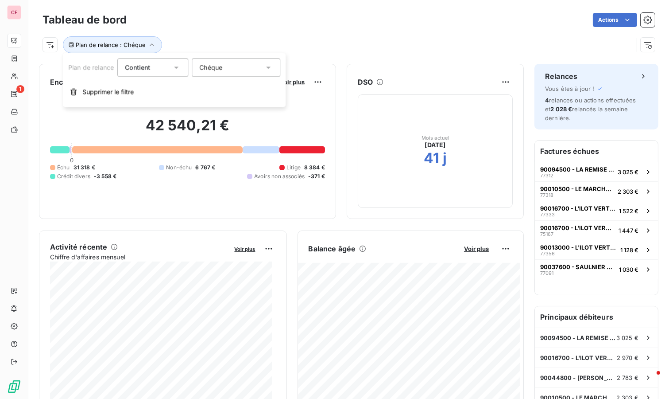
click at [201, 72] on div "Chéque" at bounding box center [236, 67] width 89 height 19
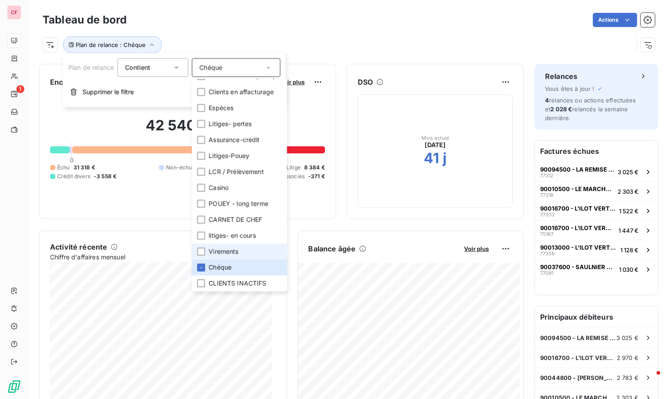
scroll to position [18, 0]
click at [203, 264] on icon at bounding box center [200, 266] width 5 height 5
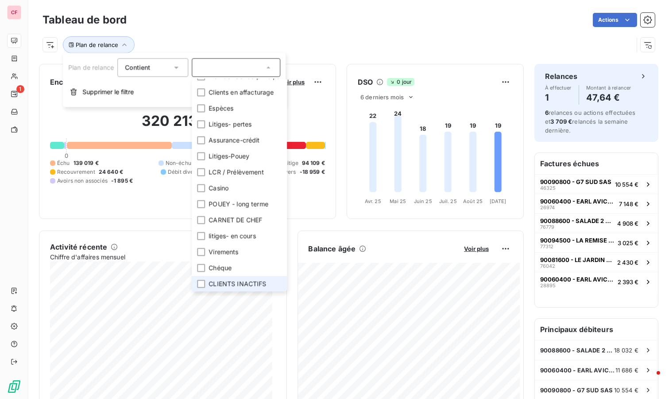
click at [204, 279] on div at bounding box center [201, 283] width 8 height 8
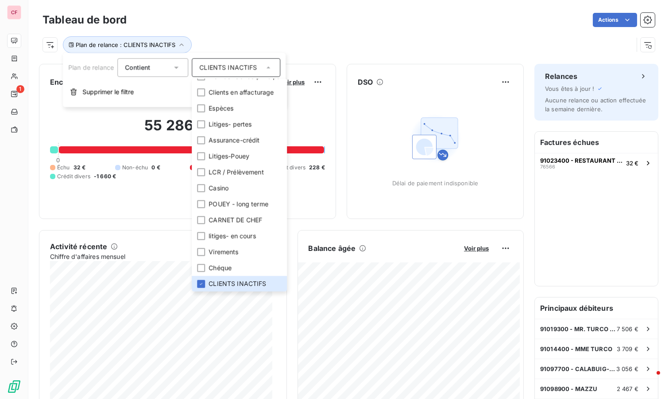
click at [335, 34] on div "Plan de relance : CLIENTS INACTIFS" at bounding box center [349, 41] width 612 height 24
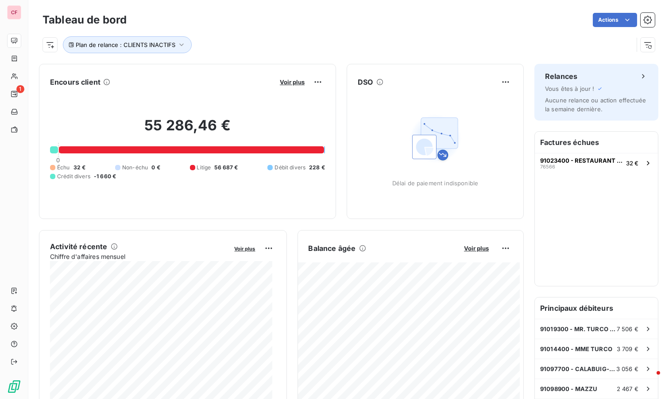
click at [280, 76] on div "Voir plus" at bounding box center [301, 82] width 48 height 14
click at [280, 79] on span "Voir plus" at bounding box center [292, 81] width 25 height 7
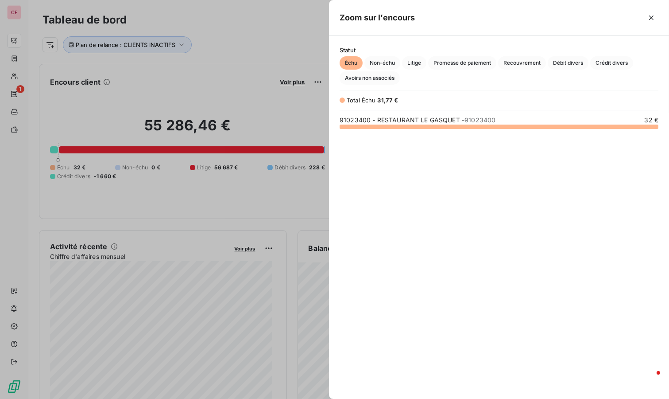
scroll to position [265, 333]
click at [391, 116] on link "91023400 - RESTAURANT LE GASQUET - 91023400" at bounding box center [418, 120] width 156 height 8
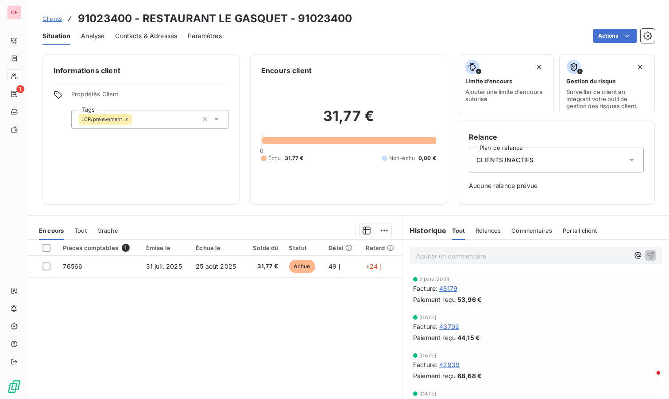
click at [515, 160] on span "CLIENTS INACTIFS" at bounding box center [504, 159] width 57 height 9
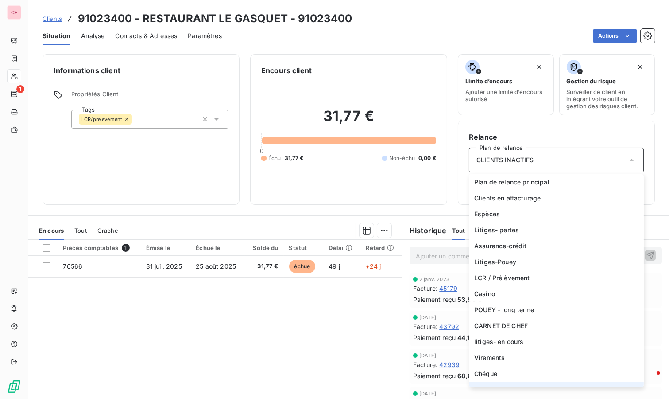
scroll to position [10, 0]
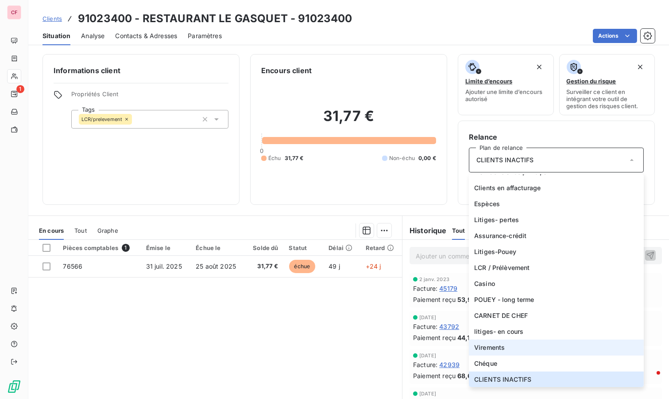
click at [517, 349] on li "Virements" at bounding box center [556, 347] width 175 height 16
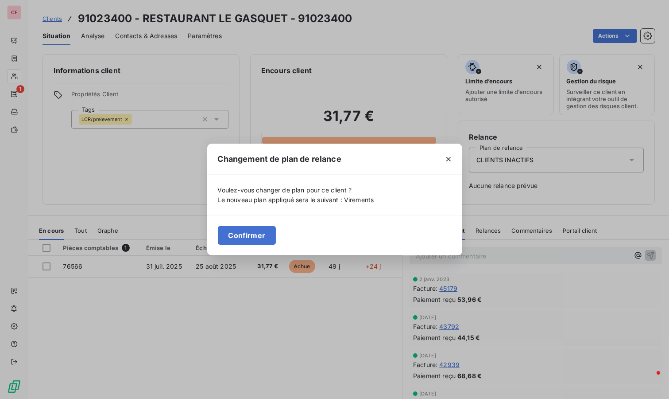
click at [233, 236] on button "Confirmer" at bounding box center [247, 235] width 58 height 19
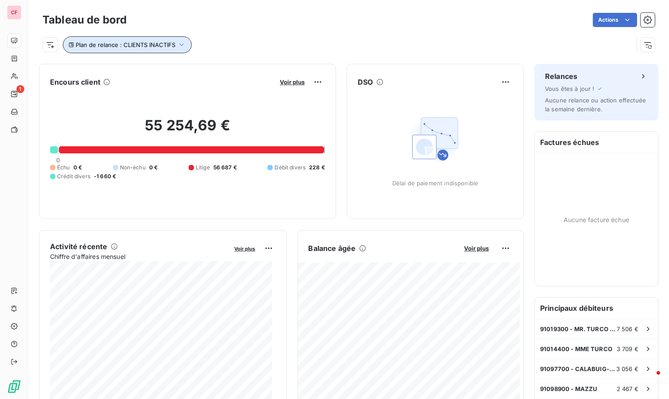
click at [183, 47] on icon "button" at bounding box center [181, 44] width 9 height 9
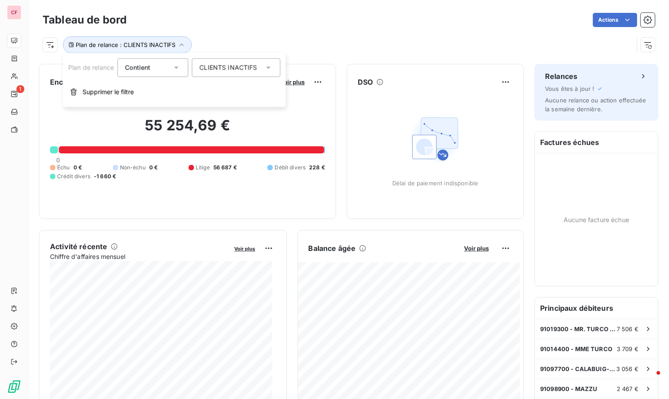
click at [119, 94] on span "Supprimer le filtre" at bounding box center [107, 91] width 51 height 9
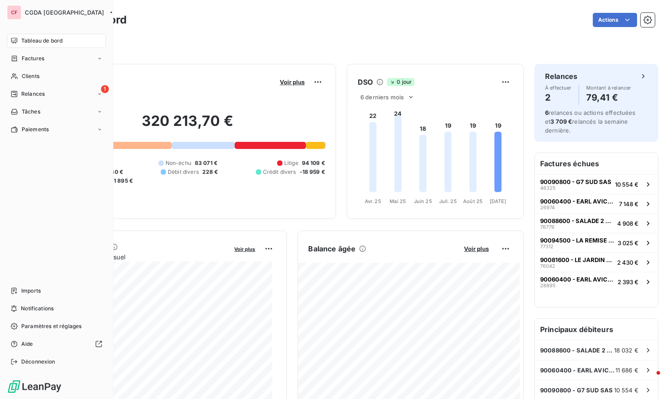
click at [28, 38] on span "Tableau de bord" at bounding box center [41, 41] width 41 height 8
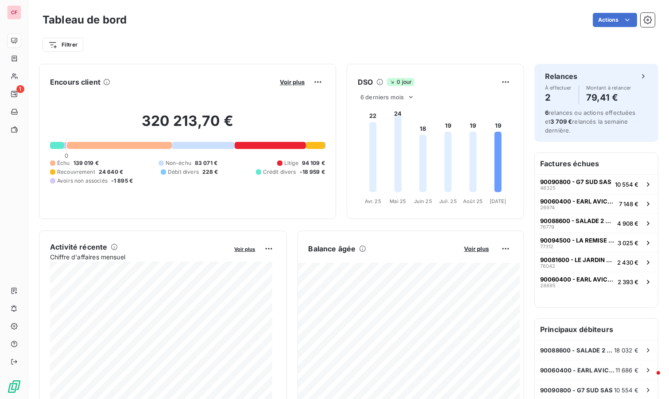
click at [283, 79] on span "Voir plus" at bounding box center [292, 81] width 25 height 7
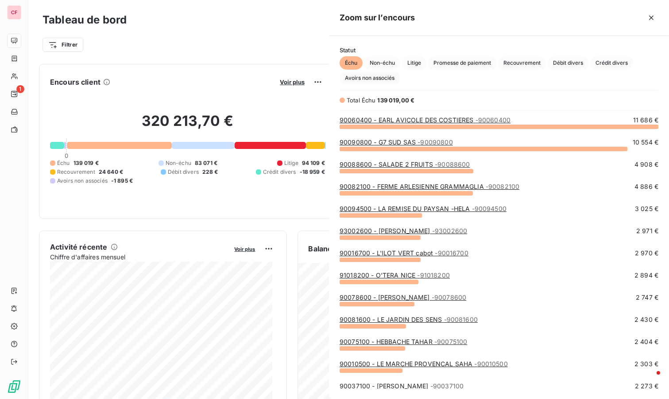
scroll to position [265, 333]
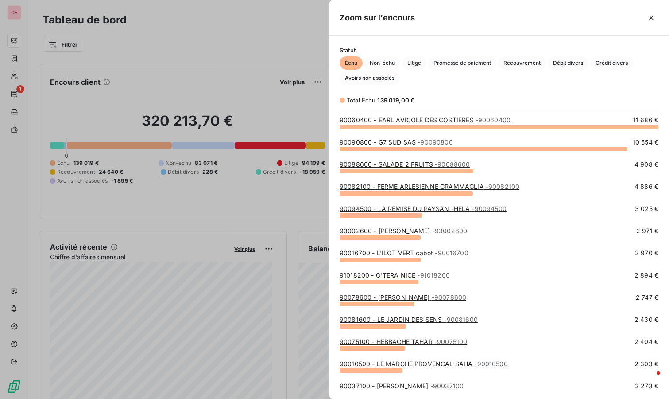
click at [619, 65] on span "Crédit divers" at bounding box center [611, 62] width 43 height 13
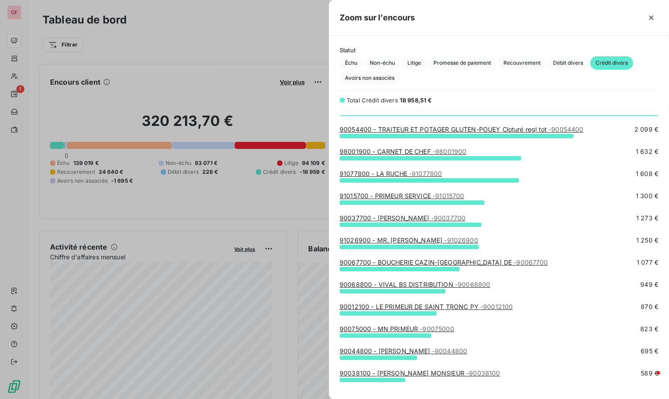
scroll to position [0, 0]
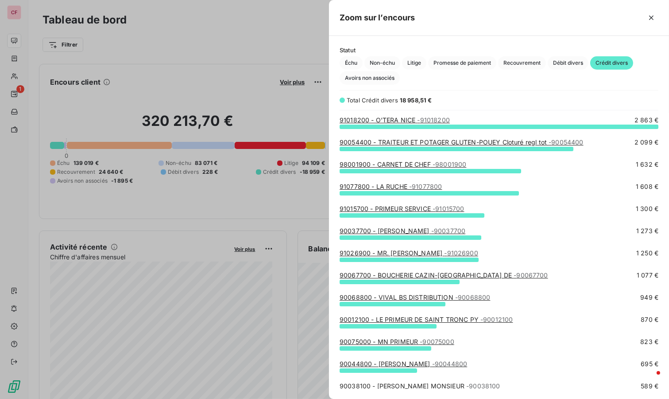
click at [415, 117] on link "91018200 - O'TERA NICE - 91018200" at bounding box center [395, 120] width 110 height 8
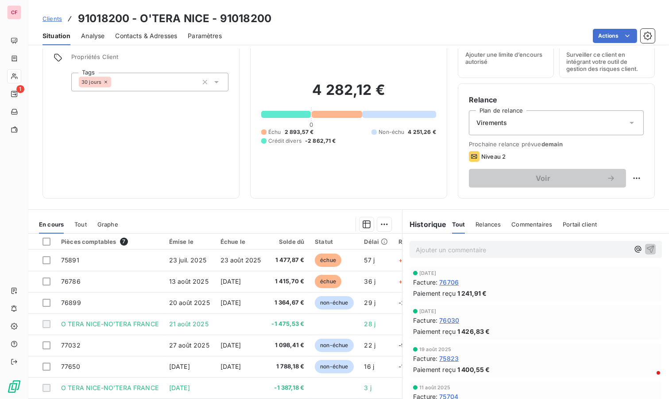
scroll to position [49, 0]
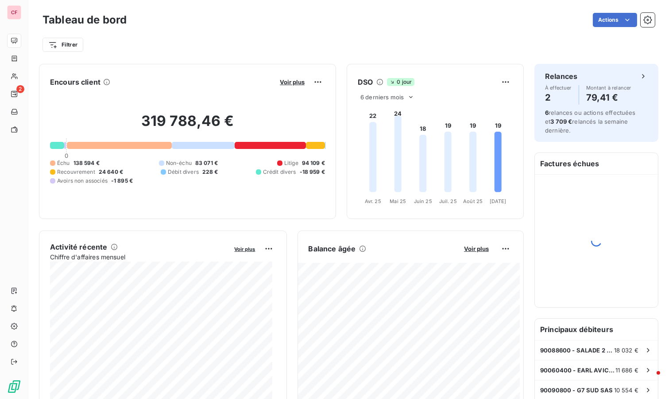
click at [289, 81] on span "Voir plus" at bounding box center [292, 81] width 25 height 7
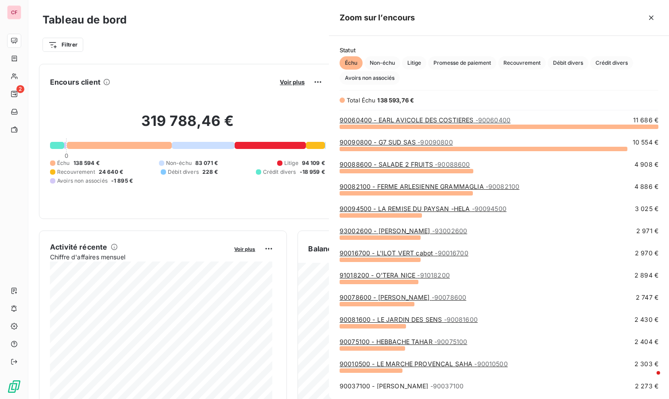
scroll to position [265, 333]
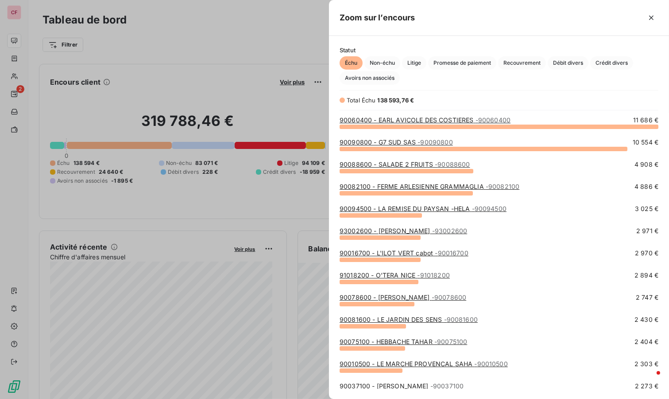
click at [604, 64] on span "Crédit divers" at bounding box center [611, 62] width 43 height 13
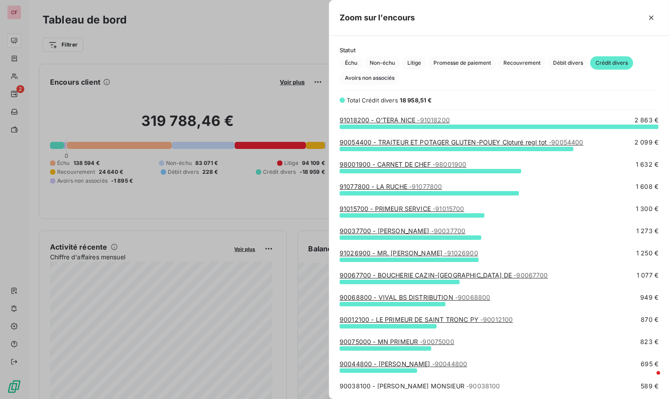
click at [434, 162] on span "- 98001900" at bounding box center [450, 164] width 34 height 8
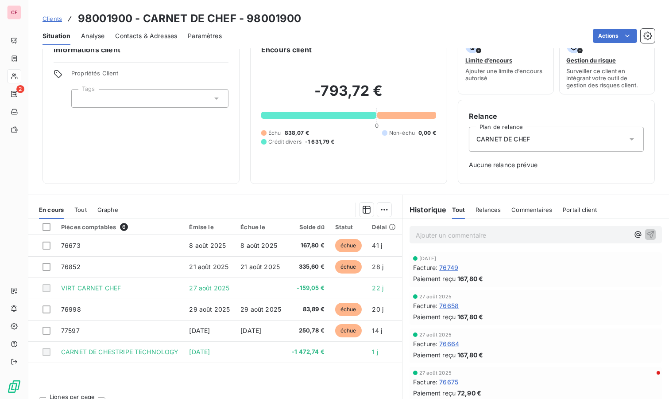
scroll to position [37, 0]
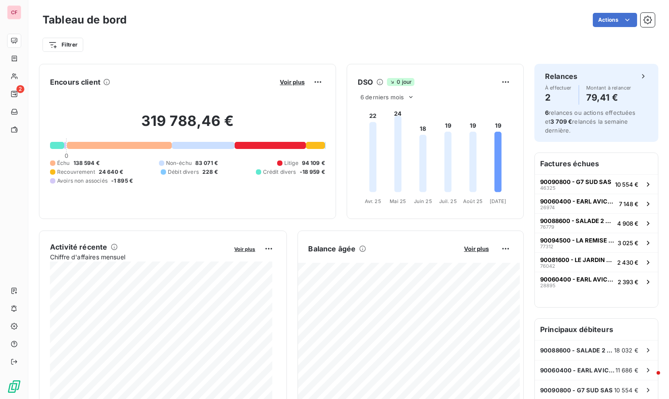
click at [280, 78] on span "Voir plus" at bounding box center [292, 81] width 25 height 7
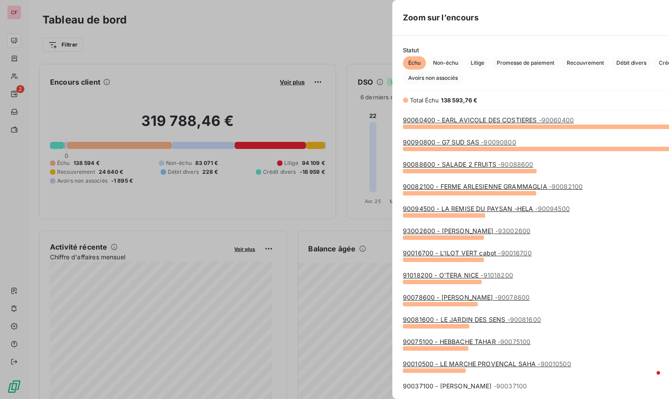
scroll to position [391, 333]
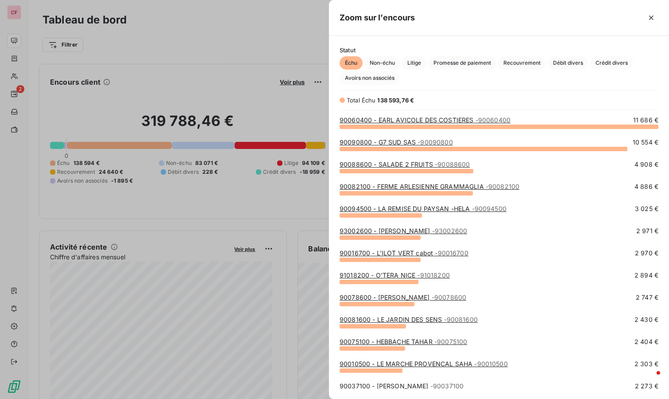
click at [617, 60] on span "Crédit divers" at bounding box center [611, 62] width 43 height 13
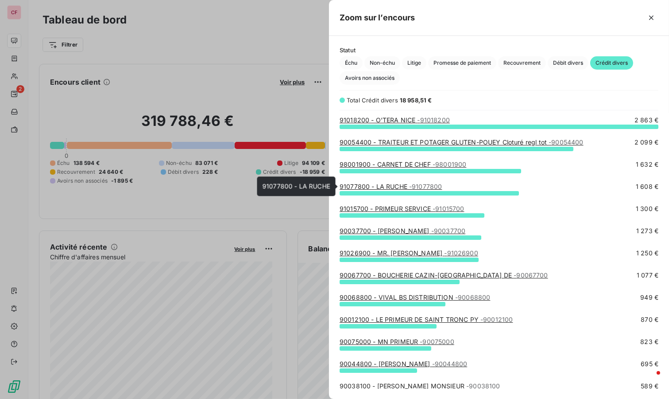
click at [426, 185] on span "- 91077800" at bounding box center [425, 186] width 33 height 8
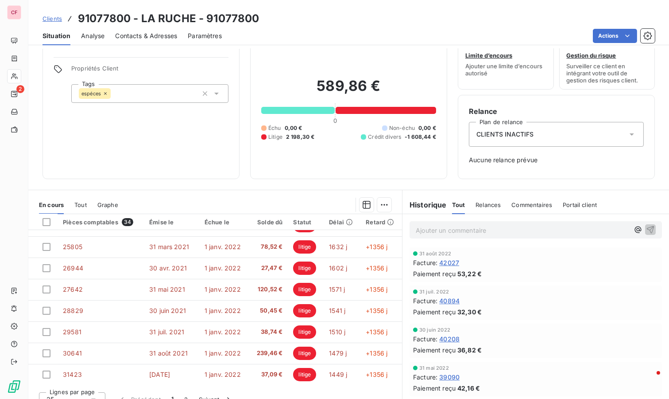
scroll to position [37, 0]
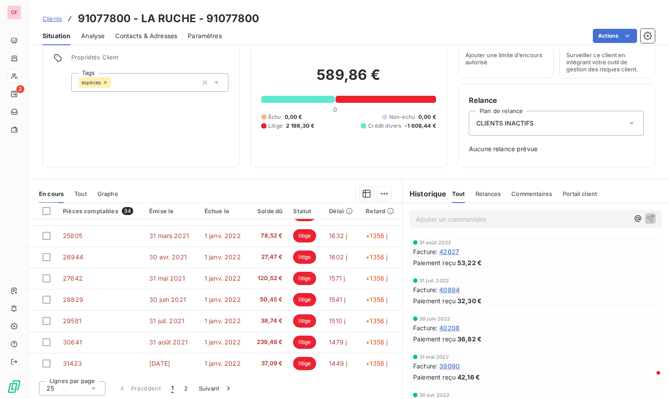
click at [204, 388] on button "Suivant" at bounding box center [215, 388] width 45 height 19
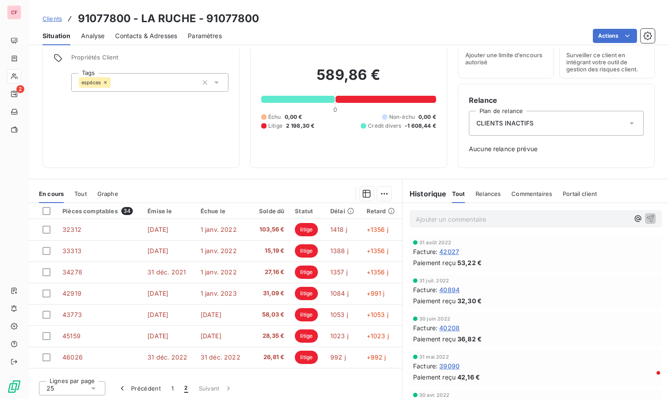
scroll to position [40, 0]
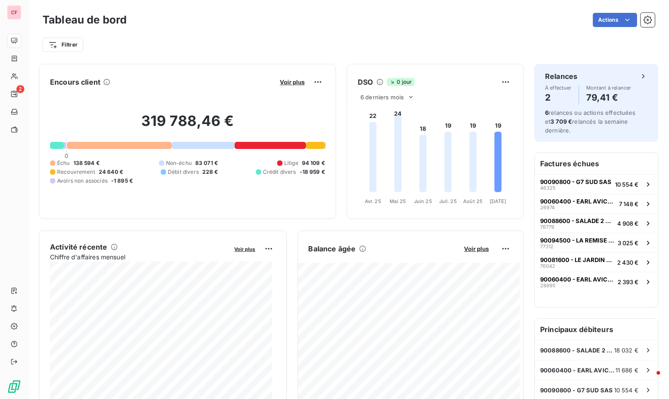
click at [280, 83] on span "Voir plus" at bounding box center [292, 81] width 25 height 7
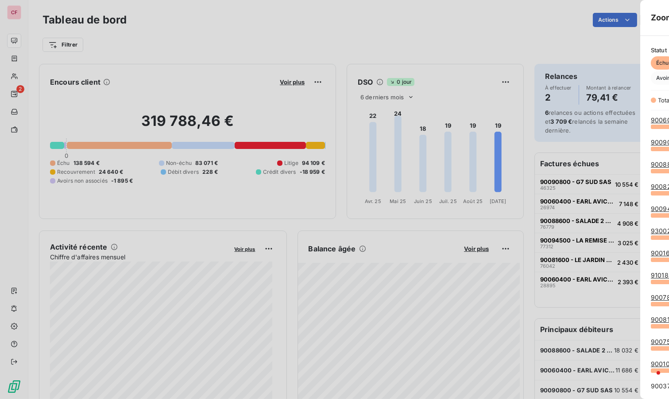
scroll to position [391, 333]
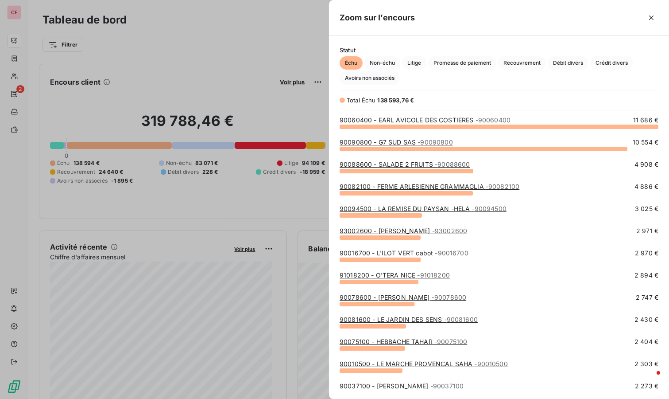
click at [607, 63] on span "Crédit divers" at bounding box center [611, 62] width 43 height 13
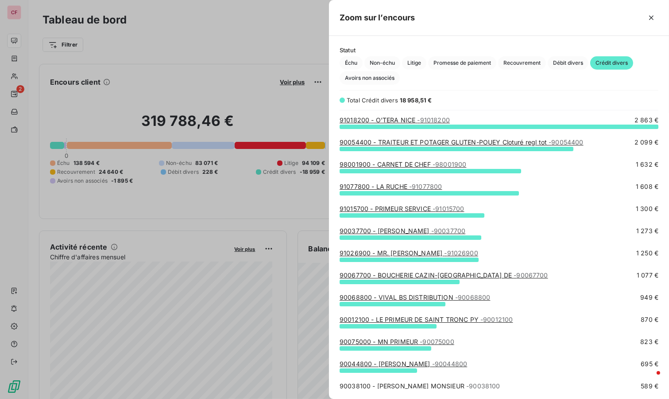
click at [177, 52] on div at bounding box center [334, 199] width 669 height 399
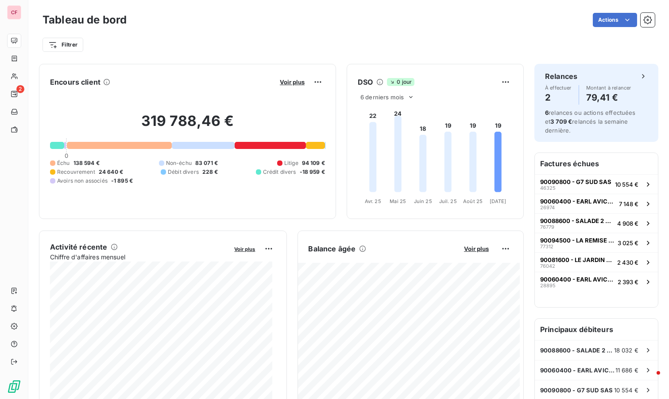
click at [52, 43] on html "CF 2 Tableau de bord Actions Filtrer Encours client Voir plus 319 788,46 € 0 Éc…" at bounding box center [334, 199] width 669 height 399
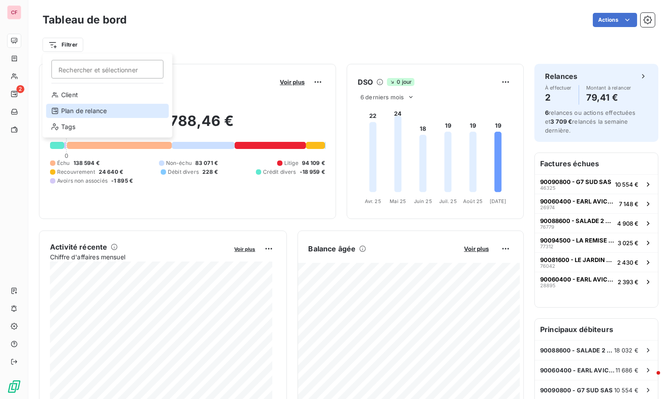
click at [129, 112] on div "Plan de relance" at bounding box center [107, 111] width 123 height 14
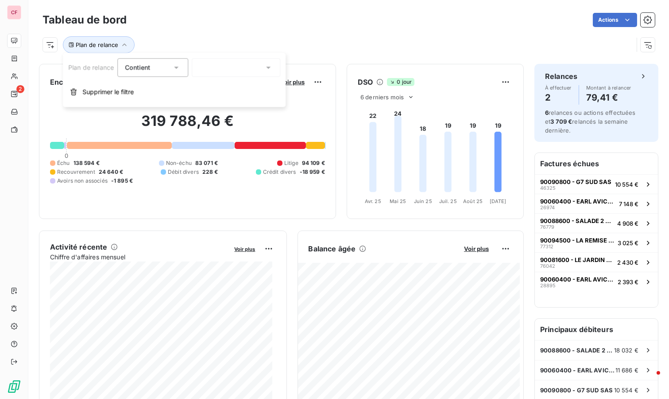
click at [242, 75] on div at bounding box center [236, 67] width 89 height 19
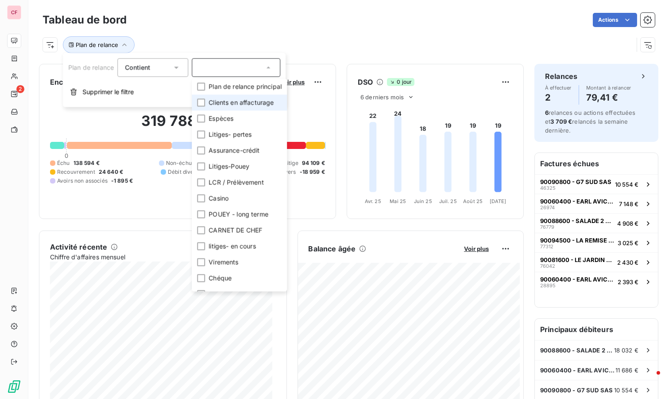
click at [201, 99] on div at bounding box center [201, 102] width 8 height 8
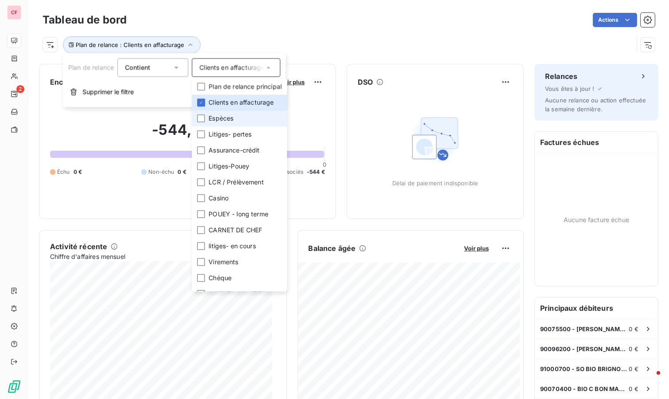
click at [201, 118] on div at bounding box center [201, 118] width 8 height 8
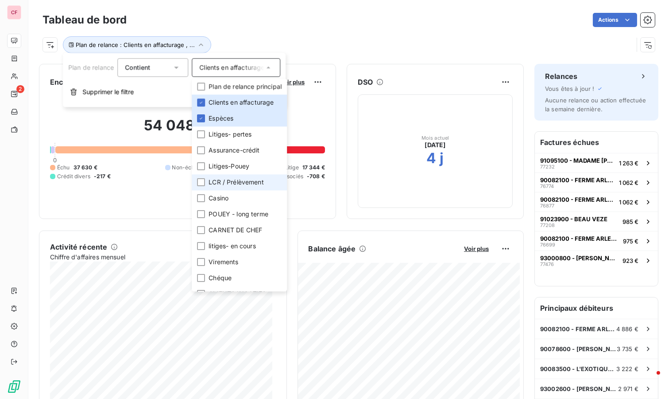
click at [202, 183] on div at bounding box center [201, 182] width 8 height 8
click at [201, 263] on div at bounding box center [201, 262] width 8 height 8
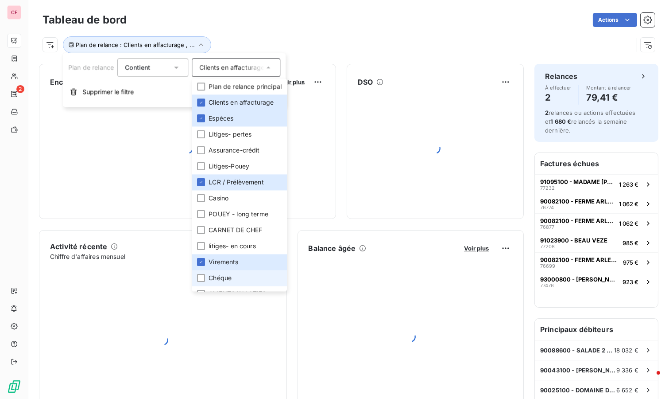
click at [202, 280] on div at bounding box center [201, 278] width 8 height 8
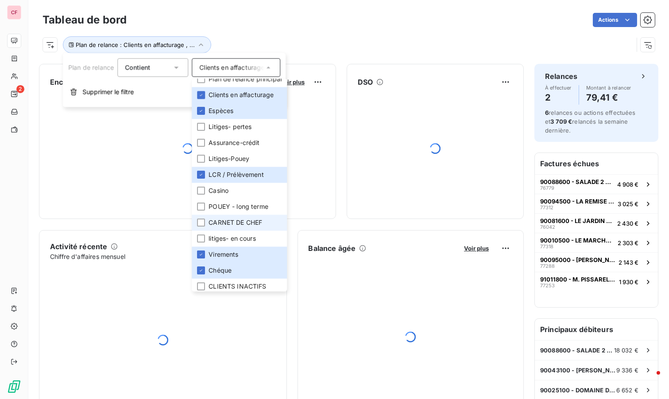
scroll to position [10, 0]
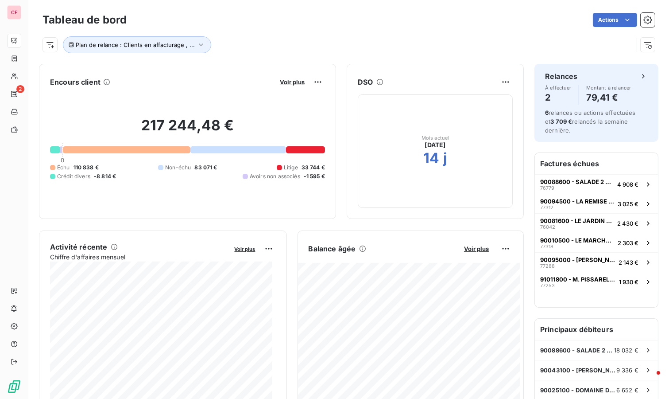
click at [296, 29] on div "Plan de relance : Clients en affacturage , ..." at bounding box center [349, 41] width 612 height 24
click at [280, 83] on span "Voir plus" at bounding box center [292, 81] width 25 height 7
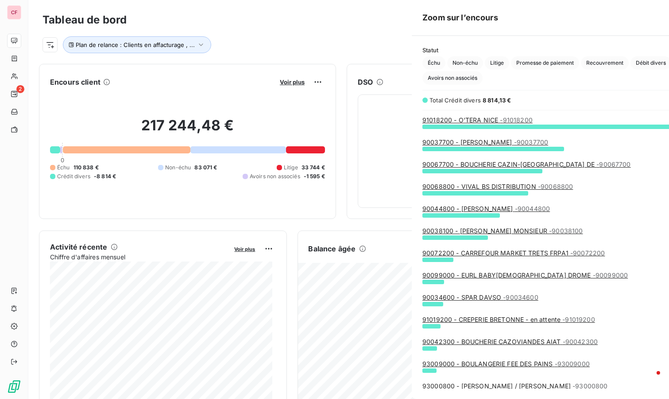
scroll to position [265, 333]
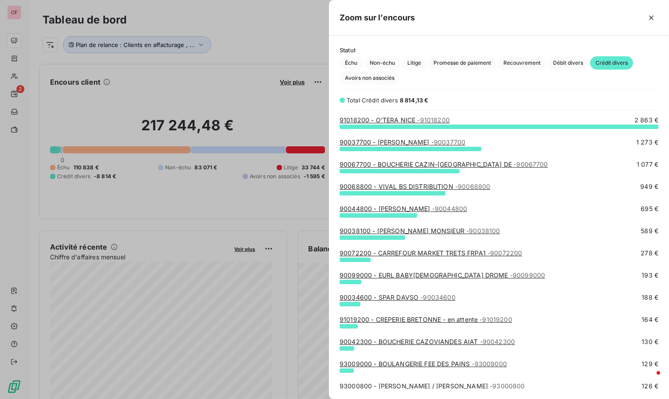
click at [424, 139] on link "90037700 - PHILIPPON GUILLAUME - 90037700" at bounding box center [403, 142] width 126 height 8
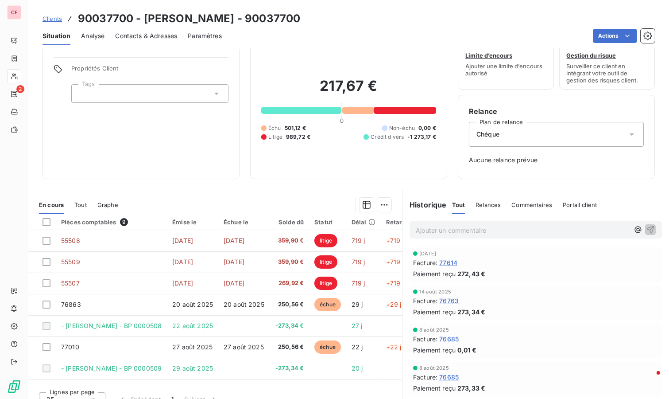
scroll to position [37, 0]
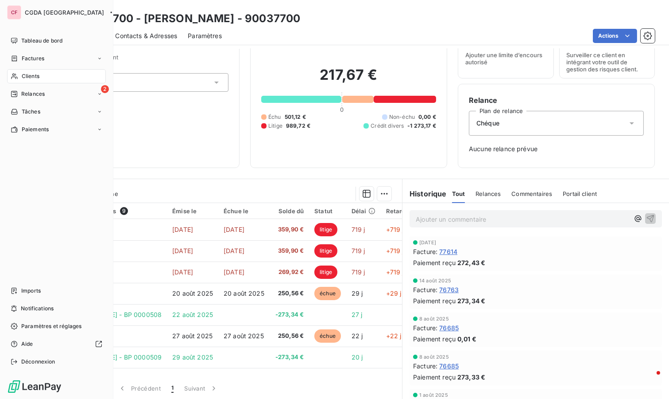
click at [30, 41] on span "Tableau de bord" at bounding box center [41, 41] width 41 height 8
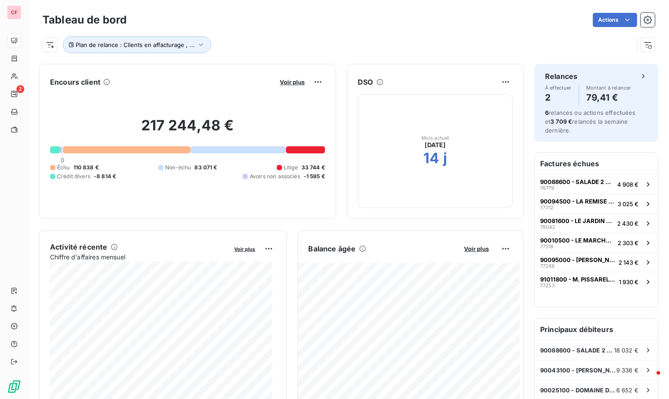
click at [282, 78] on span "Voir plus" at bounding box center [292, 81] width 25 height 7
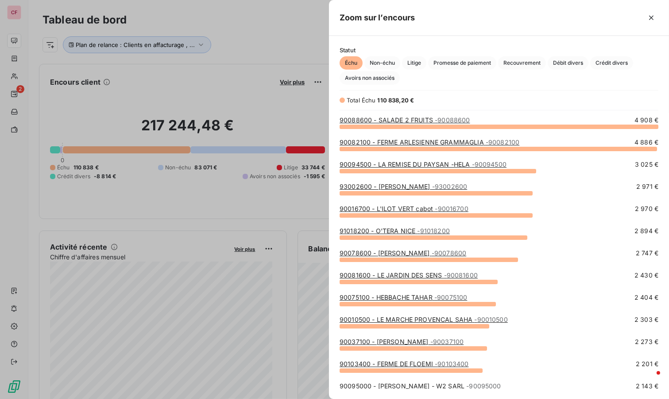
scroll to position [265, 333]
click at [621, 62] on span "Crédit divers" at bounding box center [611, 62] width 43 height 13
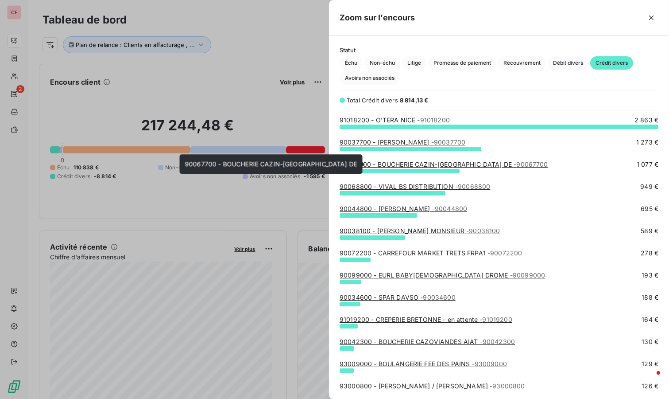
click at [451, 166] on link "90067700 - BOUCHERIE CAZIN-LES HALLES DE - 90067700" at bounding box center [444, 164] width 209 height 8
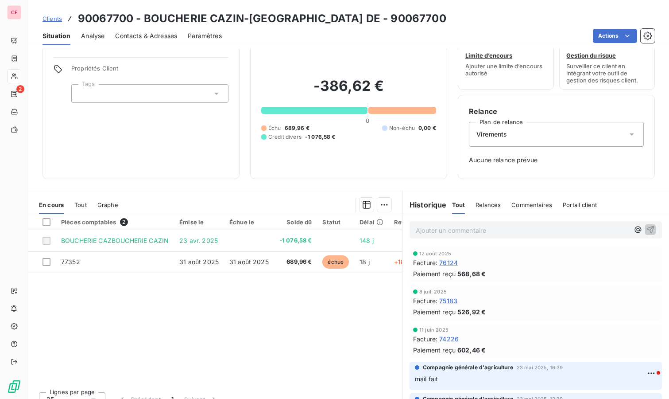
scroll to position [37, 0]
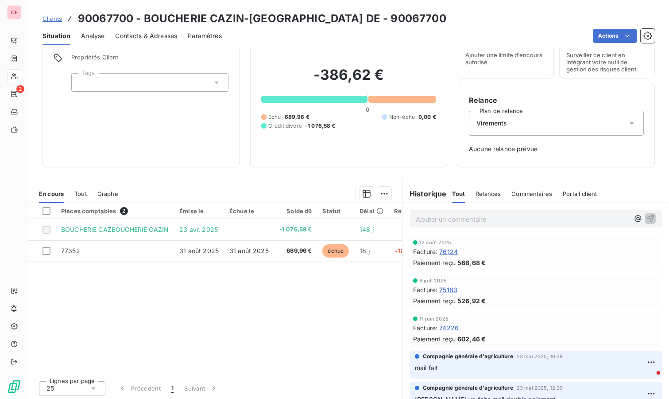
click at [527, 124] on div "Virements" at bounding box center [556, 123] width 175 height 25
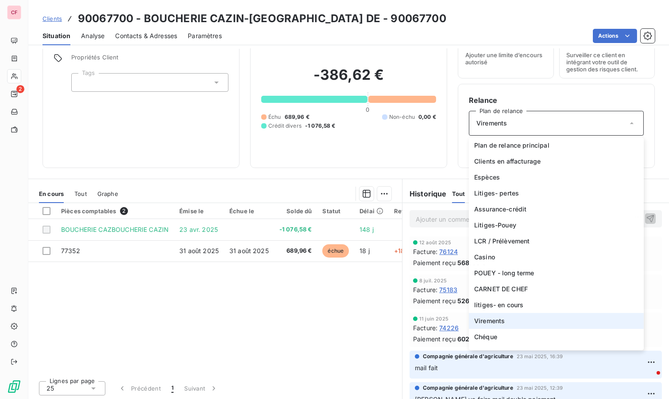
click at [527, 124] on div "Virements" at bounding box center [556, 123] width 175 height 25
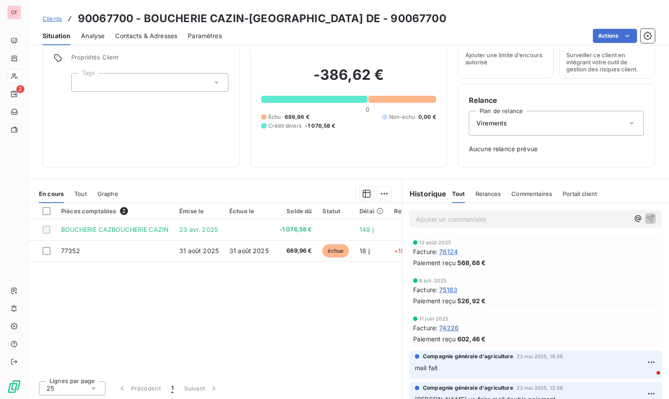
click at [520, 152] on div "Relance Plan de relance Virements Aucune relance prévue" at bounding box center [556, 126] width 175 height 62
click at [519, 144] on span "Aucune relance prévue" at bounding box center [556, 148] width 175 height 9
click at [335, 278] on div "Pièces comptables 2 Émise le Échue le Solde dû Statut Délai Retard BOUCHERIE CA…" at bounding box center [215, 288] width 374 height 170
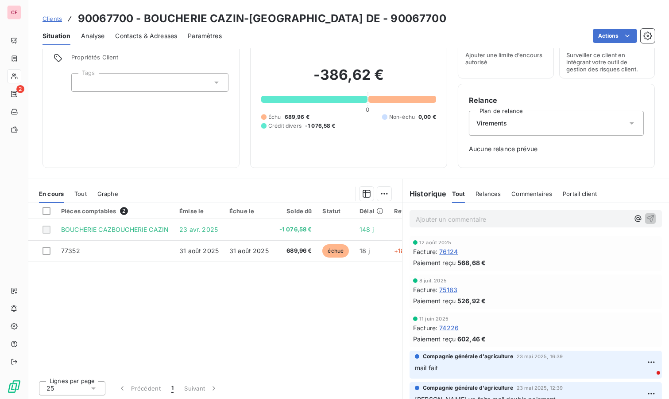
click at [159, 35] on span "Contacts & Adresses" at bounding box center [146, 35] width 62 height 9
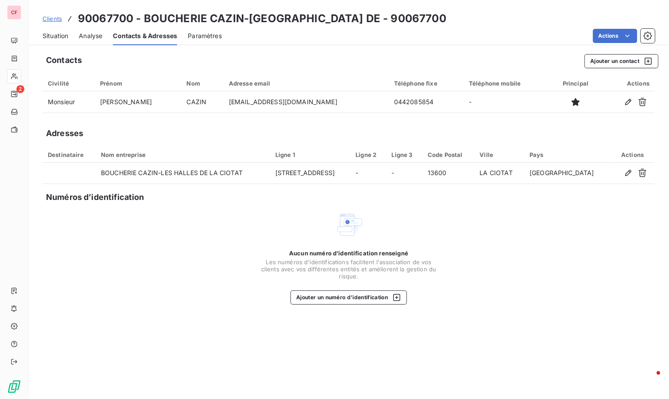
click at [614, 32] on html "CF 2 Clients 90067700 - BOUCHERIE CAZIN-LES HALLES DE - 90067700 Situation Anal…" at bounding box center [334, 199] width 669 height 399
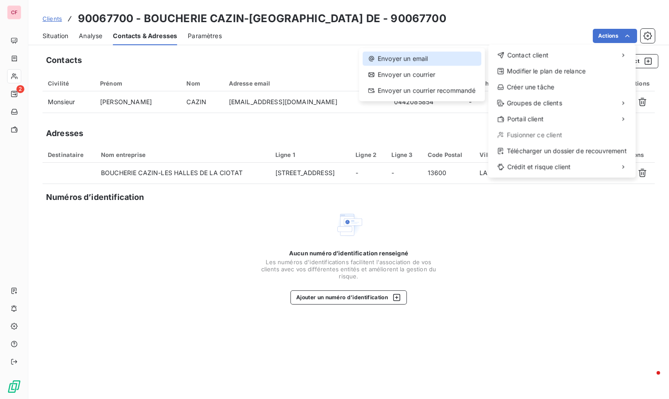
click at [434, 55] on div "Envoyer un email" at bounding box center [422, 58] width 119 height 14
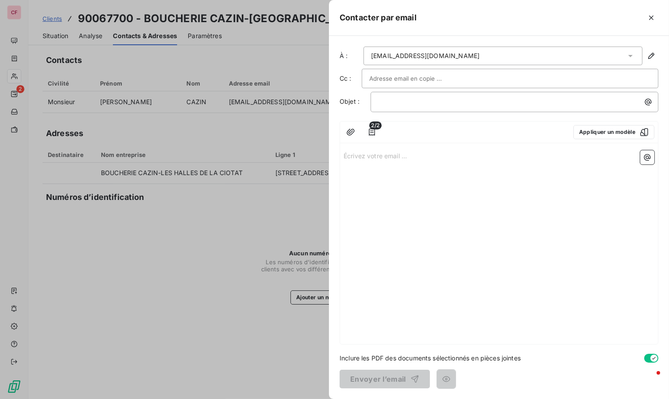
click at [637, 128] on div "button" at bounding box center [641, 132] width 13 height 9
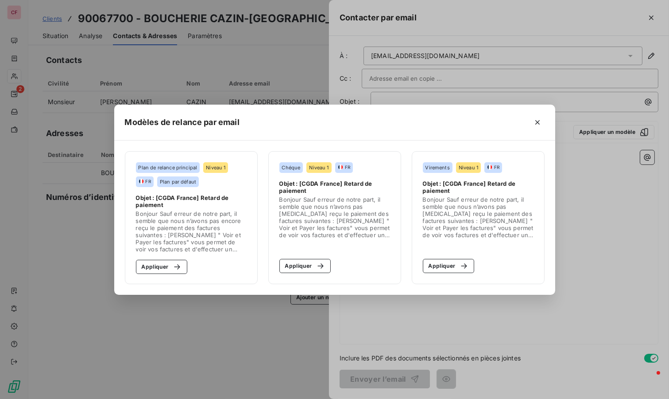
click at [453, 266] on button "Appliquer" at bounding box center [449, 266] width 52 height 14
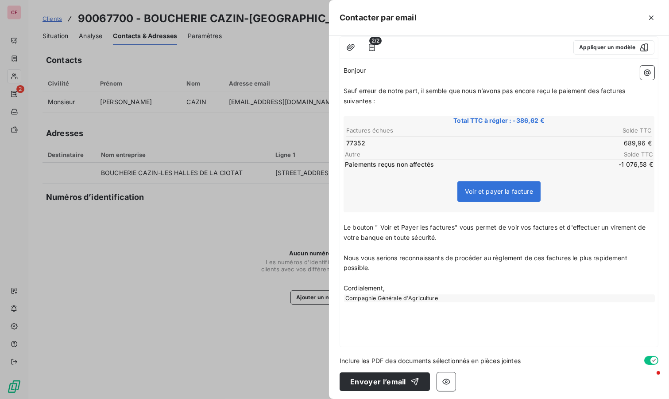
scroll to position [85, 0]
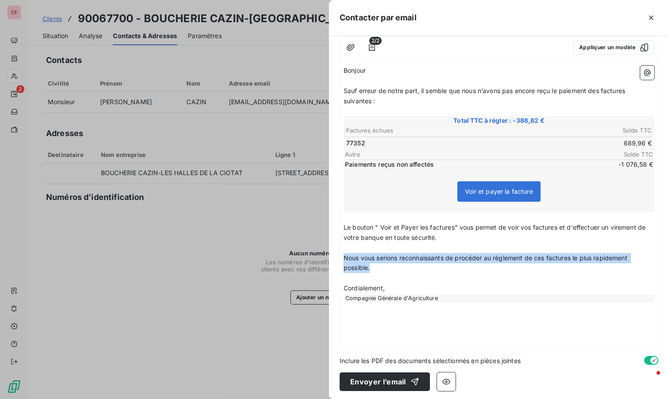
drag, startPoint x: 413, startPoint y: 270, endPoint x: 334, endPoint y: 258, distance: 80.2
click at [334, 258] on div "À : franck.cazin22@gmail.com Cc : Objet : [CGDA France] Retard de paiement 2/2 …" at bounding box center [499, 217] width 340 height 363
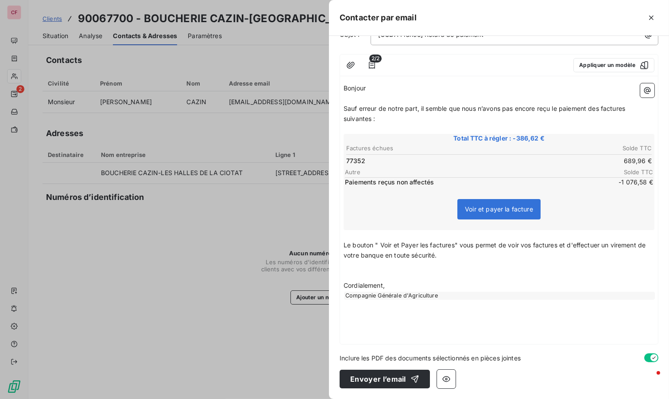
scroll to position [65, 0]
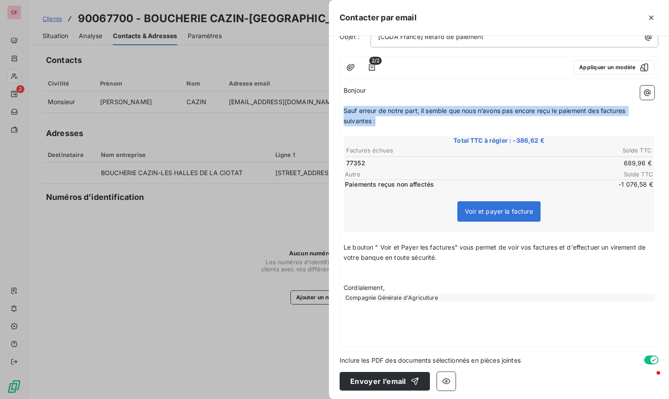
drag, startPoint x: 386, startPoint y: 116, endPoint x: 330, endPoint y: 111, distance: 56.0
click at [330, 111] on div "À : franck.cazin22@gmail.com Cc : Objet : [CGDA France] Retard de paiement 2/2 …" at bounding box center [499, 217] width 340 height 363
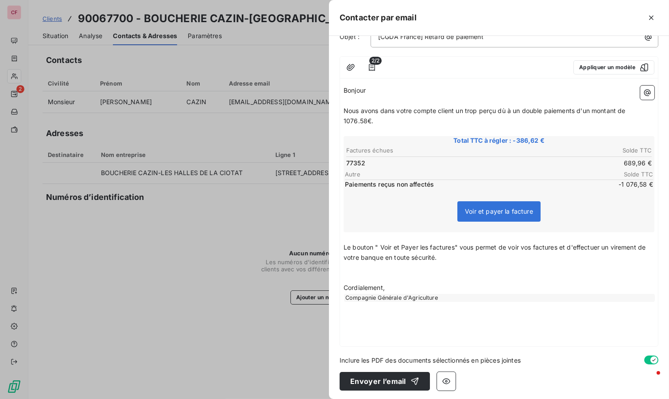
scroll to position [74, 0]
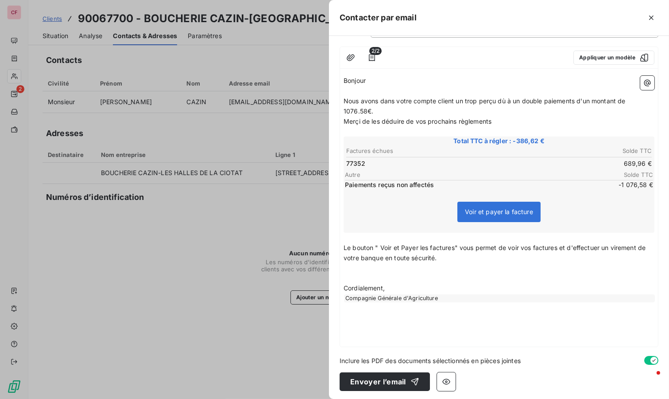
click at [395, 379] on button "Envoyer l’email" at bounding box center [385, 381] width 90 height 19
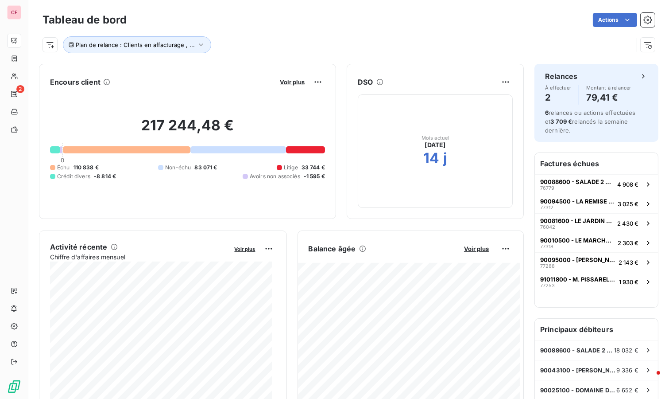
click at [286, 82] on span "Voir plus" at bounding box center [292, 81] width 25 height 7
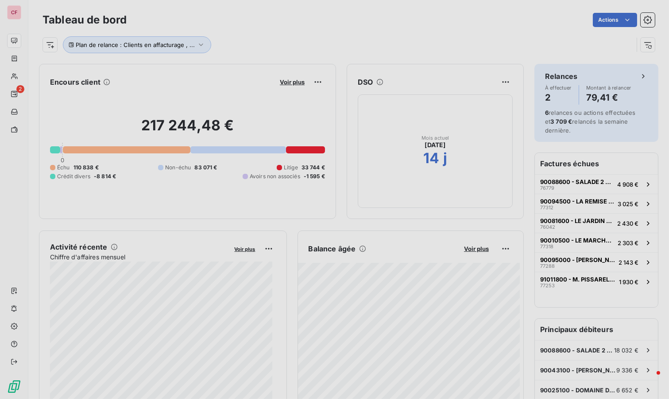
scroll to position [8, 8]
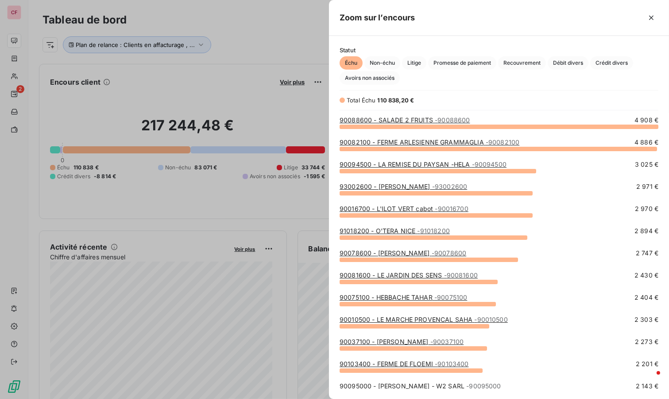
click at [614, 61] on span "Crédit divers" at bounding box center [611, 62] width 43 height 13
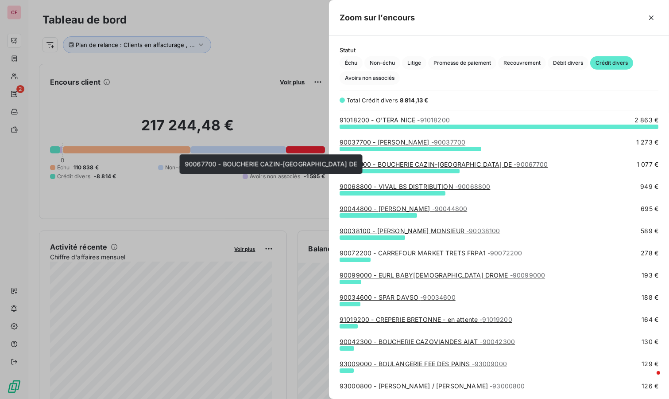
click at [439, 162] on link "90067700 - BOUCHERIE CAZIN-LES HALLES DE - 90067700" at bounding box center [444, 164] width 209 height 8
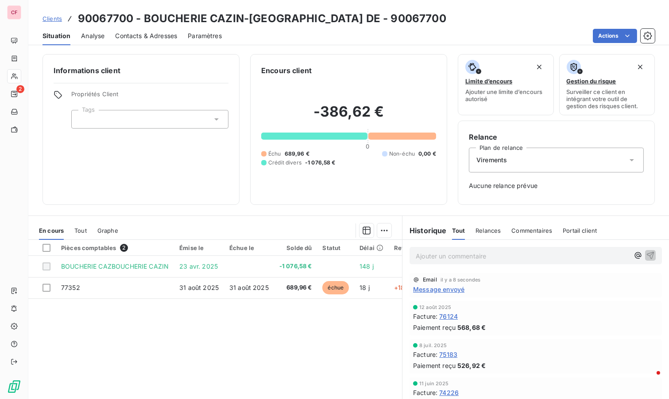
click at [450, 257] on p "Ajouter un commentaire ﻿" at bounding box center [522, 255] width 213 height 11
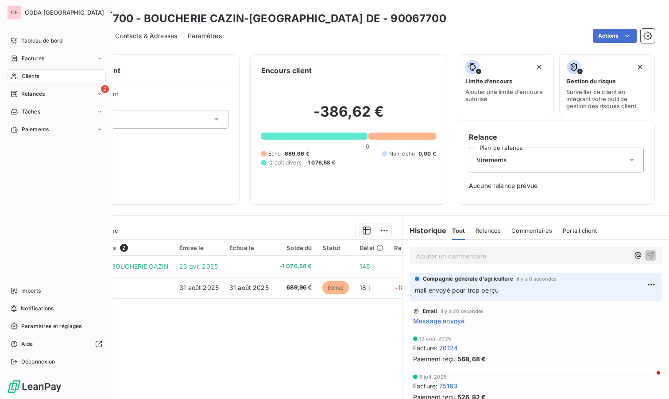
click at [62, 39] on span "Tableau de bord" at bounding box center [41, 41] width 41 height 8
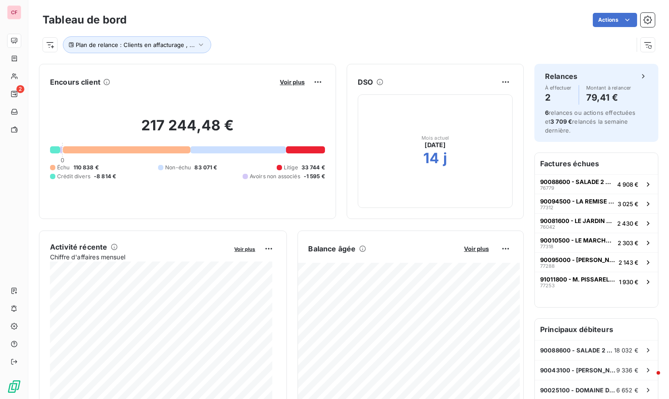
click at [280, 80] on span "Voir plus" at bounding box center [292, 81] width 25 height 7
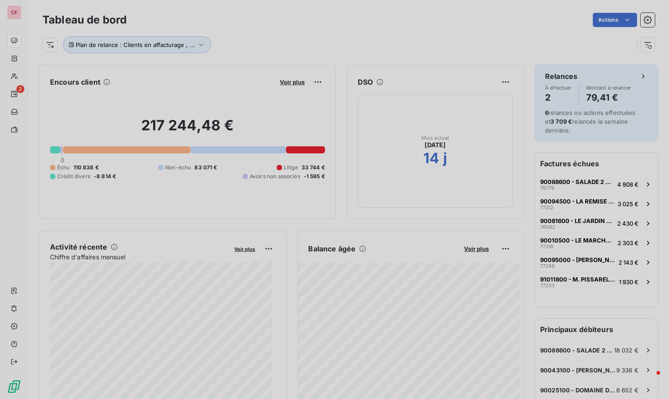
scroll to position [8, 8]
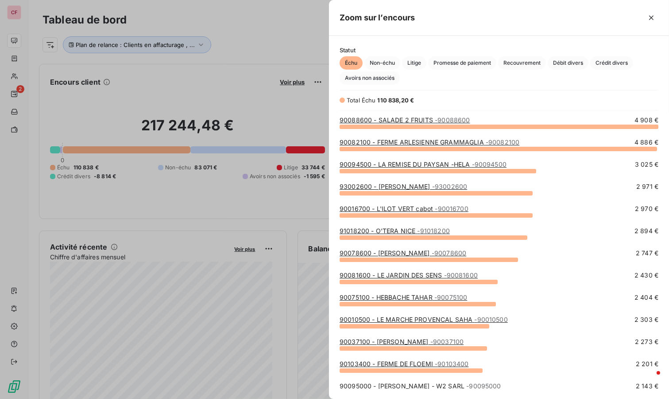
click at [620, 61] on span "Crédit divers" at bounding box center [611, 62] width 43 height 13
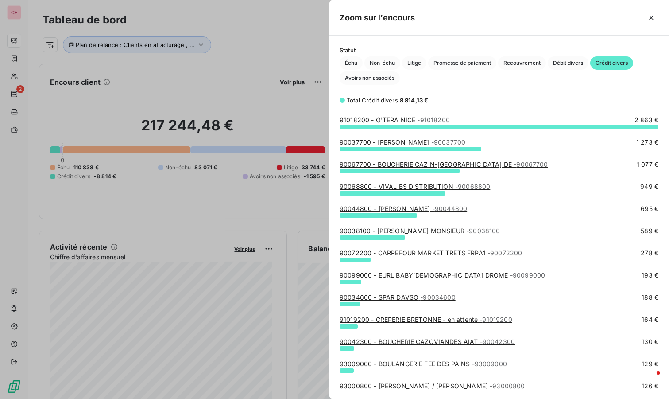
click at [424, 206] on link "90044800 - CHAPERT THIERRY - 90044800" at bounding box center [404, 209] width 128 height 8
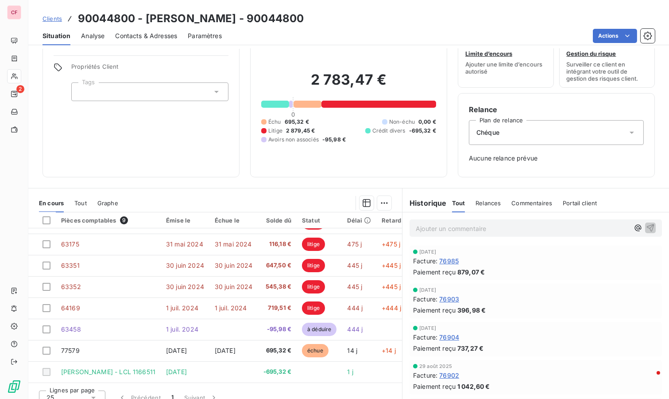
scroll to position [37, 0]
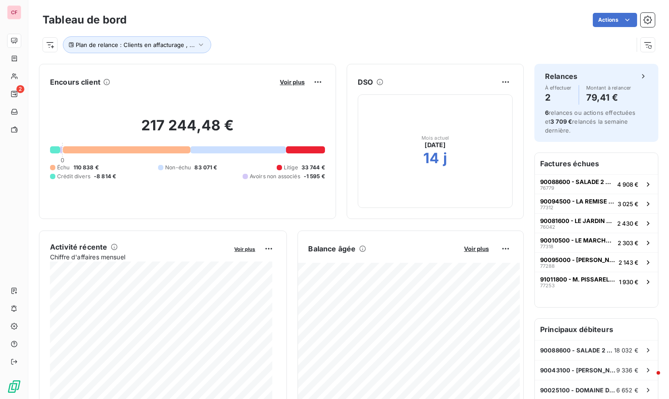
click at [283, 78] on span "Voir plus" at bounding box center [292, 81] width 25 height 7
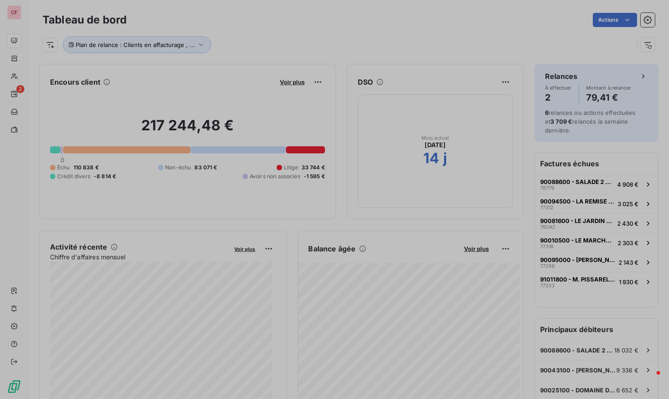
scroll to position [391, 333]
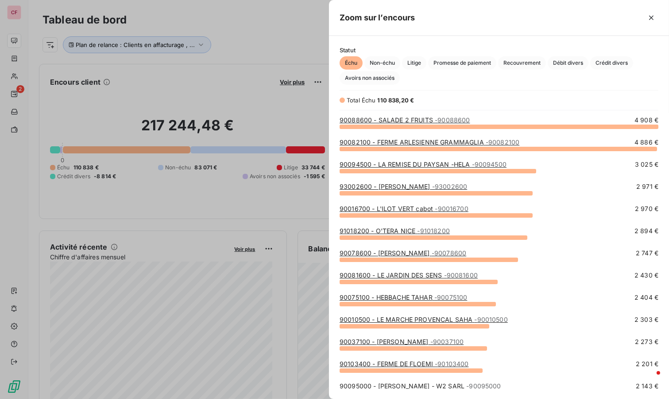
click at [613, 58] on span "Crédit divers" at bounding box center [611, 62] width 43 height 13
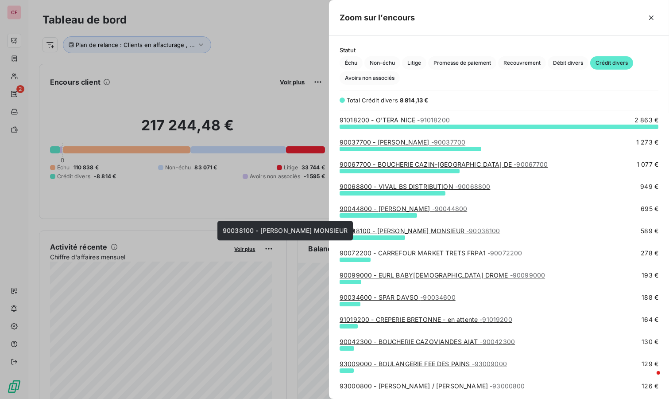
click at [447, 232] on link "90038100 - FERRANDIS MONSIEUR - 90038100" at bounding box center [420, 231] width 160 height 8
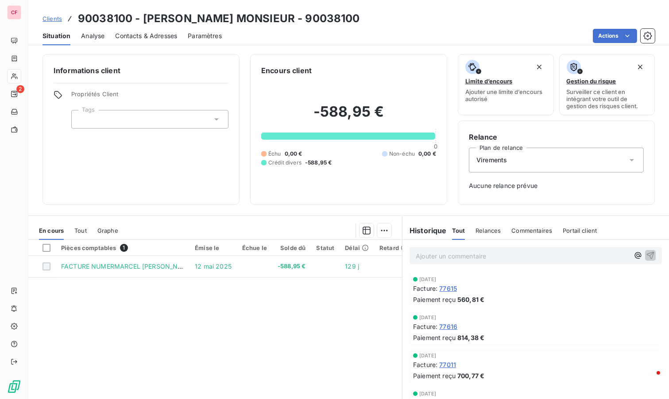
click at [369, 315] on div "Pièces comptables 1 Émise le Échue le Solde dû Statut Délai Retard FACTURE NUME…" at bounding box center [215, 325] width 374 height 170
click at [450, 258] on p "Ajouter un commentaire ﻿" at bounding box center [522, 255] width 213 height 11
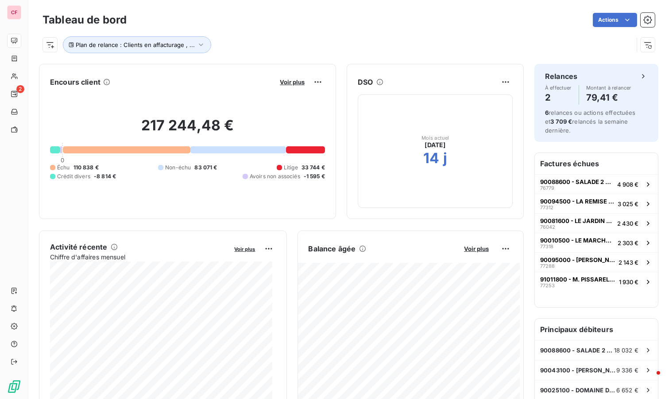
click at [277, 88] on div "Voir plus" at bounding box center [301, 82] width 48 height 14
click at [280, 81] on span "Voir plus" at bounding box center [292, 81] width 25 height 7
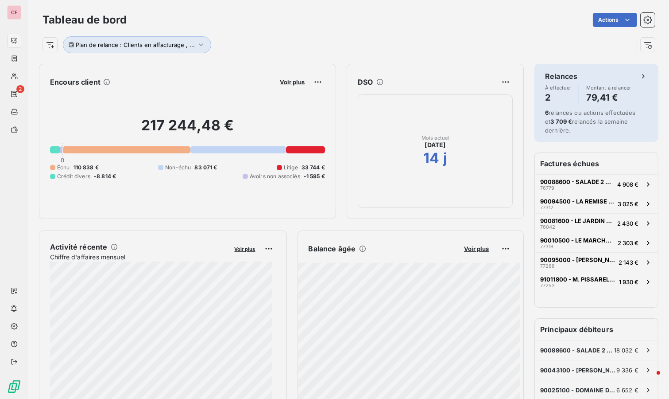
scroll to position [8, 8]
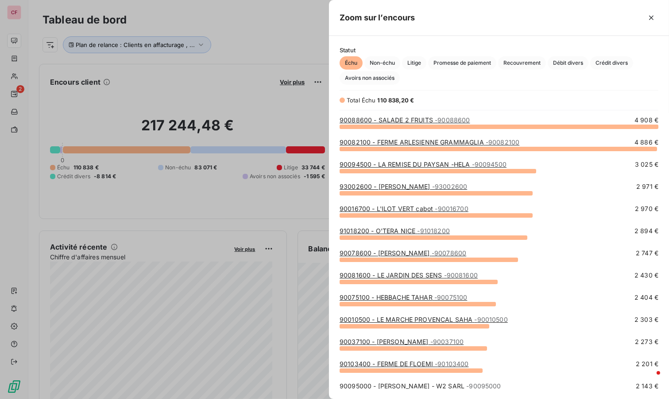
click at [625, 59] on span "Crédit divers" at bounding box center [611, 62] width 43 height 13
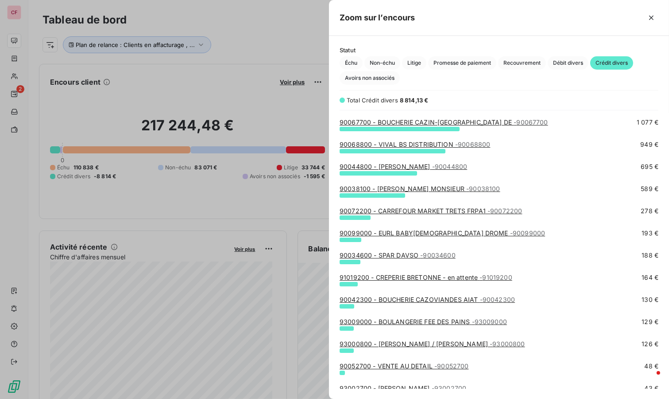
scroll to position [98, 0]
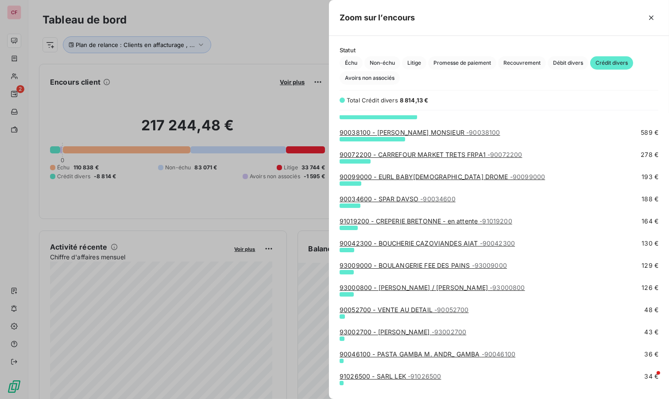
click at [510, 176] on span "- 90099000" at bounding box center [527, 177] width 35 height 8
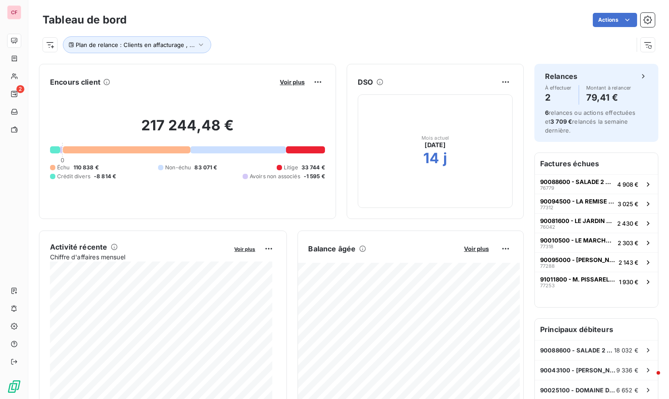
click at [280, 78] on span "Voir plus" at bounding box center [292, 81] width 25 height 7
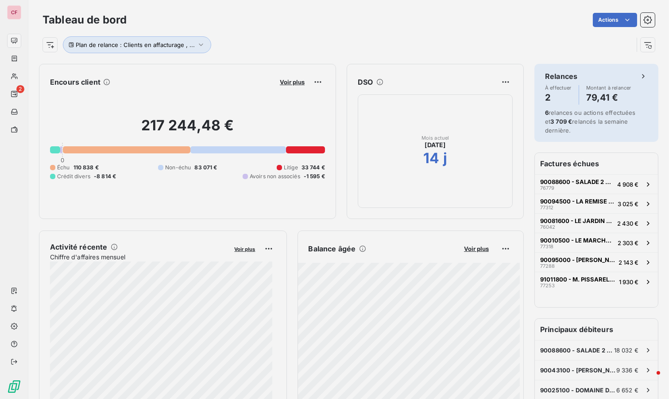
scroll to position [391, 333]
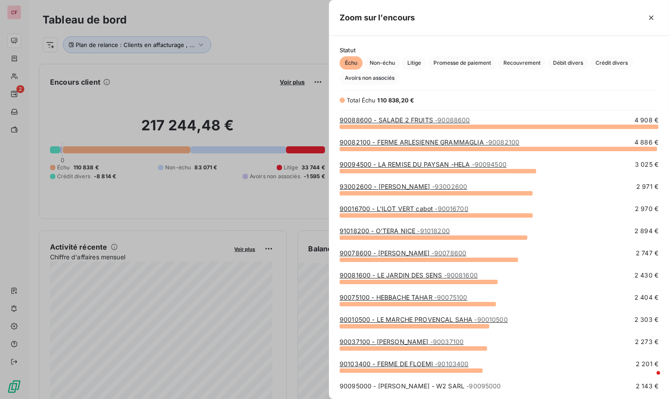
click at [619, 62] on span "Crédit divers" at bounding box center [611, 62] width 43 height 13
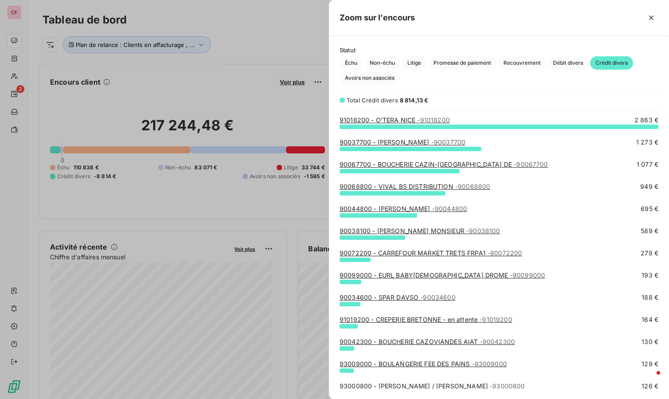
click at [436, 294] on span "- 90034600" at bounding box center [437, 297] width 35 height 8
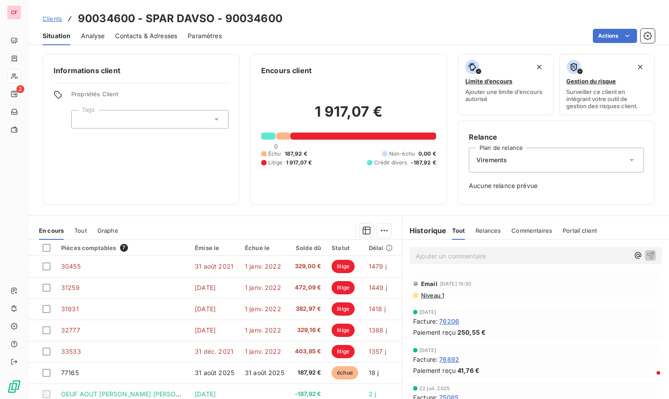
scroll to position [37, 0]
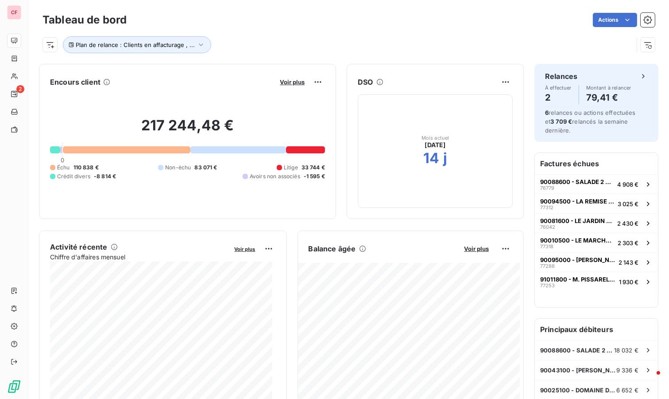
click at [282, 82] on span "Voir plus" at bounding box center [292, 81] width 25 height 7
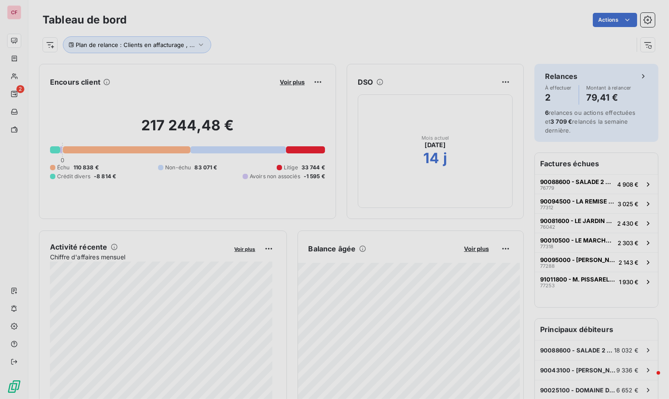
scroll to position [391, 333]
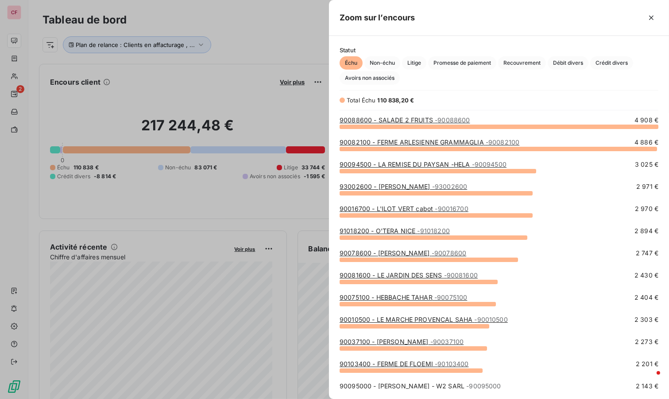
click at [611, 62] on span "Crédit divers" at bounding box center [611, 62] width 43 height 13
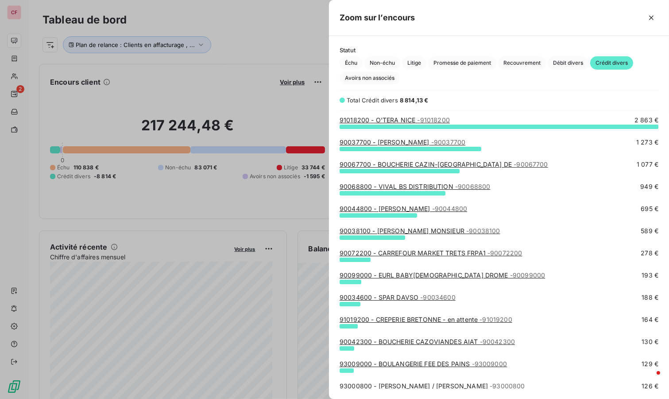
scroll to position [49, 0]
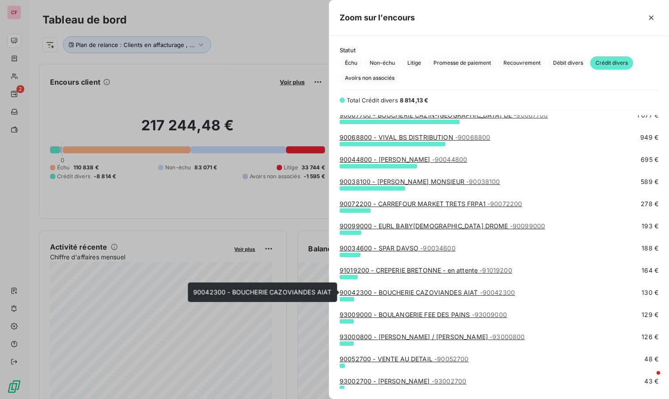
click at [462, 291] on link "90042300 - BOUCHERIE CAZOVIANDES AIAT - 90042300" at bounding box center [427, 292] width 175 height 8
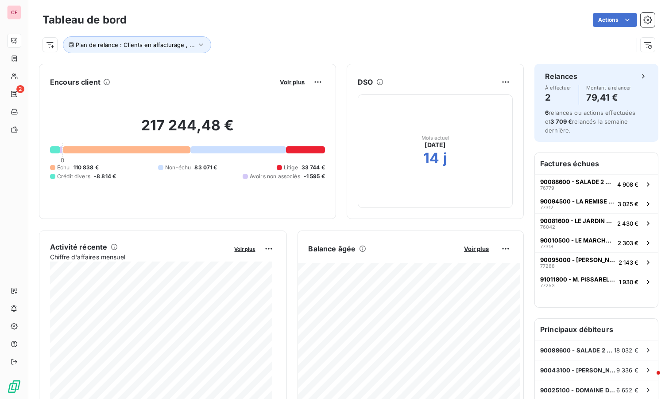
click at [470, 247] on span "Voir plus" at bounding box center [476, 248] width 25 height 7
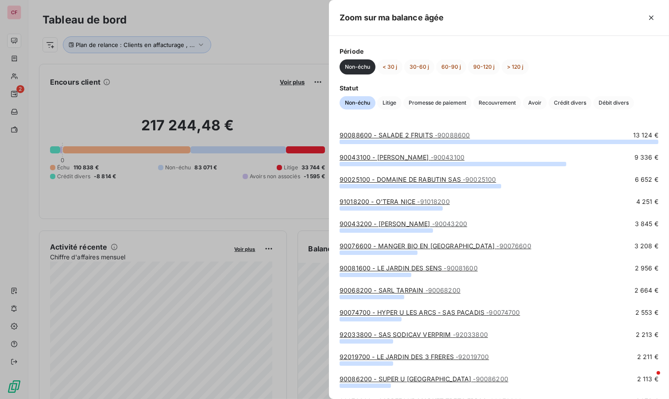
click at [278, 35] on div at bounding box center [334, 199] width 669 height 399
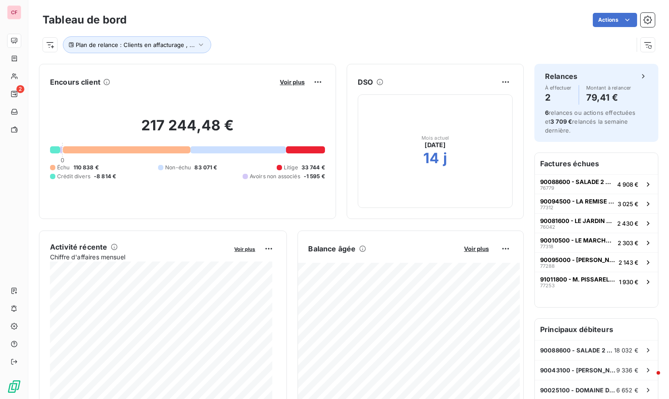
click at [290, 85] on span "Voir plus" at bounding box center [292, 81] width 25 height 7
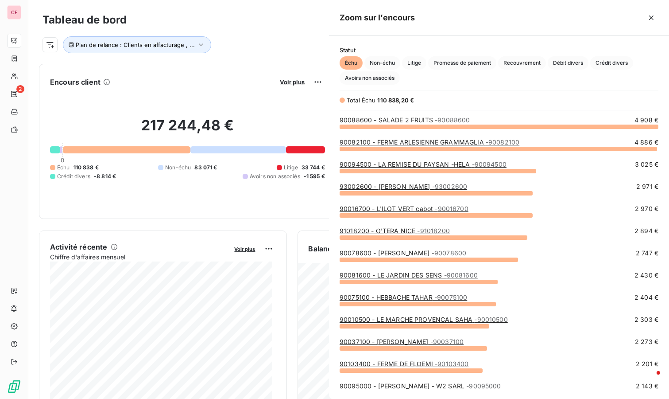
scroll to position [391, 333]
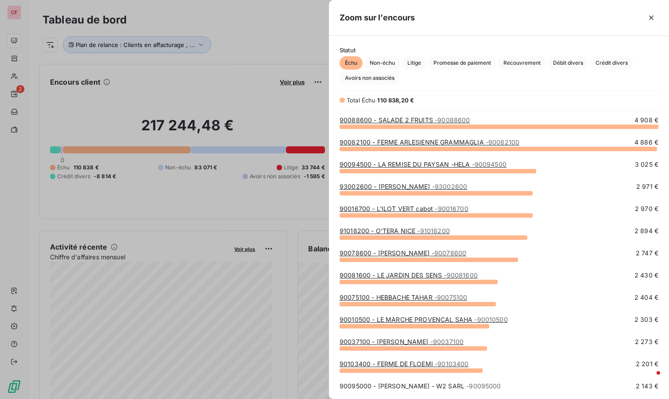
click at [605, 56] on span "Crédit divers" at bounding box center [611, 62] width 43 height 13
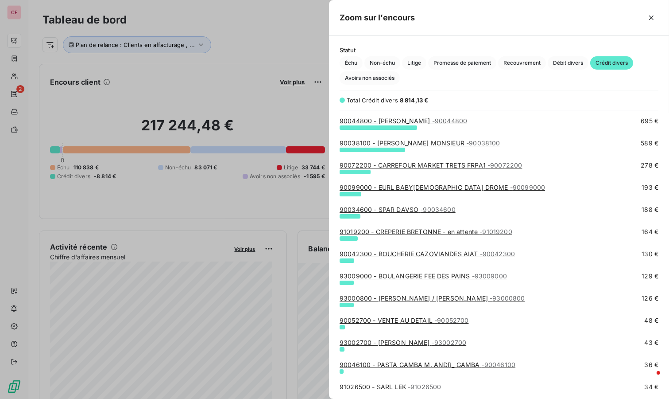
scroll to position [98, 0]
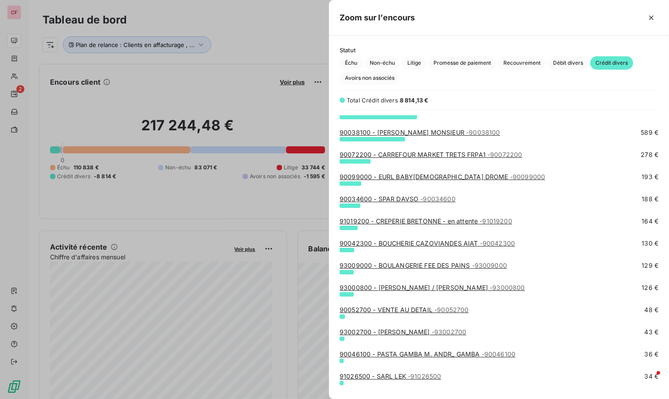
click at [435, 288] on link "93000800 - FAVARD CHARLINE / AMAYON - 93000800" at bounding box center [433, 287] width 186 height 8
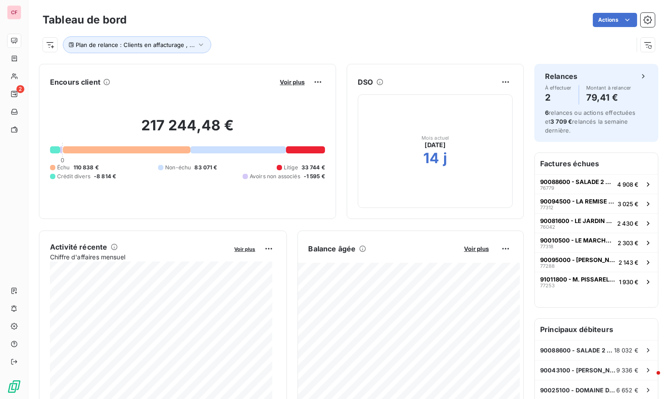
click at [474, 244] on button "Voir plus" at bounding box center [476, 248] width 30 height 8
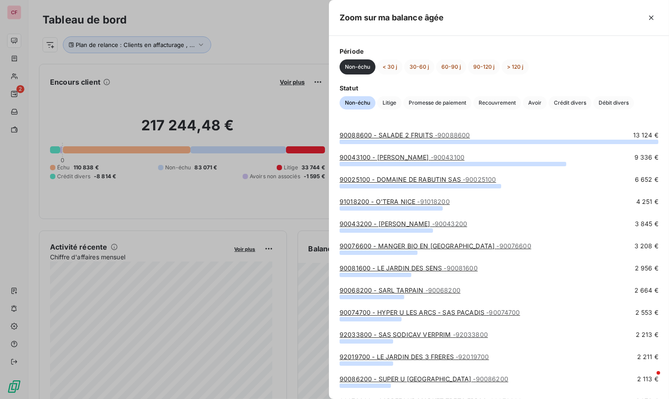
click at [575, 103] on span "Crédit divers" at bounding box center [570, 102] width 43 height 13
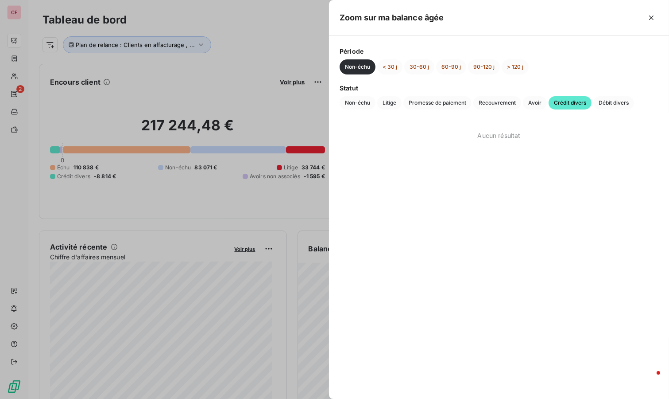
click at [193, 45] on div at bounding box center [334, 199] width 669 height 399
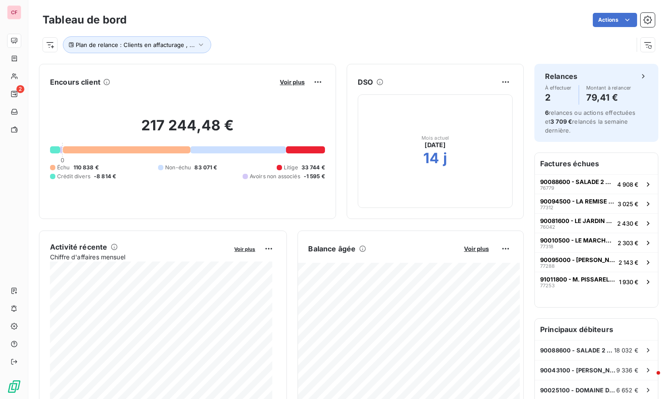
click at [288, 78] on span "Voir plus" at bounding box center [292, 81] width 25 height 7
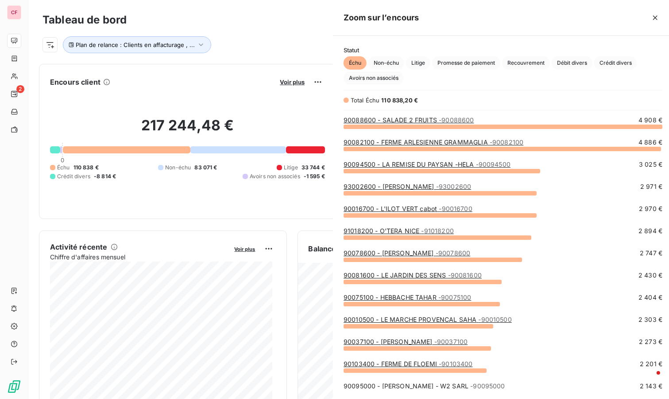
scroll to position [391, 333]
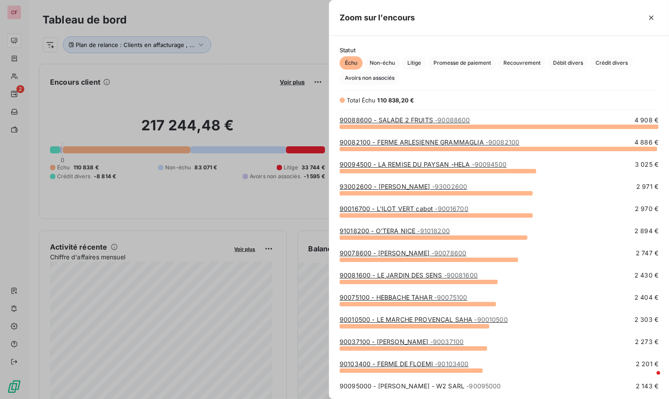
click at [605, 64] on span "Crédit divers" at bounding box center [611, 62] width 43 height 13
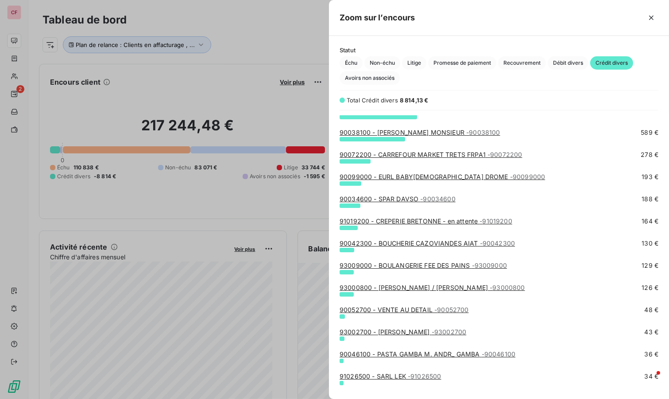
scroll to position [114, 0]
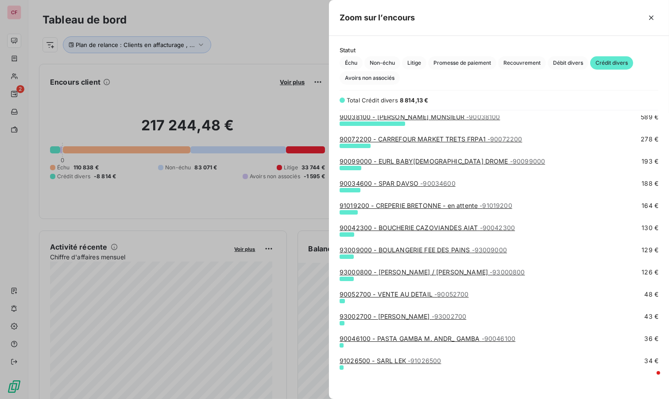
click at [460, 294] on span "- 90052700" at bounding box center [451, 294] width 34 height 8
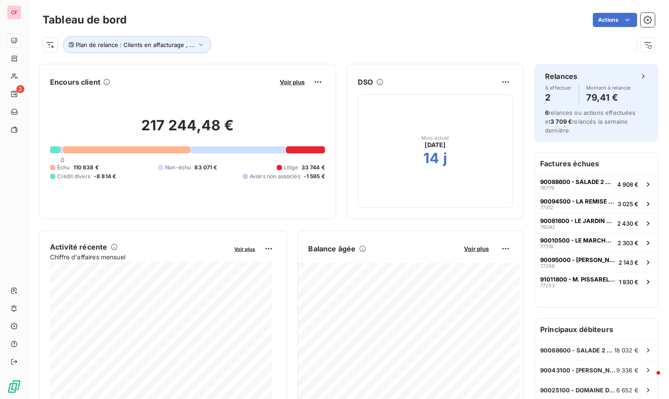
click at [286, 85] on button "Voir plus" at bounding box center [292, 82] width 30 height 8
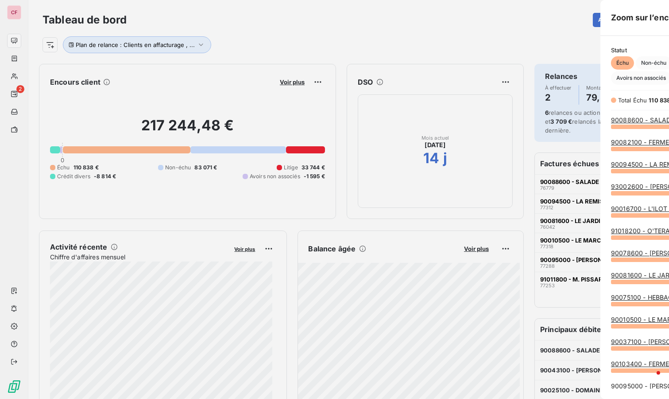
scroll to position [391, 333]
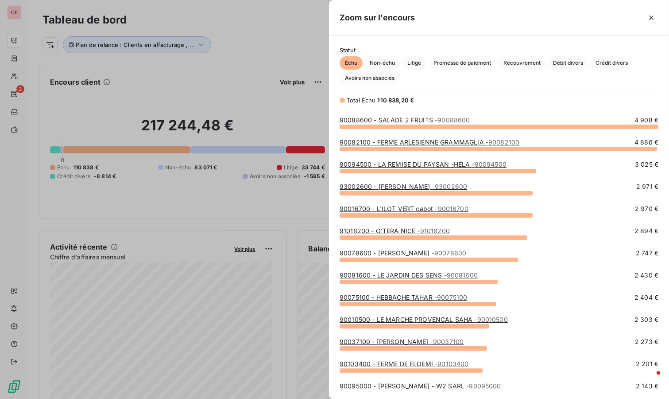
click at [625, 65] on span "Crédit divers" at bounding box center [611, 62] width 43 height 13
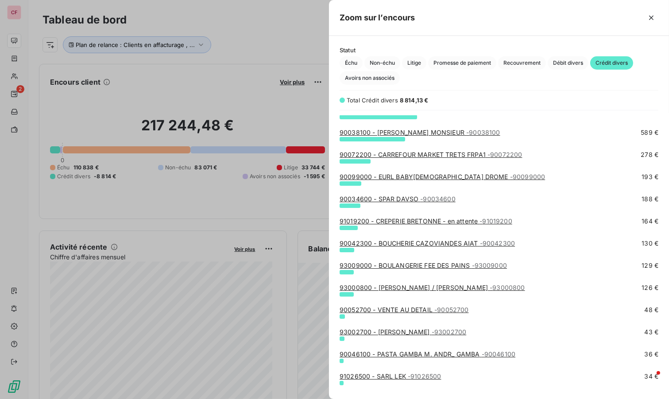
scroll to position [114, 0]
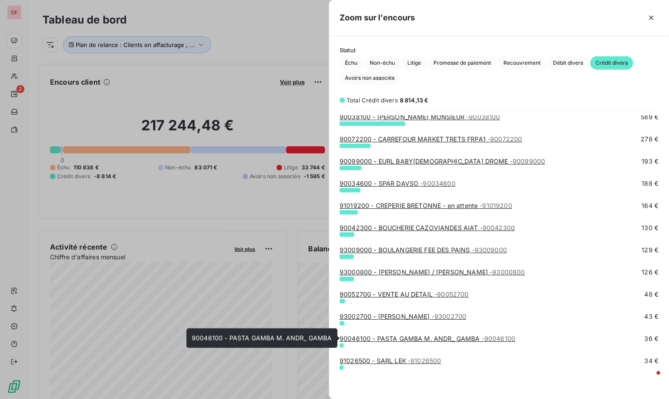
click at [461, 335] on link "90046100 - PASTA GAMBA M. ANDR_ GAMBA - 90046100" at bounding box center [428, 338] width 176 height 8
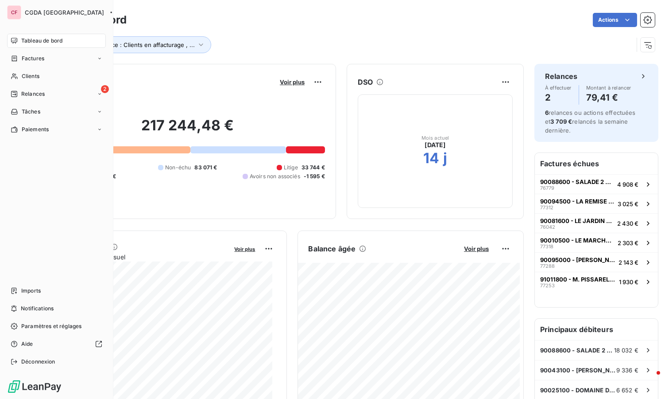
click at [16, 93] on icon at bounding box center [14, 93] width 7 height 7
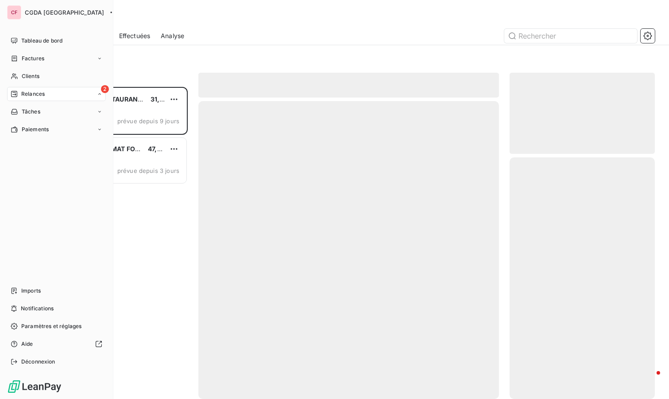
scroll to position [304, 138]
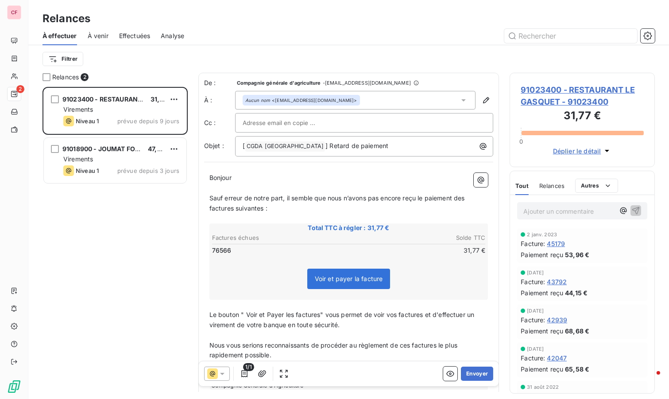
click at [145, 153] on div "91018900 - JOUMAT FOOD TRUCK 47,64 € Virements Niveau 1 prévue depuis 3 jours" at bounding box center [115, 160] width 143 height 45
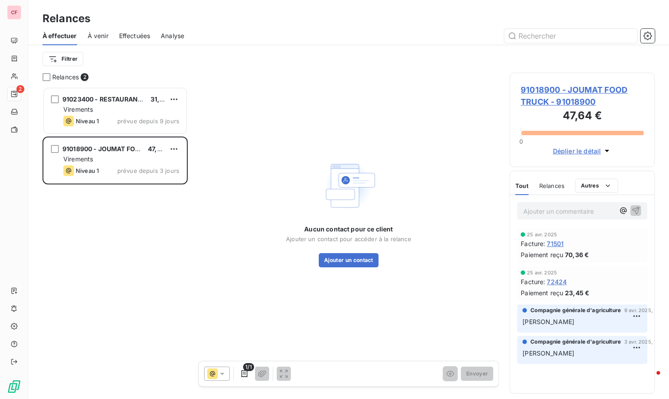
click at [104, 105] on div "Virements" at bounding box center [121, 109] width 116 height 9
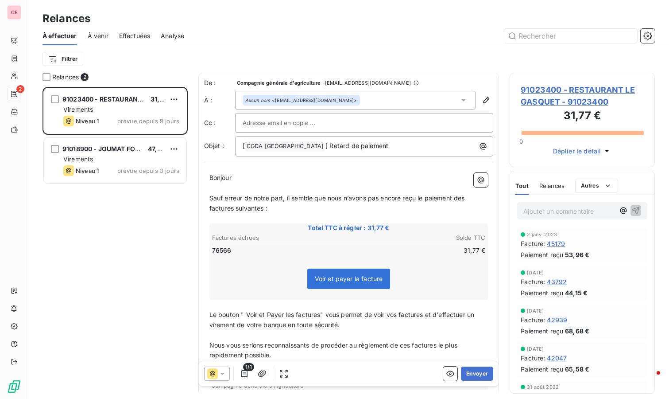
click at [483, 371] on button "Envoyer" at bounding box center [477, 373] width 32 height 14
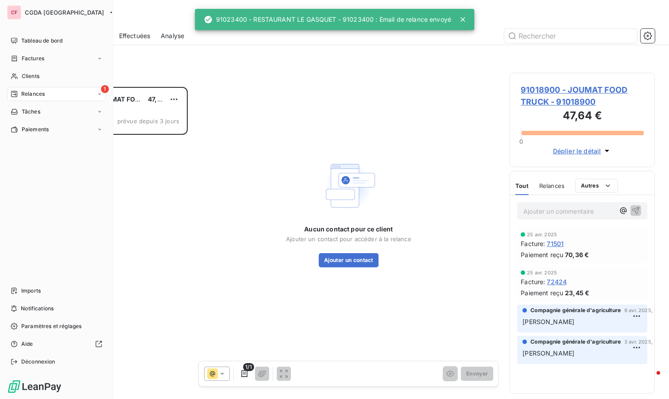
click at [8, 40] on div "Tableau de bord" at bounding box center [56, 41] width 99 height 14
